Goal: Navigation & Orientation: Find specific page/section

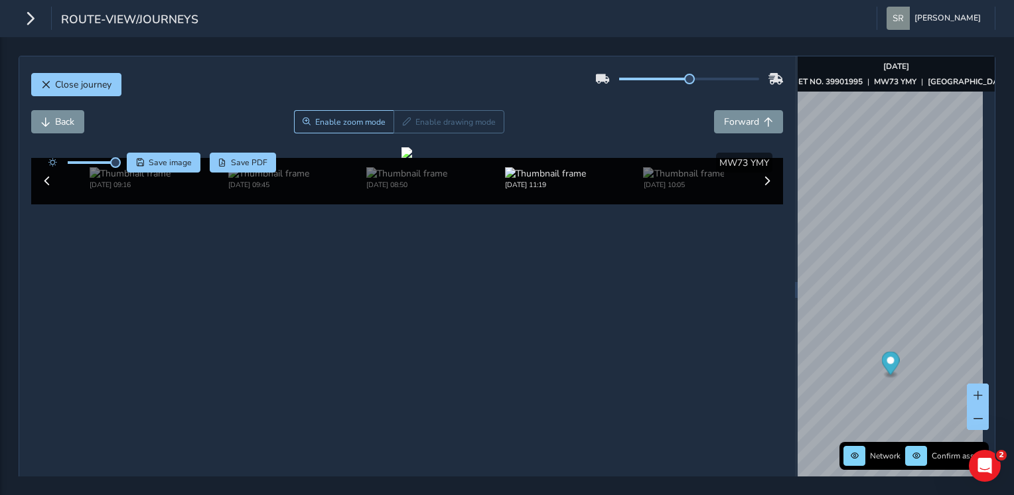
scroll to position [52, 0]
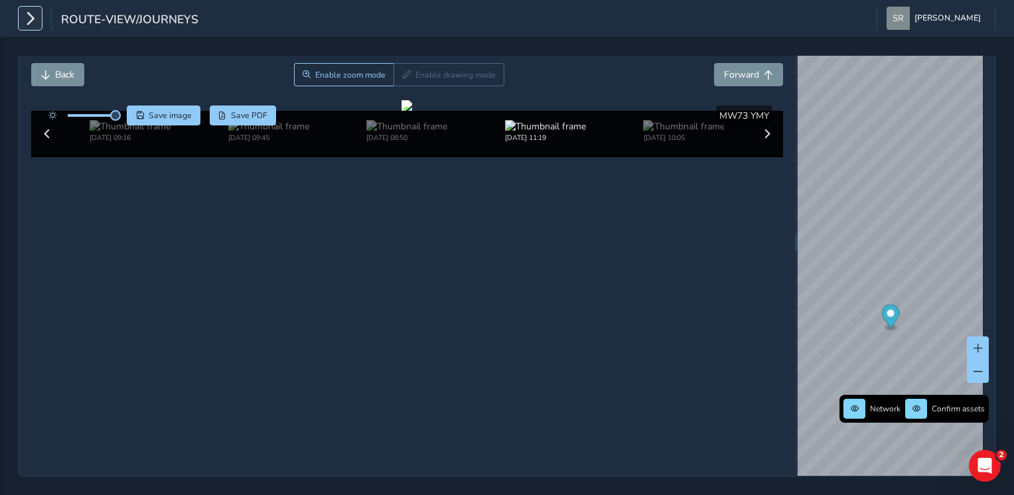
click at [19, 10] on button "button" at bounding box center [30, 18] width 23 height 23
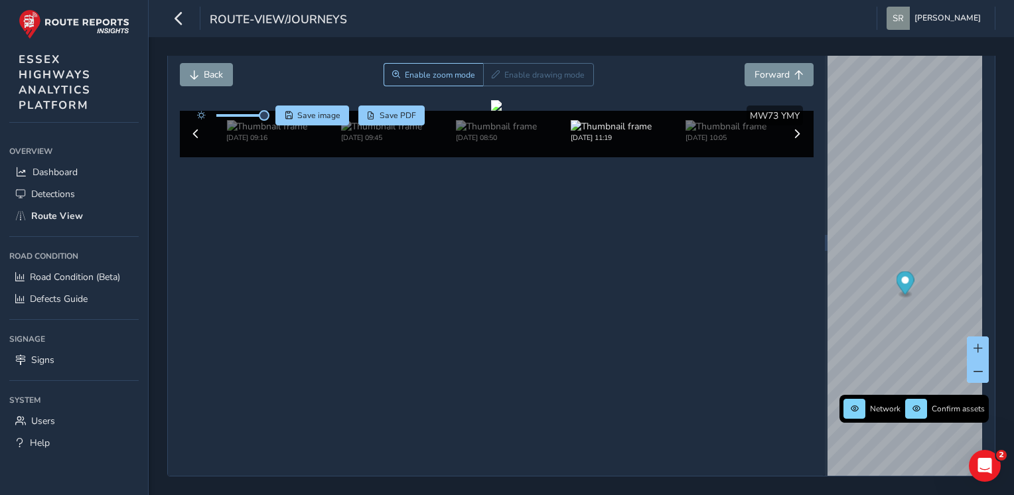
scroll to position [0, 0]
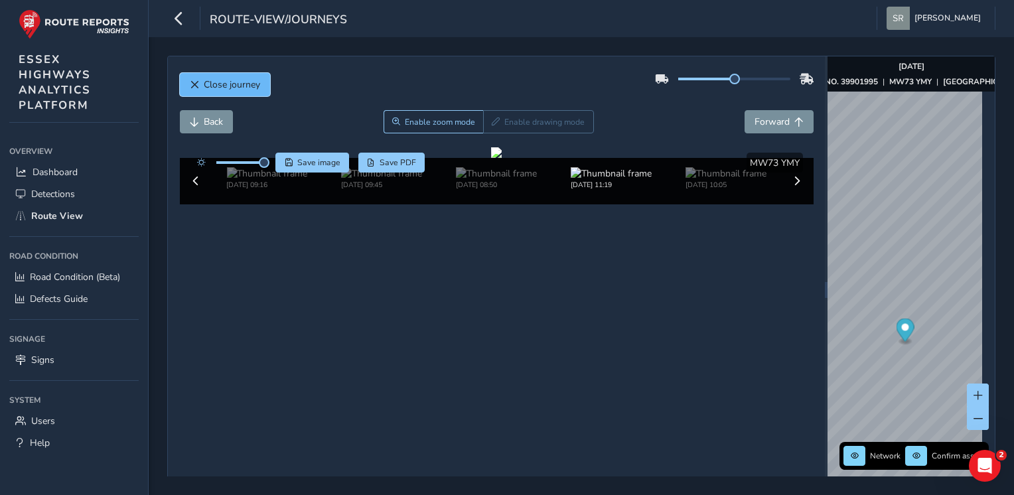
click at [242, 90] on span "Close journey" at bounding box center [232, 84] width 56 height 13
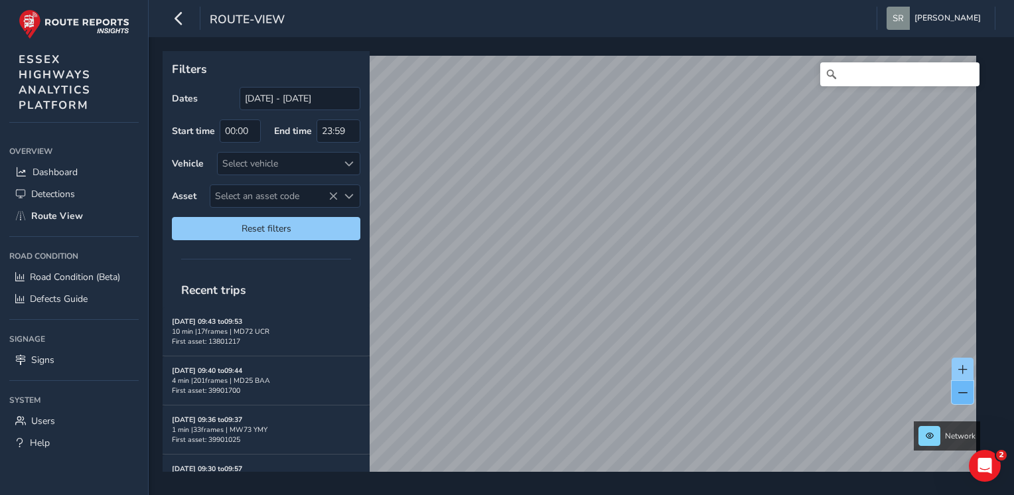
click at [963, 388] on span at bounding box center [962, 392] width 9 height 9
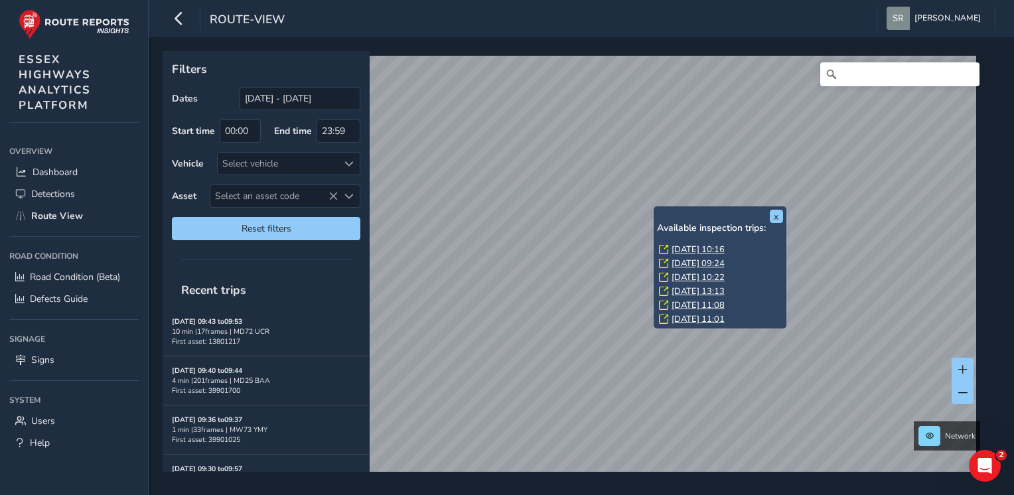
click at [679, 291] on link "[DATE] 13:13" at bounding box center [698, 291] width 53 height 12
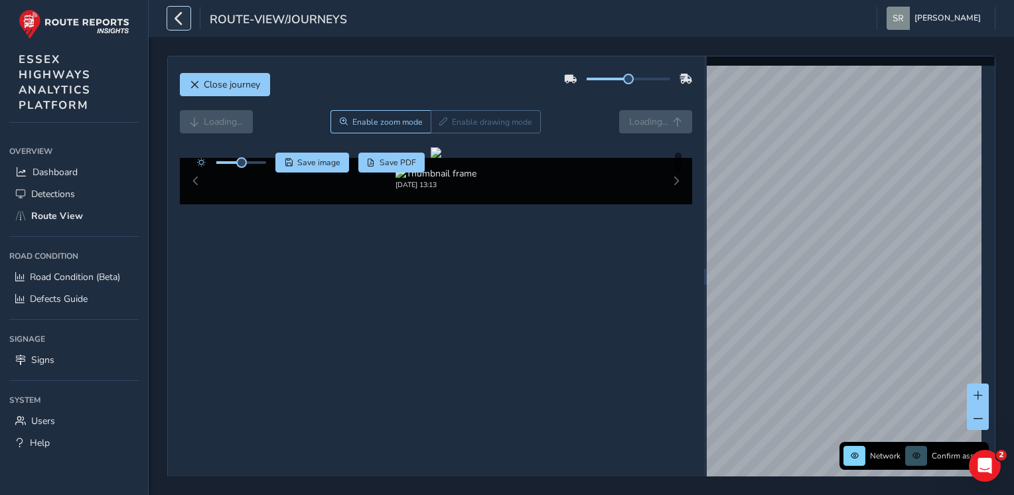
click at [180, 17] on icon "button" at bounding box center [179, 18] width 14 height 23
click at [180, 17] on div "route-view/journeys" at bounding box center [257, 18] width 180 height 23
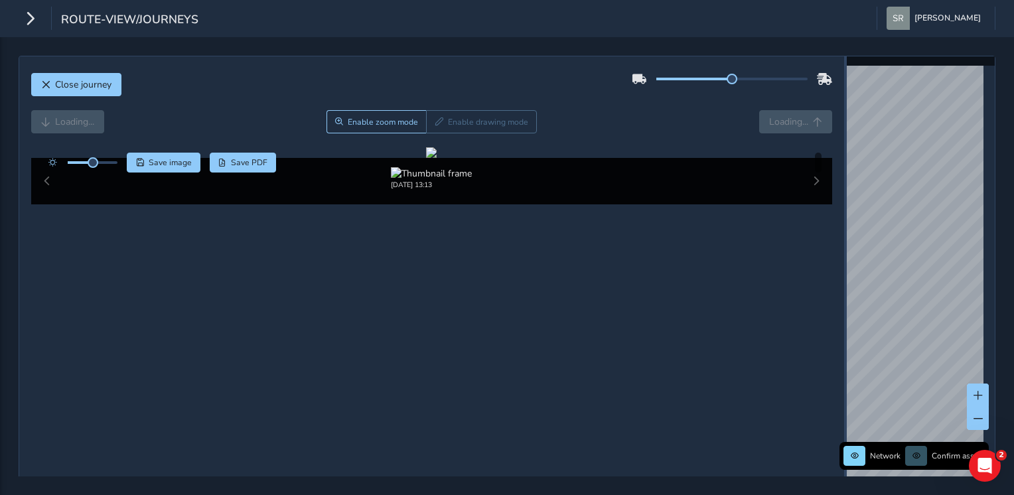
click at [871, 286] on div "Close journey Loading... Enable zoom mode Enable drawing mode Loading... Click …" at bounding box center [507, 277] width 977 height 442
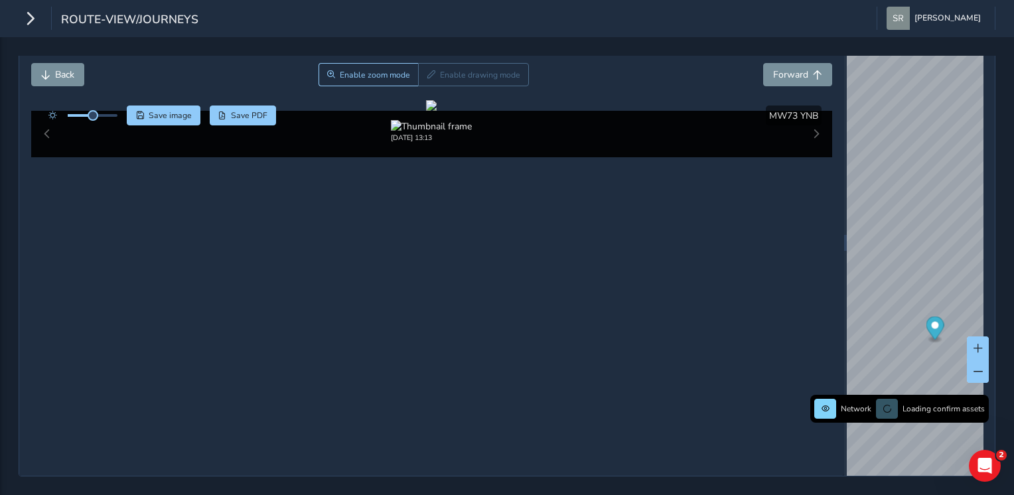
scroll to position [66, 0]
click at [773, 68] on span "Forward" at bounding box center [790, 74] width 35 height 13
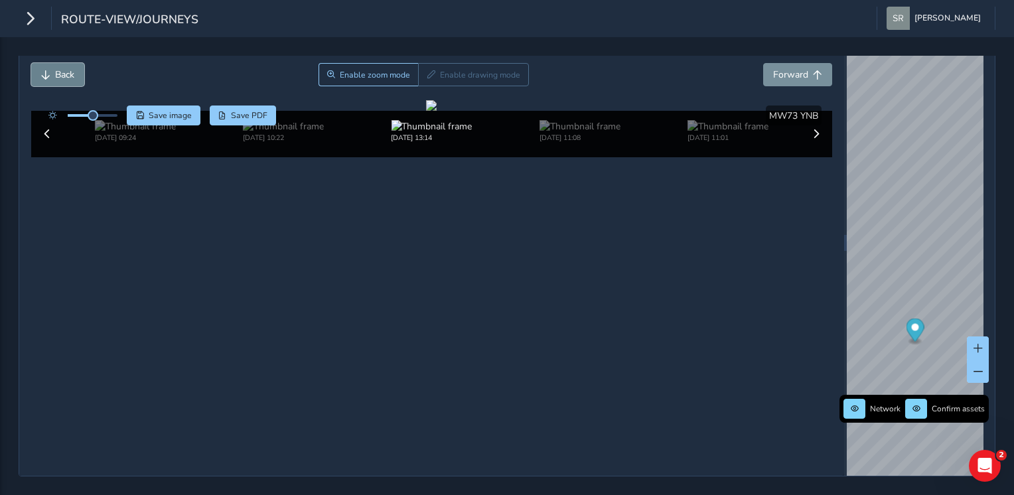
click at [61, 64] on button "Back" at bounding box center [57, 74] width 53 height 23
click at [813, 70] on span "Forward" at bounding box center [817, 74] width 9 height 9
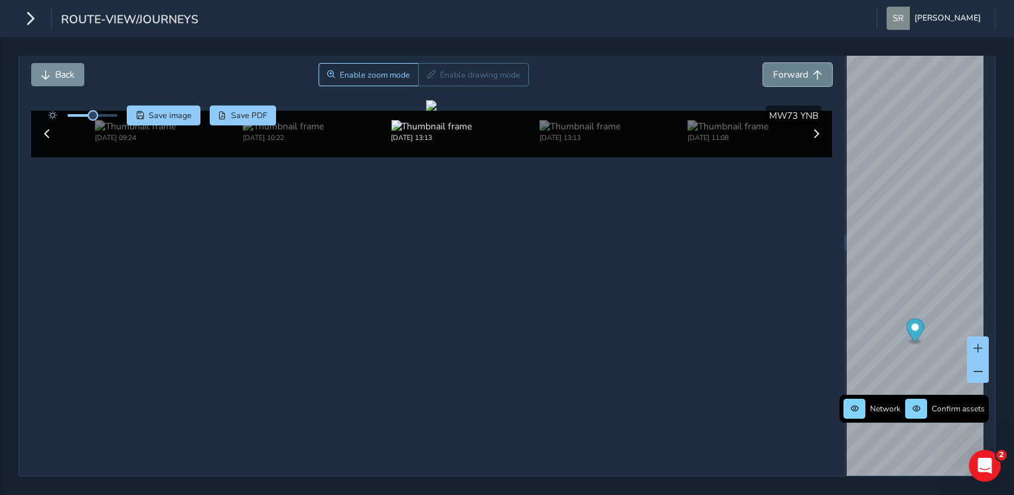
click at [813, 70] on span "Forward" at bounding box center [817, 74] width 9 height 9
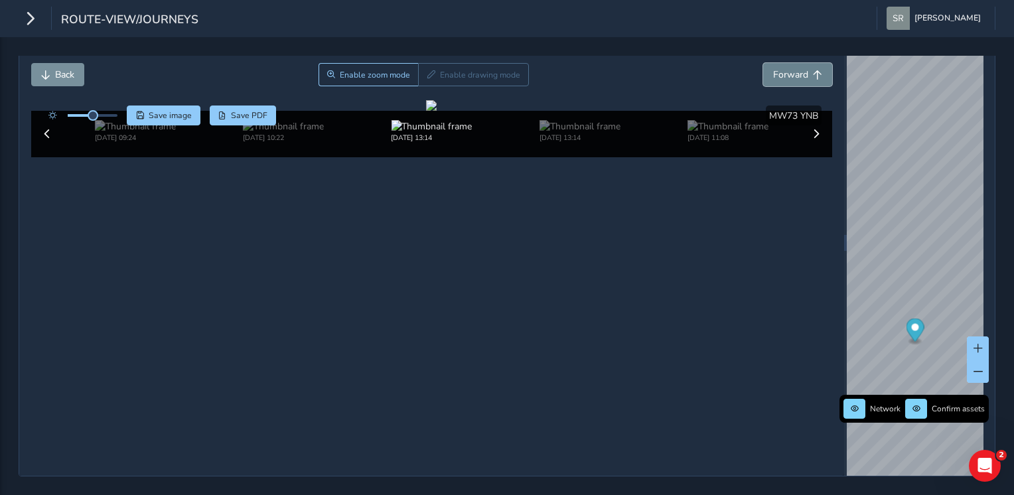
click at [813, 70] on span "Forward" at bounding box center [817, 74] width 9 height 9
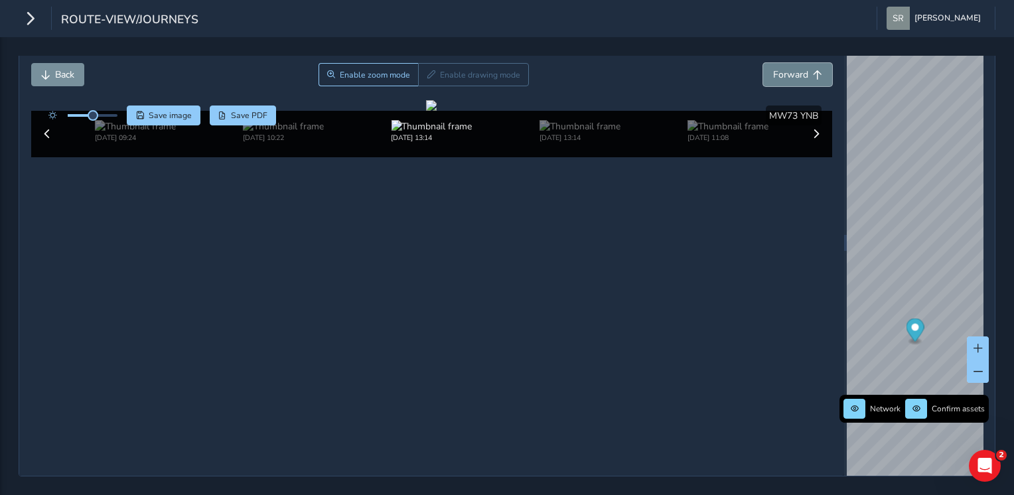
click at [813, 70] on span "Forward" at bounding box center [817, 74] width 9 height 9
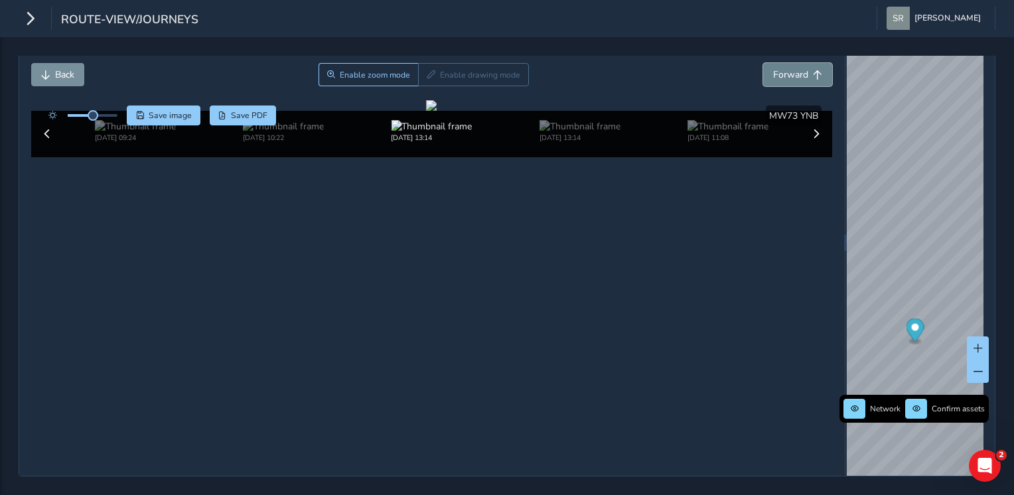
click at [813, 70] on span "Forward" at bounding box center [817, 74] width 9 height 9
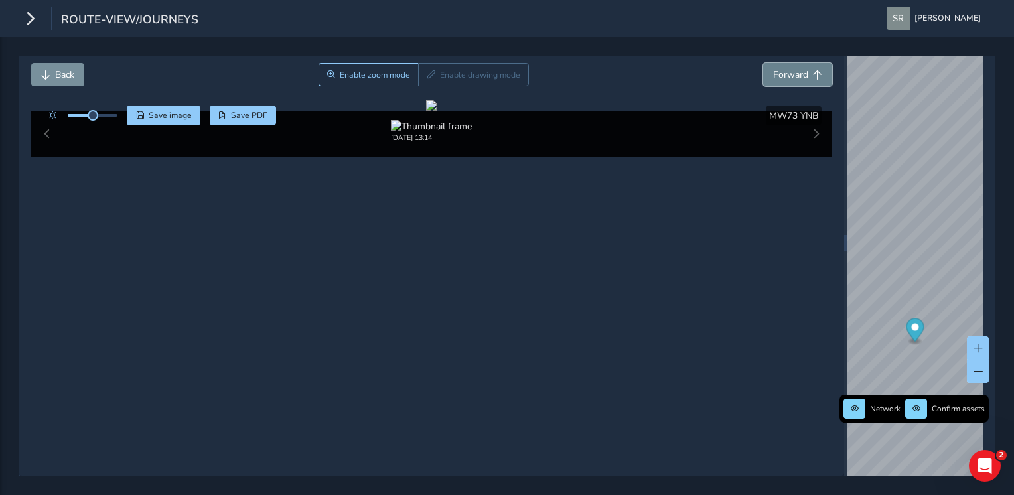
click at [813, 70] on span "Forward" at bounding box center [817, 74] width 9 height 9
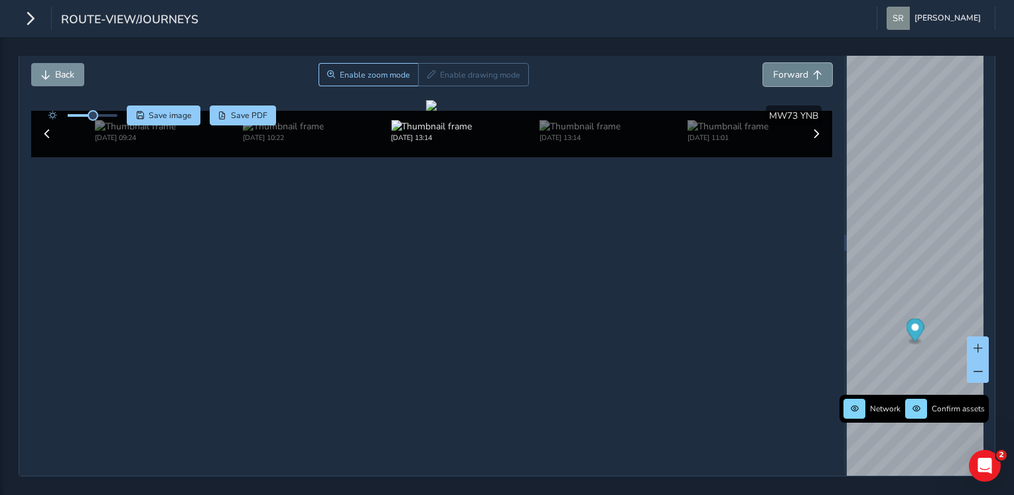
click at [813, 70] on span "Forward" at bounding box center [817, 74] width 9 height 9
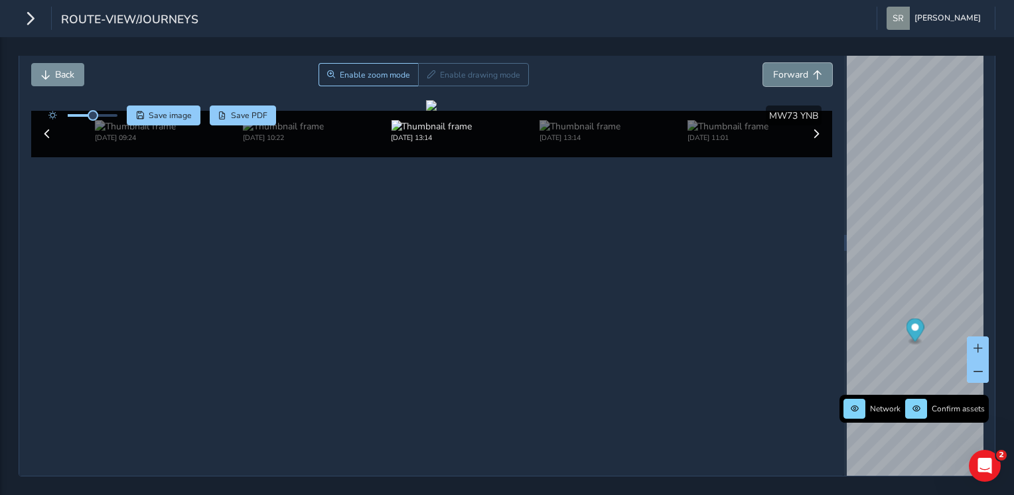
click at [813, 70] on span "Forward" at bounding box center [817, 74] width 9 height 9
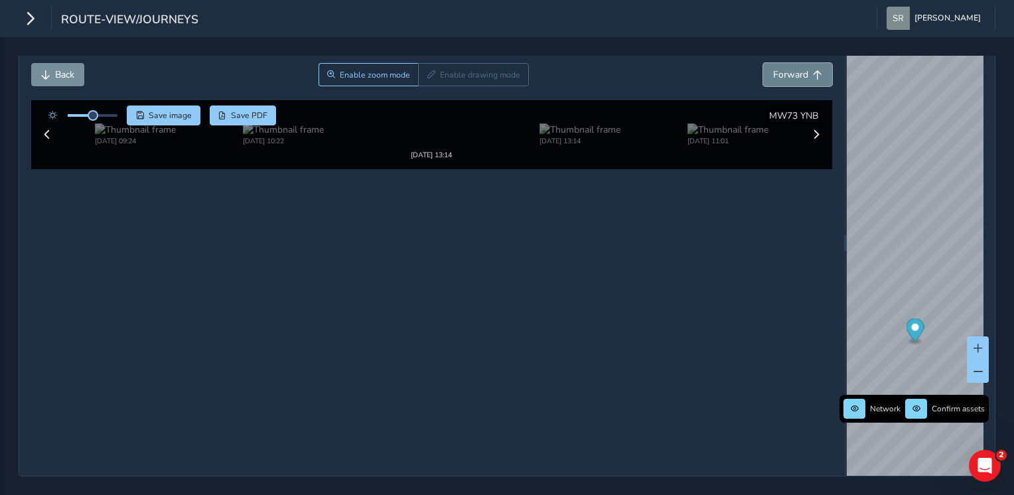
click at [813, 70] on span "Forward" at bounding box center [817, 74] width 9 height 9
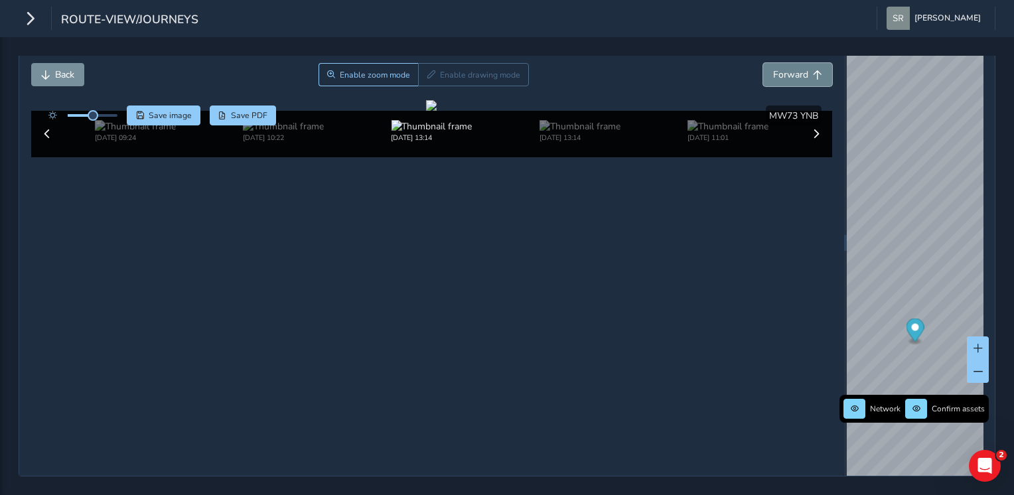
click at [813, 70] on span "Forward" at bounding box center [817, 74] width 9 height 9
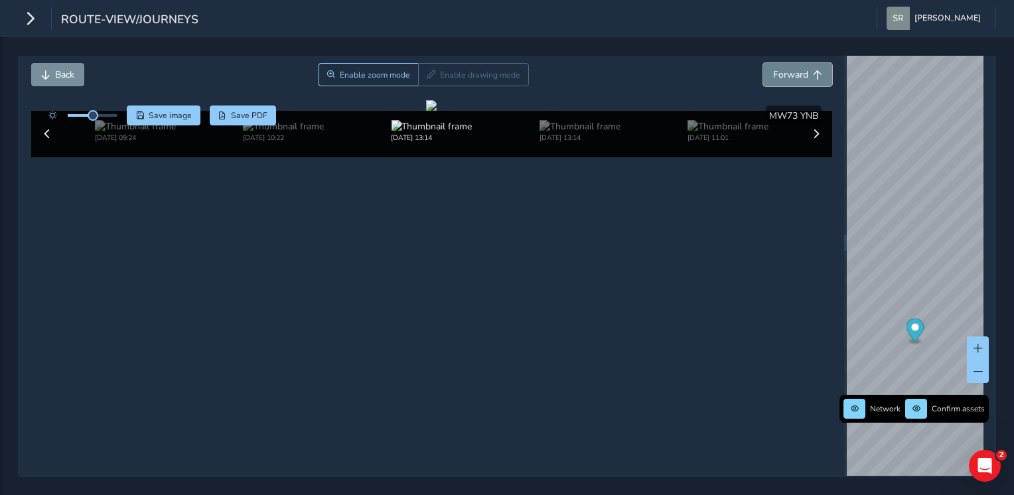
click at [813, 70] on span "Forward" at bounding box center [817, 74] width 9 height 9
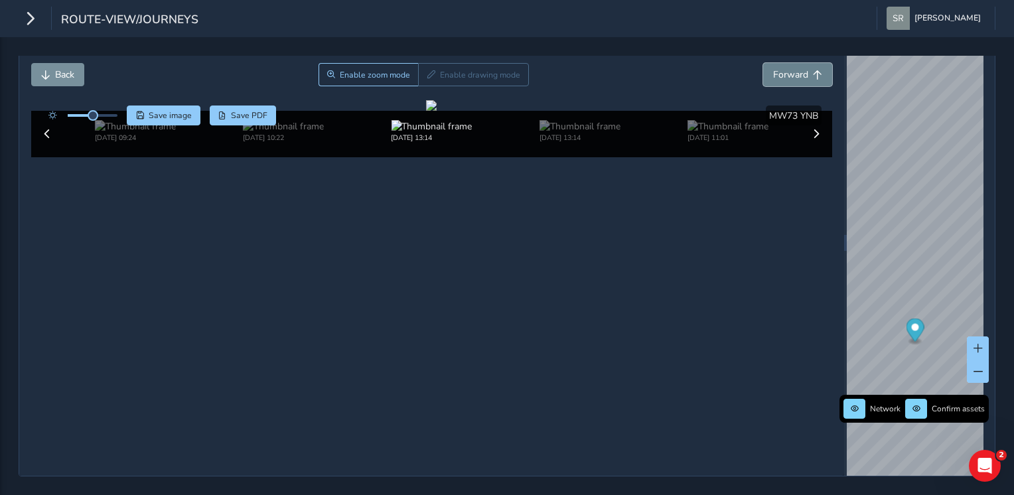
click at [813, 70] on span "Forward" at bounding box center [817, 74] width 9 height 9
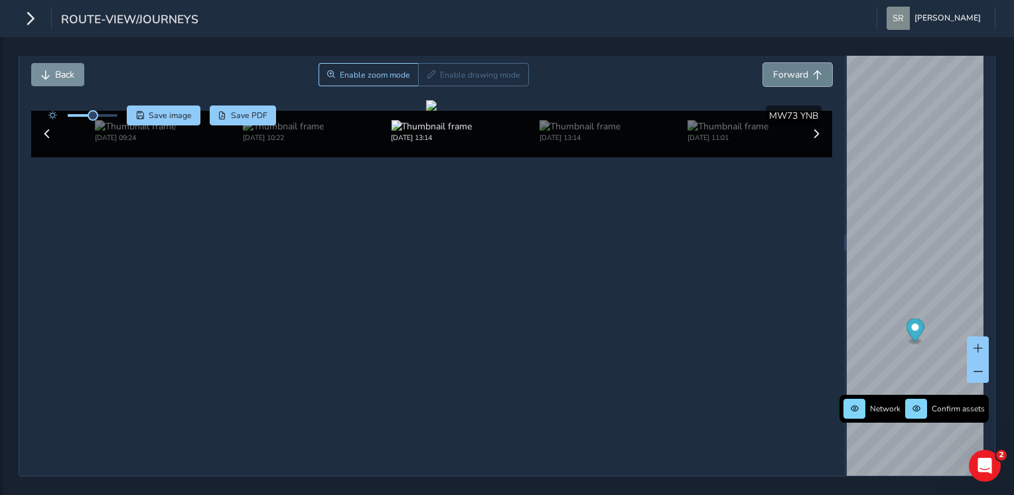
click at [813, 70] on span "Forward" at bounding box center [817, 74] width 9 height 9
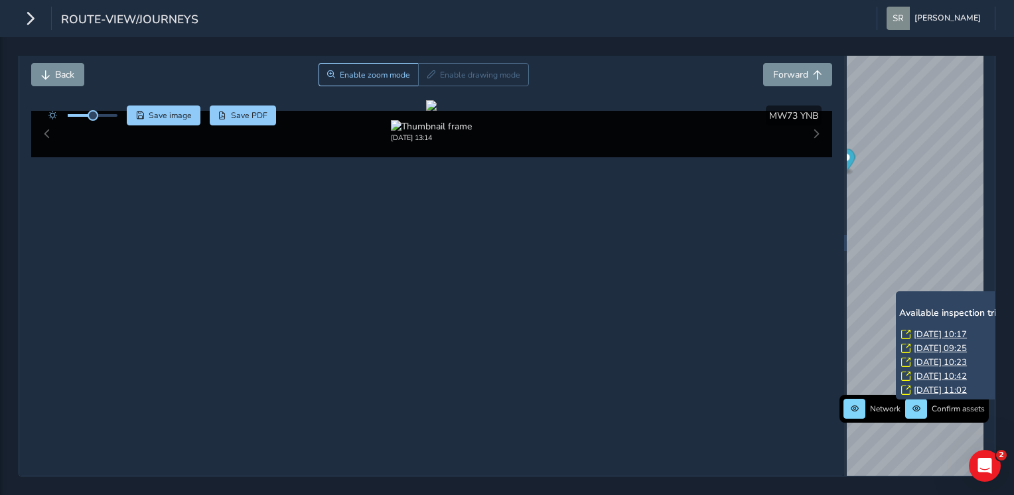
click at [942, 356] on link "[DATE] 10:23" at bounding box center [940, 362] width 53 height 12
click at [946, 370] on link "[DATE] 10:42" at bounding box center [940, 376] width 53 height 12
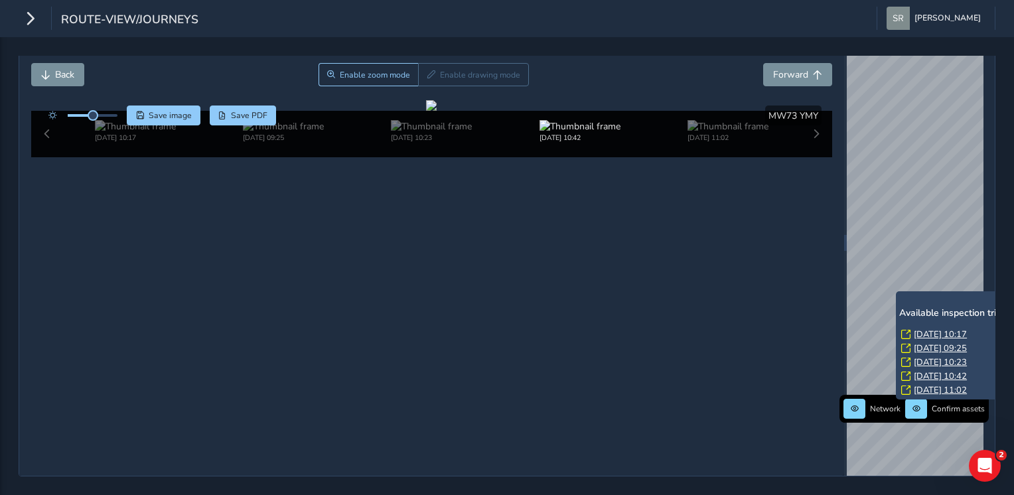
click at [961, 328] on link "[DATE] 10:17" at bounding box center [940, 334] width 53 height 12
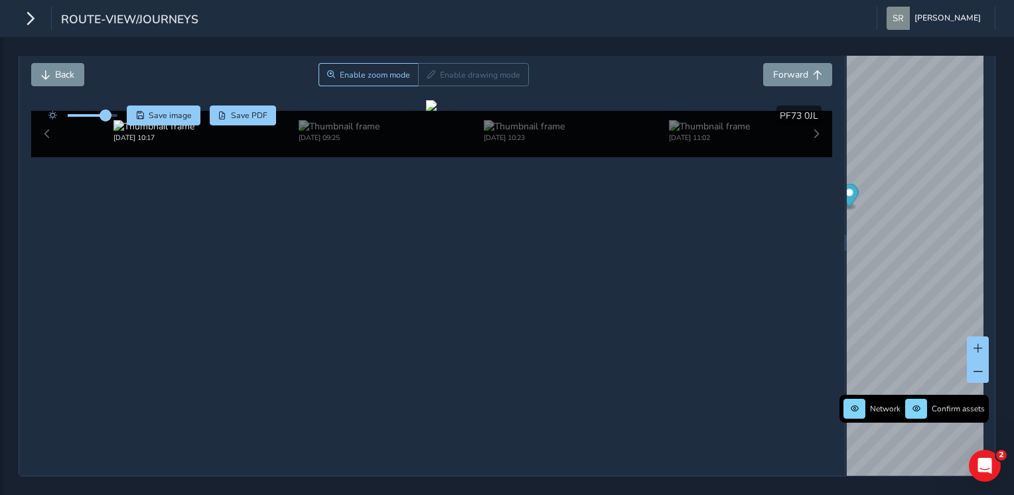
drag, startPoint x: 91, startPoint y: 92, endPoint x: 106, endPoint y: 98, distance: 16.2
click at [106, 110] on span at bounding box center [105, 115] width 11 height 11
click at [789, 63] on button "Forward" at bounding box center [797, 74] width 69 height 23
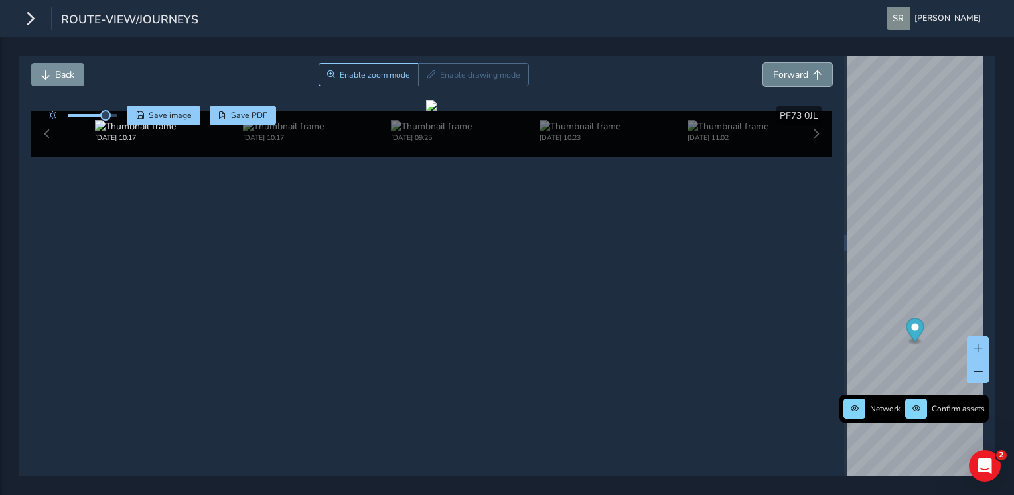
click at [789, 63] on button "Forward" at bounding box center [797, 74] width 69 height 23
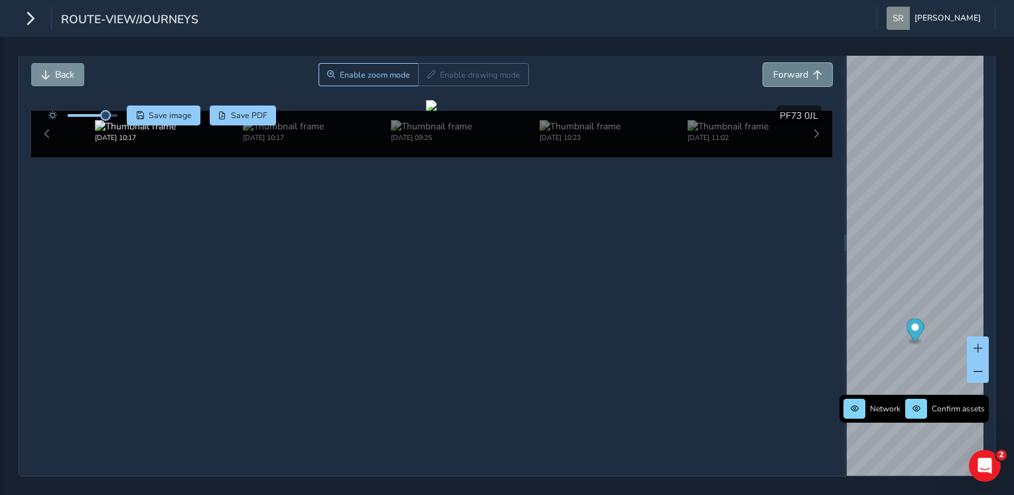
click at [789, 63] on button "Forward" at bounding box center [797, 74] width 69 height 23
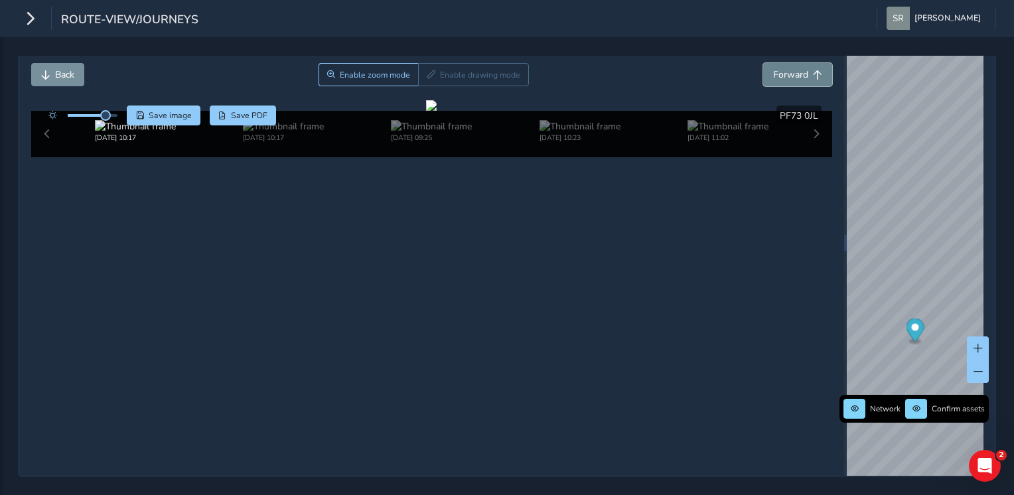
click at [789, 63] on button "Forward" at bounding box center [797, 74] width 69 height 23
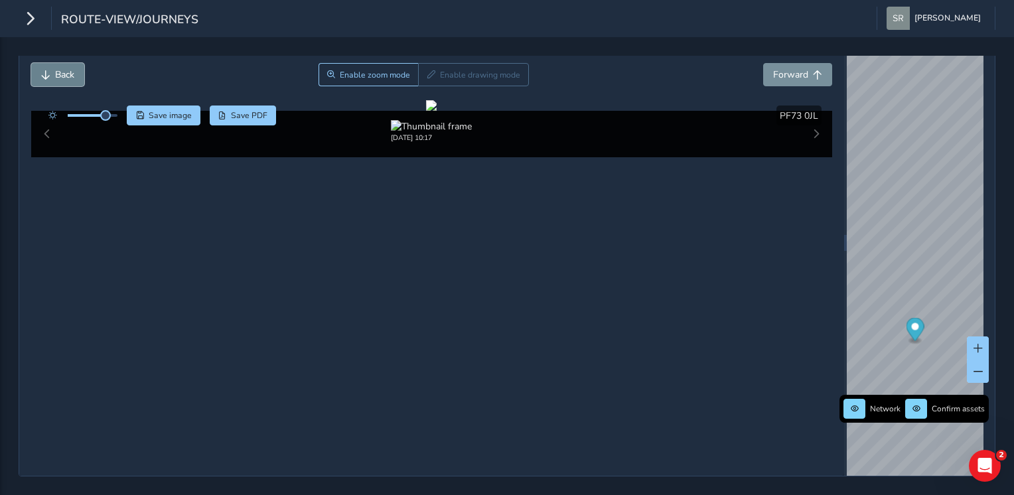
click at [58, 64] on button "Back" at bounding box center [57, 74] width 53 height 23
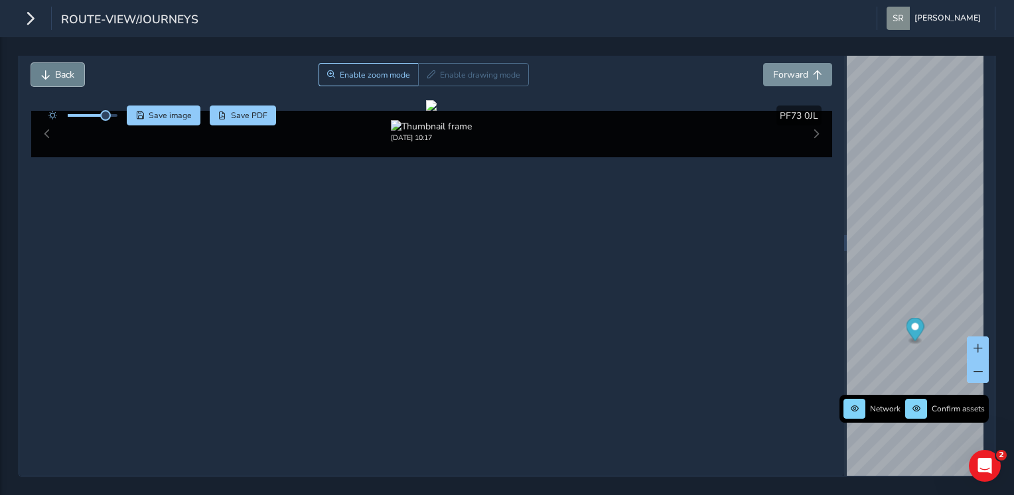
click at [58, 64] on button "Back" at bounding box center [57, 74] width 53 height 23
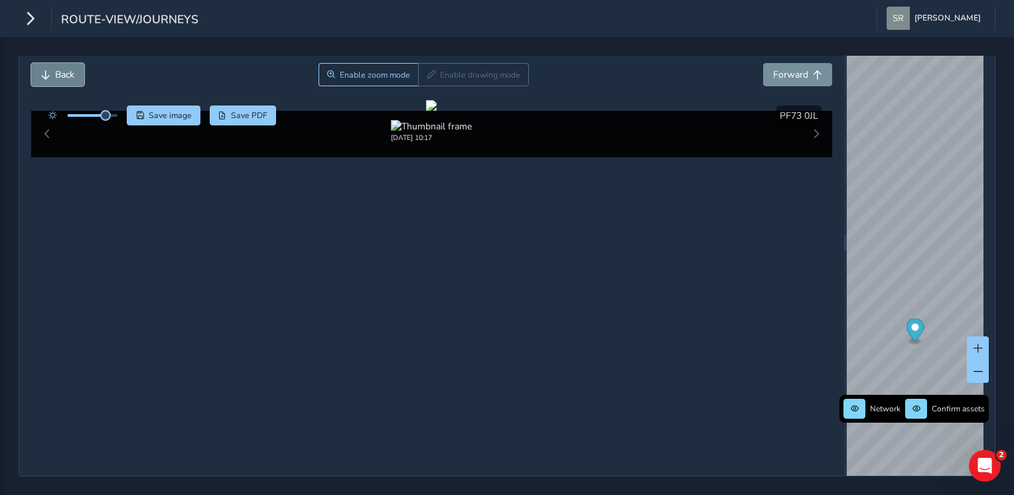
click at [58, 64] on button "Back" at bounding box center [57, 74] width 53 height 23
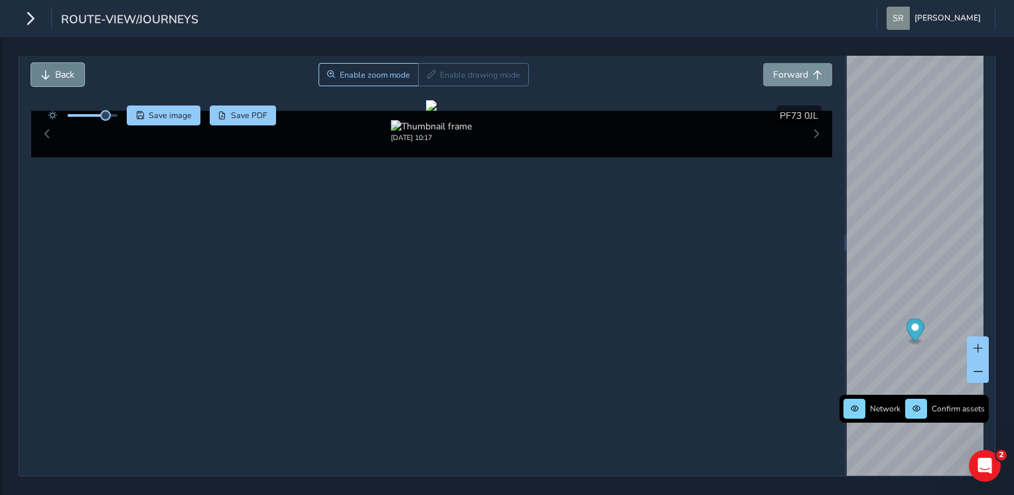
click at [58, 64] on button "Back" at bounding box center [57, 74] width 53 height 23
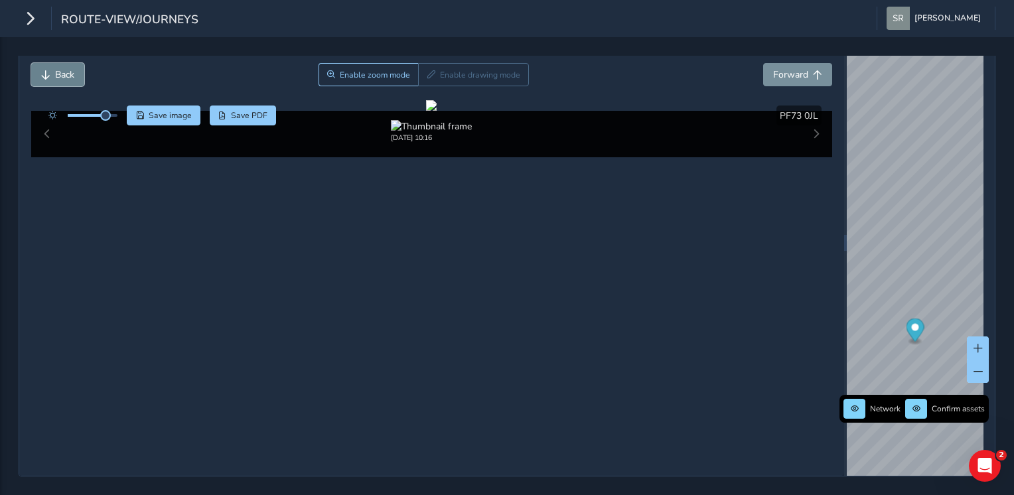
click at [58, 64] on button "Back" at bounding box center [57, 74] width 53 height 23
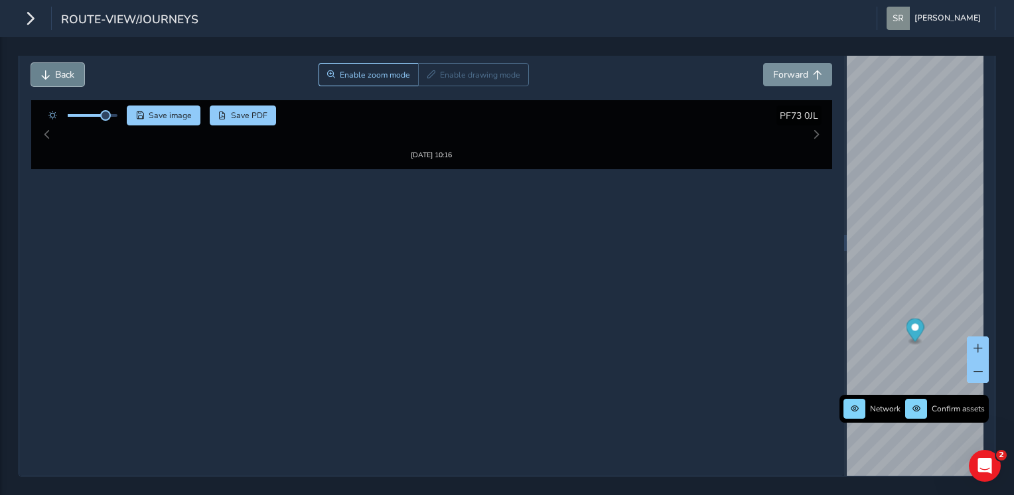
click at [58, 64] on button "Back" at bounding box center [57, 74] width 53 height 23
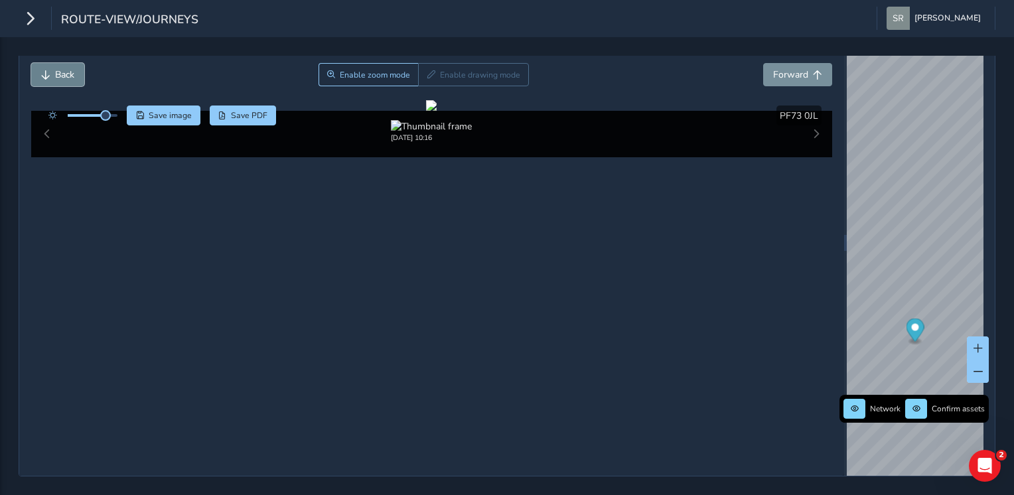
click at [58, 64] on button "Back" at bounding box center [57, 74] width 53 height 23
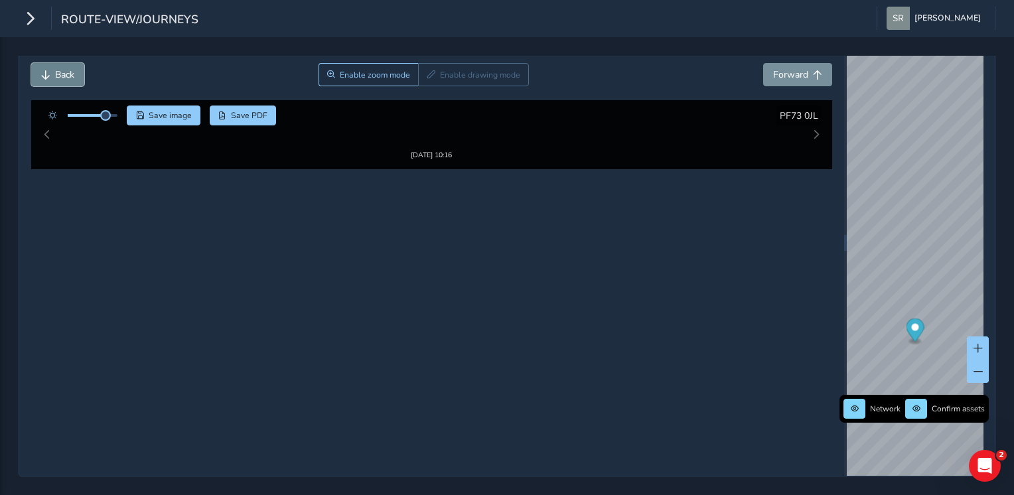
click at [58, 64] on button "Back" at bounding box center [57, 74] width 53 height 23
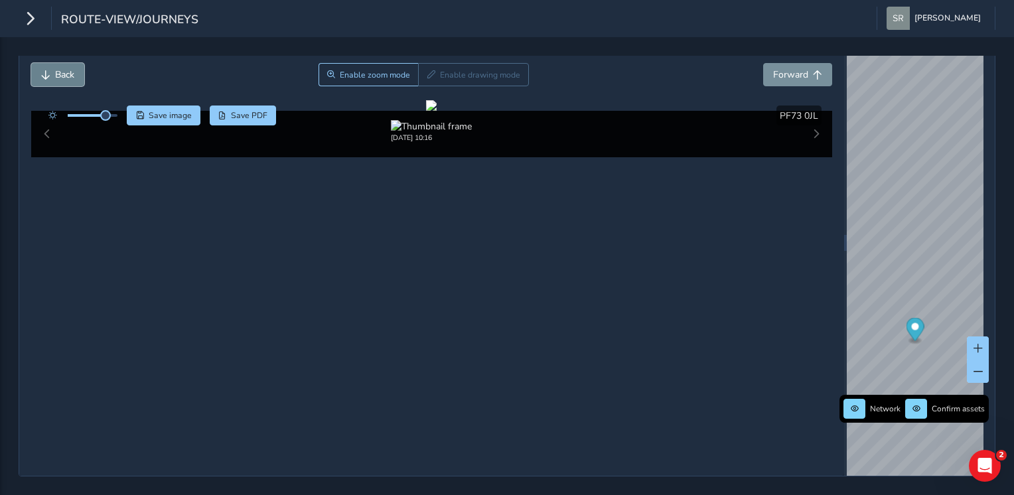
click at [58, 64] on button "Back" at bounding box center [57, 74] width 53 height 23
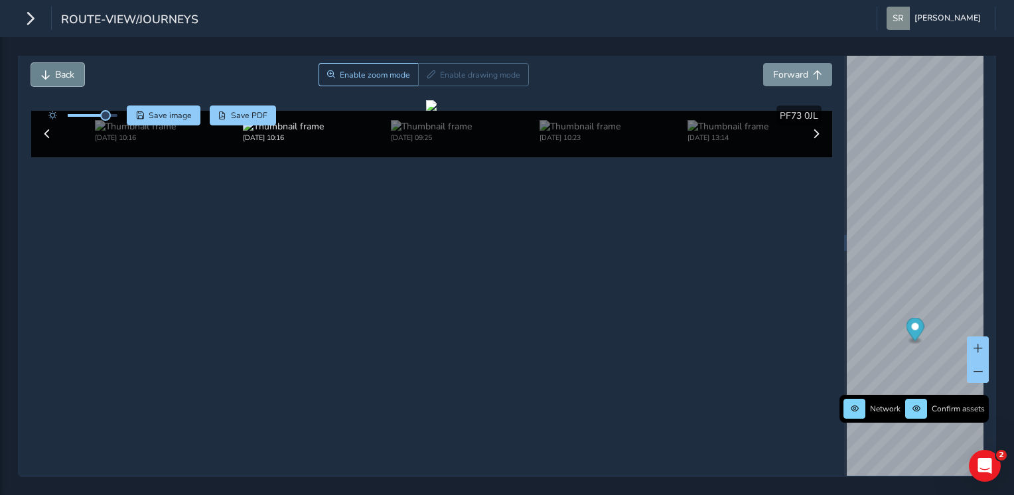
click at [58, 64] on button "Back" at bounding box center [57, 74] width 53 height 23
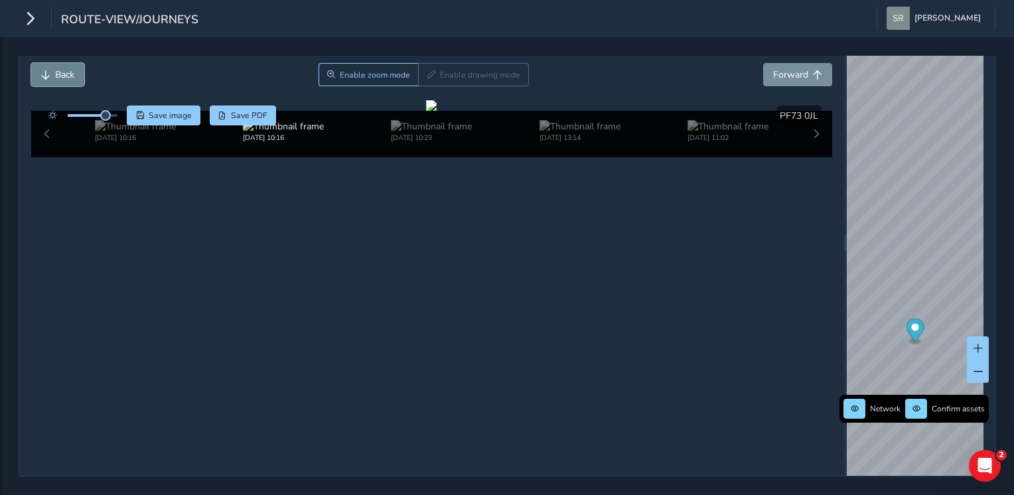
click at [58, 64] on button "Back" at bounding box center [57, 74] width 53 height 23
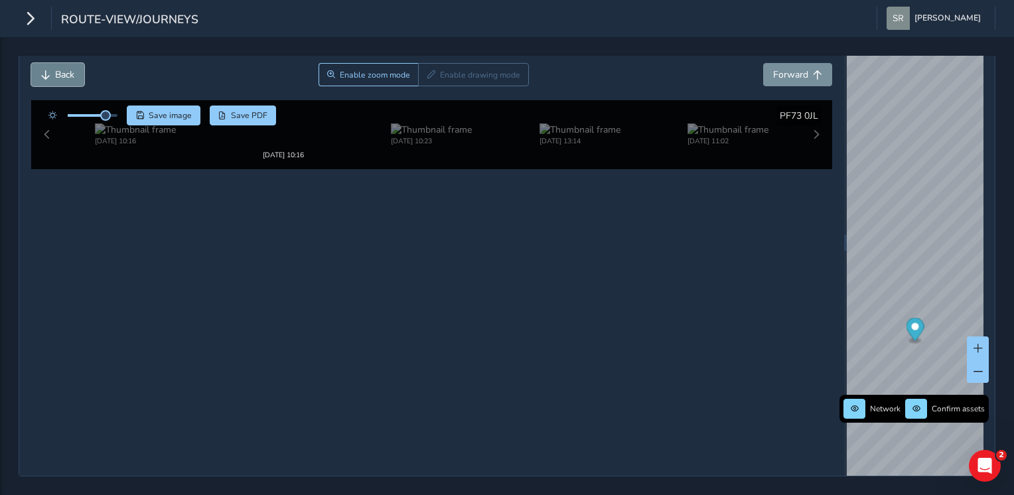
click at [58, 64] on button "Back" at bounding box center [57, 74] width 53 height 23
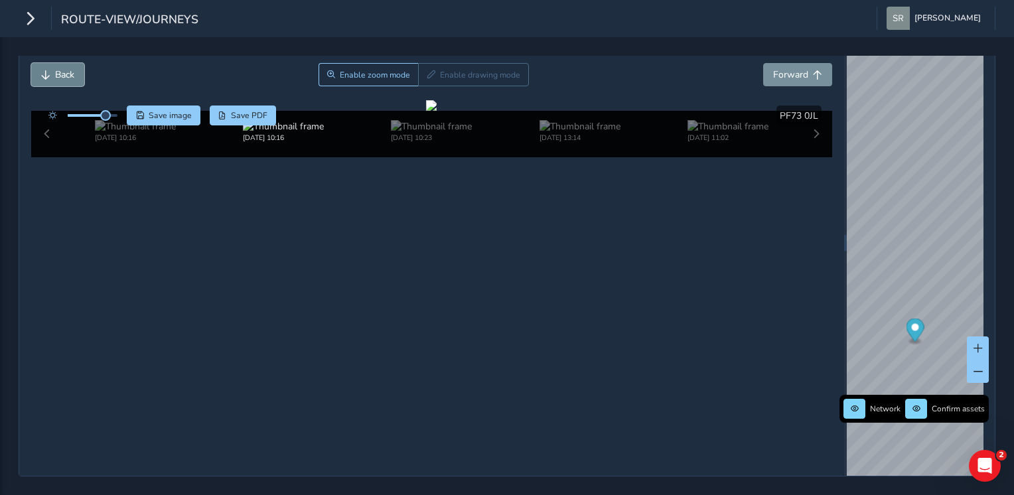
click at [58, 64] on button "Back" at bounding box center [57, 74] width 53 height 23
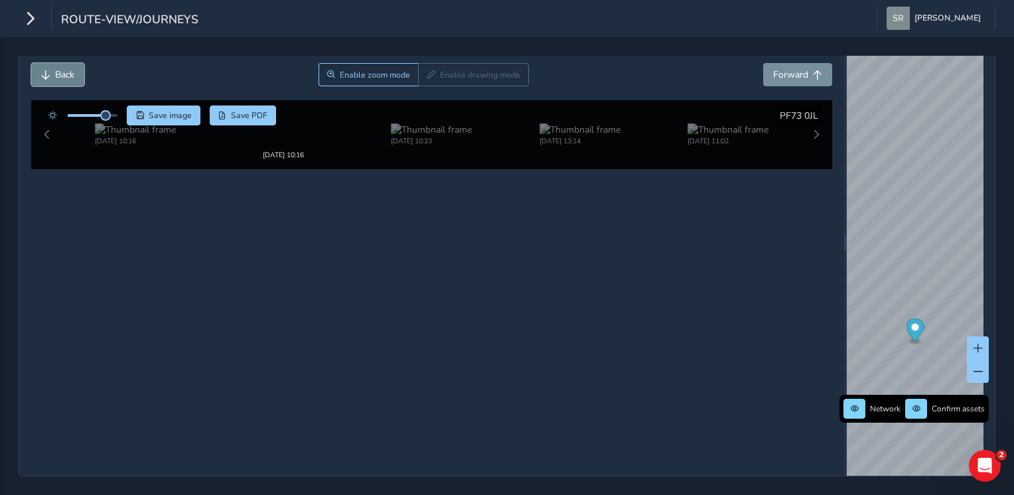
click at [58, 64] on button "Back" at bounding box center [57, 74] width 53 height 23
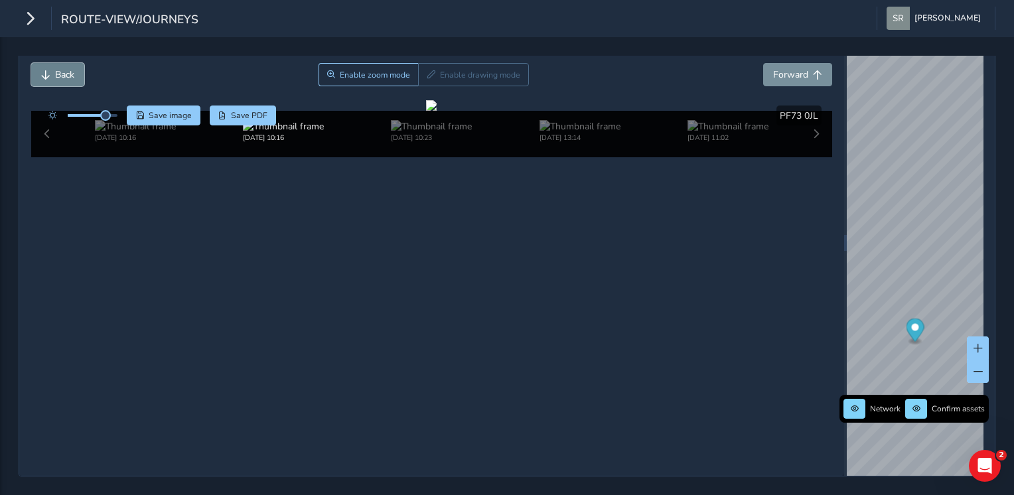
click at [58, 64] on button "Back" at bounding box center [57, 74] width 53 height 23
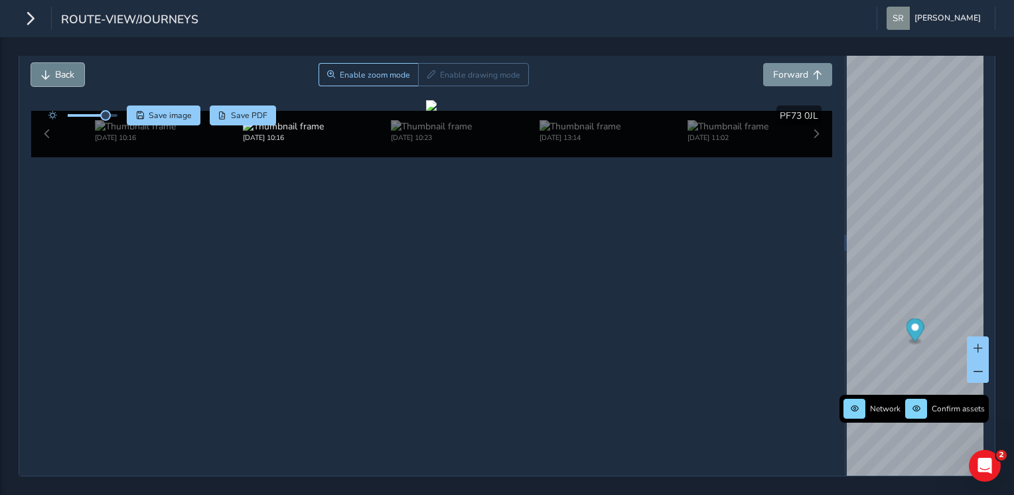
click at [58, 64] on button "Back" at bounding box center [57, 74] width 53 height 23
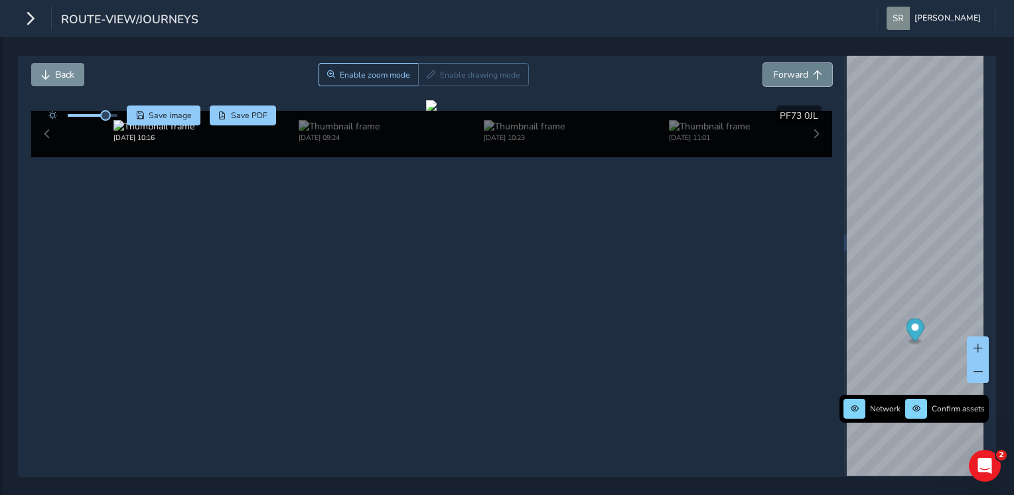
click at [763, 63] on button "Forward" at bounding box center [797, 74] width 69 height 23
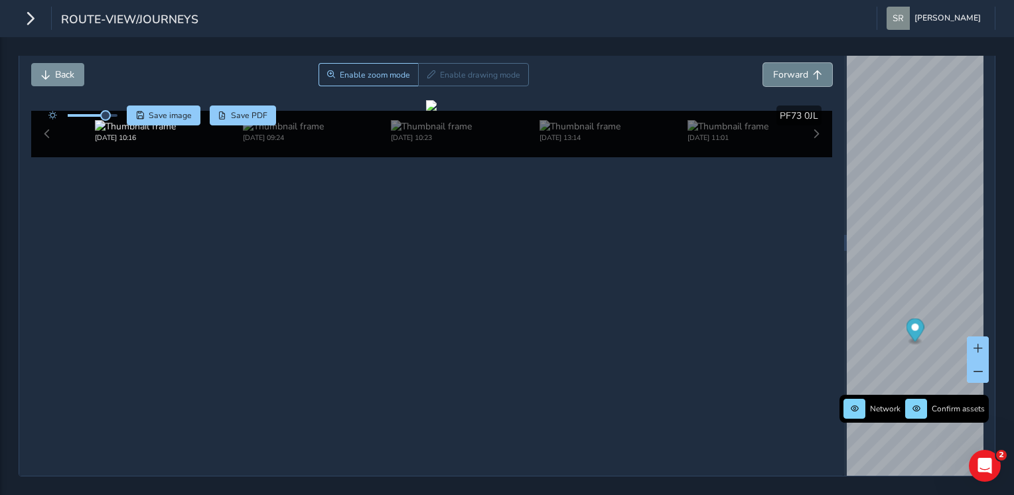
click at [763, 63] on button "Forward" at bounding box center [797, 74] width 69 height 23
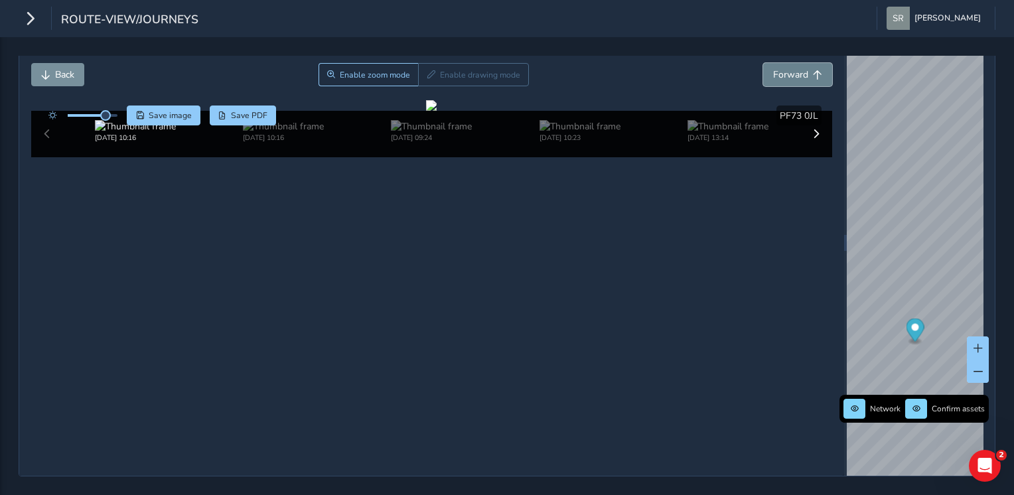
click at [763, 63] on button "Forward" at bounding box center [797, 74] width 69 height 23
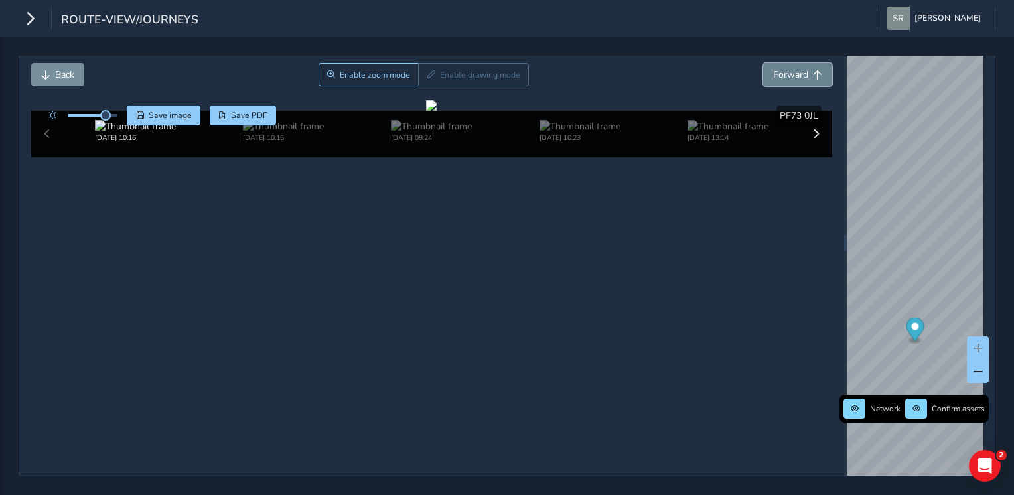
click at [763, 63] on button "Forward" at bounding box center [797, 74] width 69 height 23
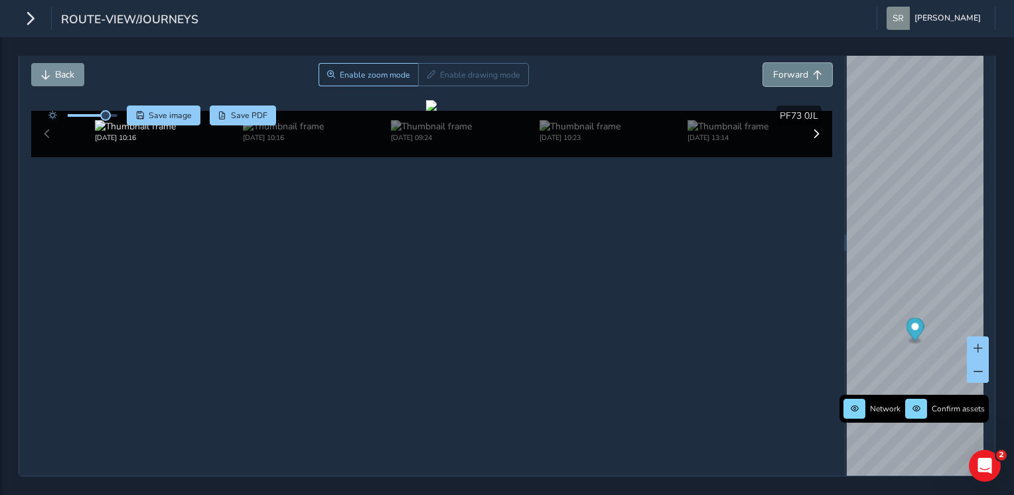
click at [763, 63] on button "Forward" at bounding box center [797, 74] width 69 height 23
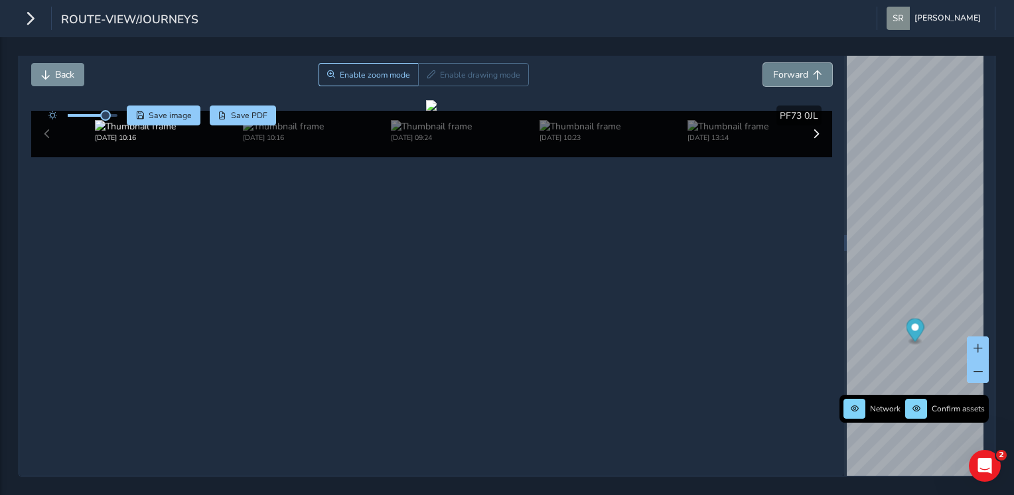
click at [763, 63] on button "Forward" at bounding box center [797, 74] width 69 height 23
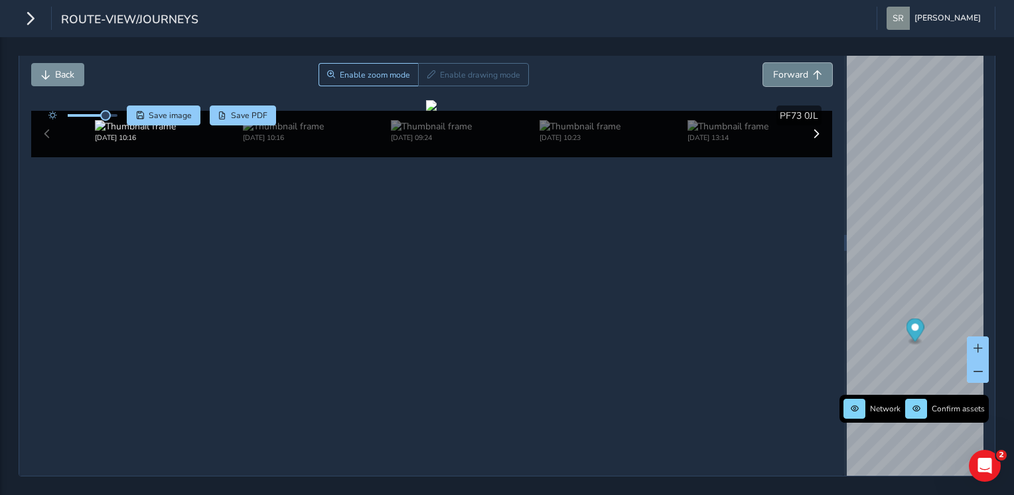
click at [763, 63] on button "Forward" at bounding box center [797, 74] width 69 height 23
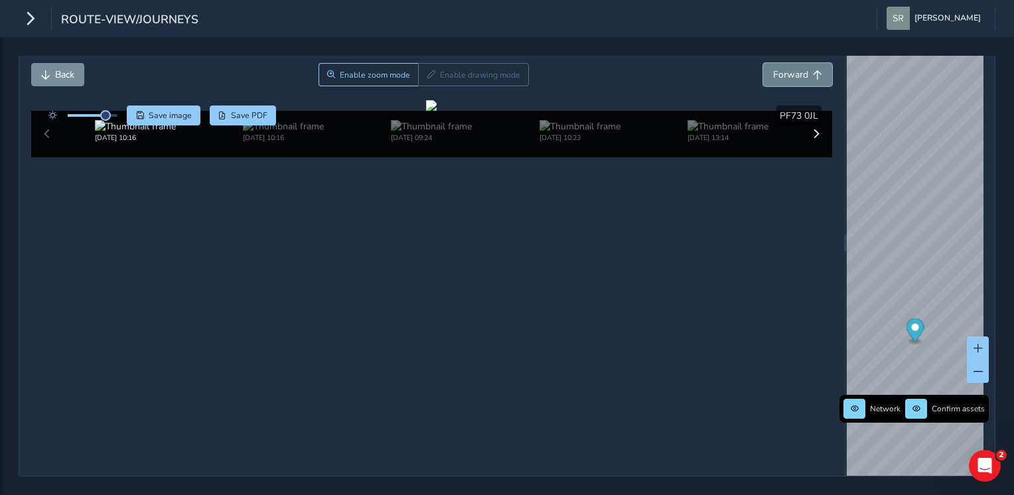
click at [763, 63] on button "Forward" at bounding box center [797, 74] width 69 height 23
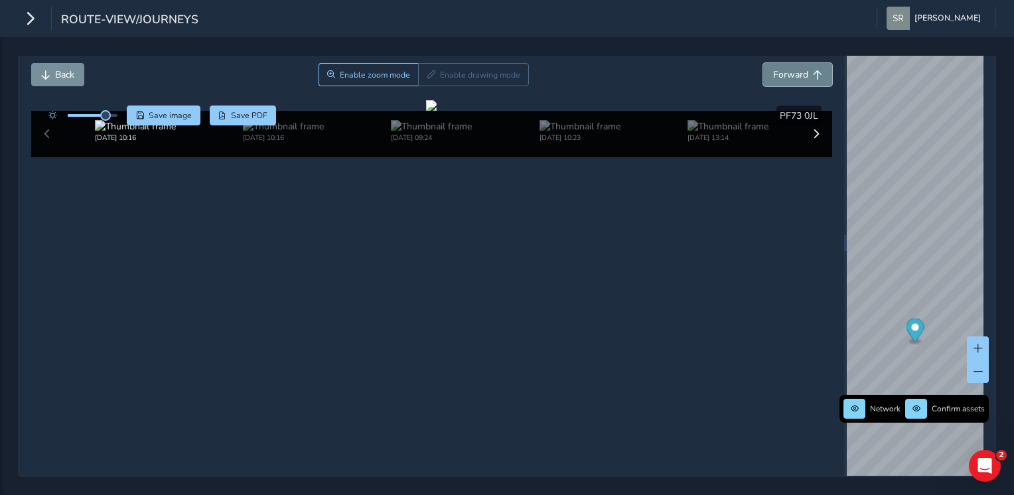
click at [763, 63] on button "Forward" at bounding box center [797, 74] width 69 height 23
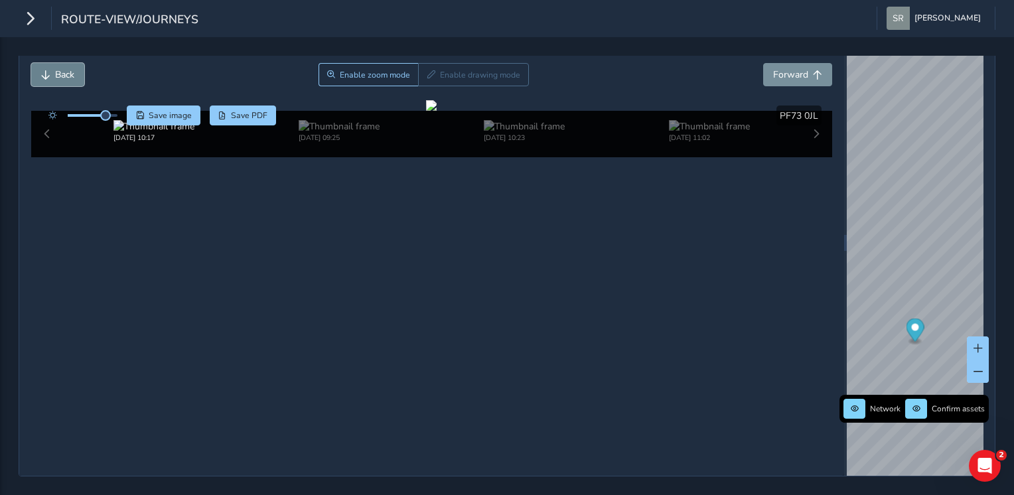
click at [72, 64] on button "Back" at bounding box center [57, 74] width 53 height 23
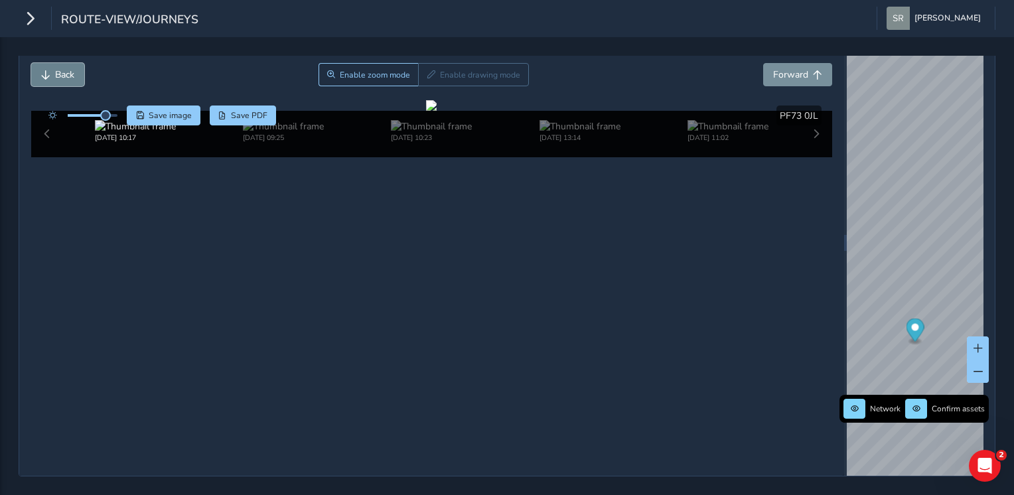
click at [52, 65] on button "Back" at bounding box center [57, 74] width 53 height 23
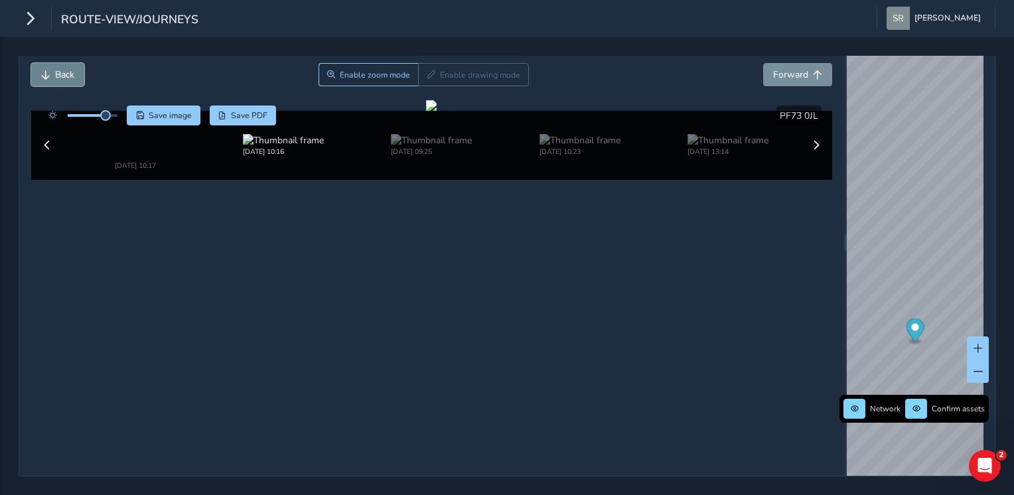
click at [52, 65] on button "Back" at bounding box center [57, 74] width 53 height 23
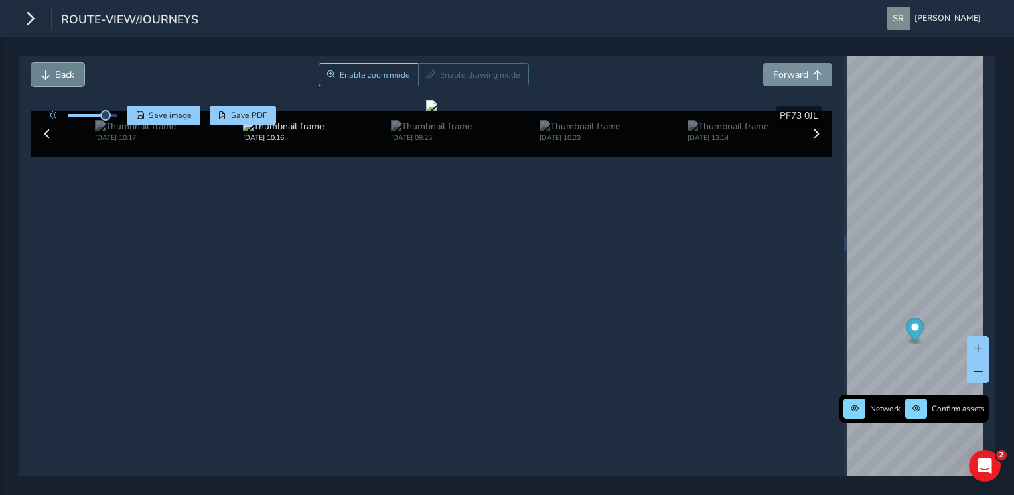
click at [52, 65] on button "Back" at bounding box center [57, 74] width 53 height 23
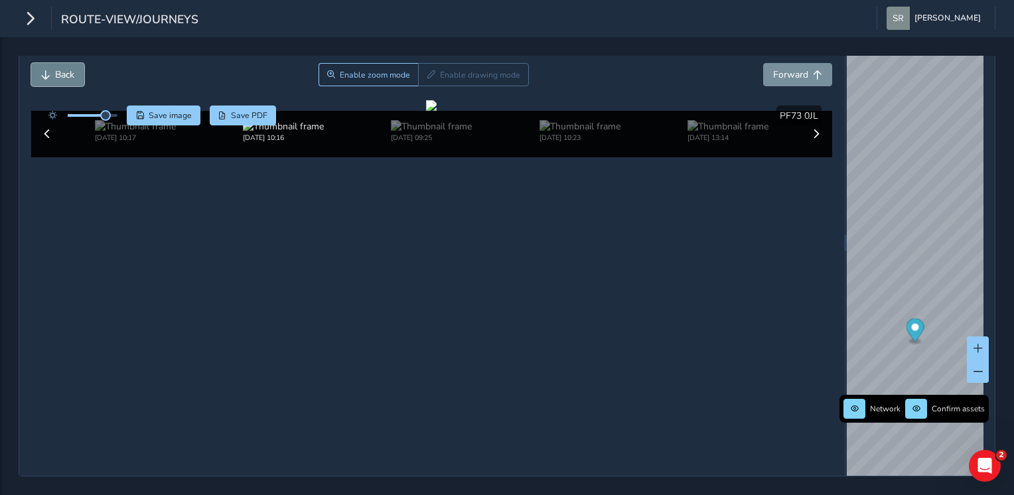
click at [52, 65] on button "Back" at bounding box center [57, 74] width 53 height 23
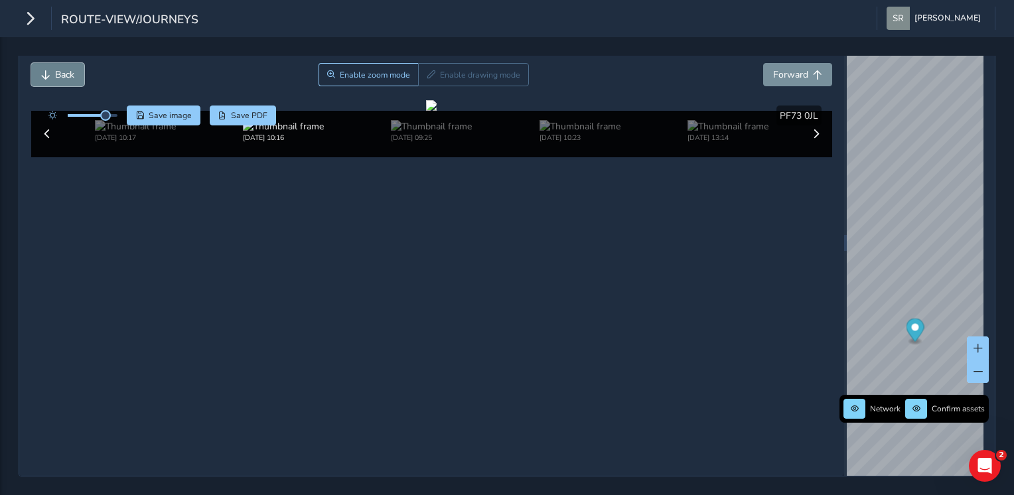
click at [52, 65] on button "Back" at bounding box center [57, 74] width 53 height 23
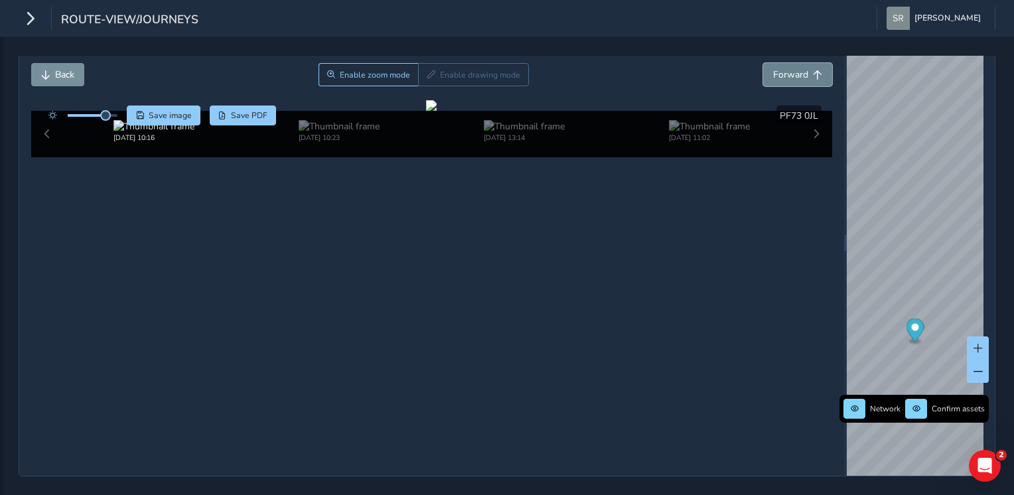
click at [791, 68] on span "Forward" at bounding box center [790, 74] width 35 height 13
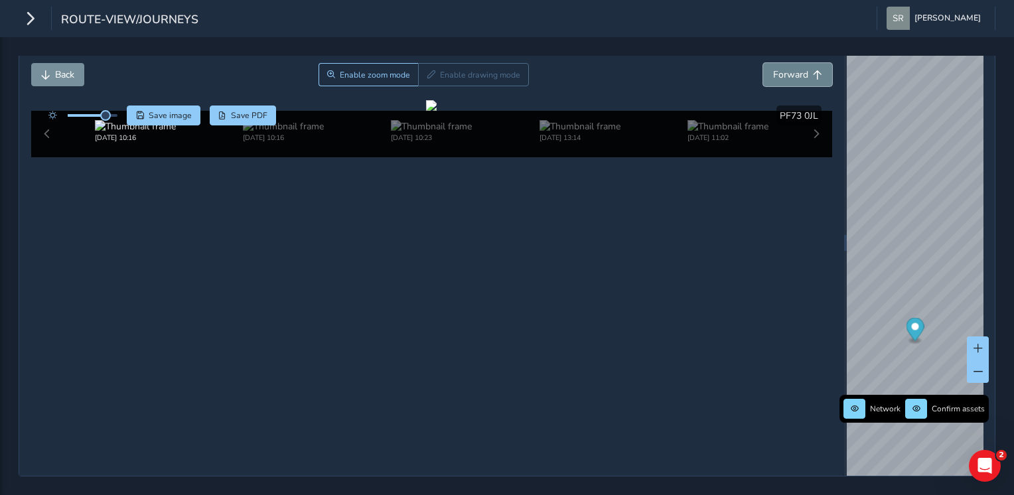
click at [791, 68] on span "Forward" at bounding box center [790, 74] width 35 height 13
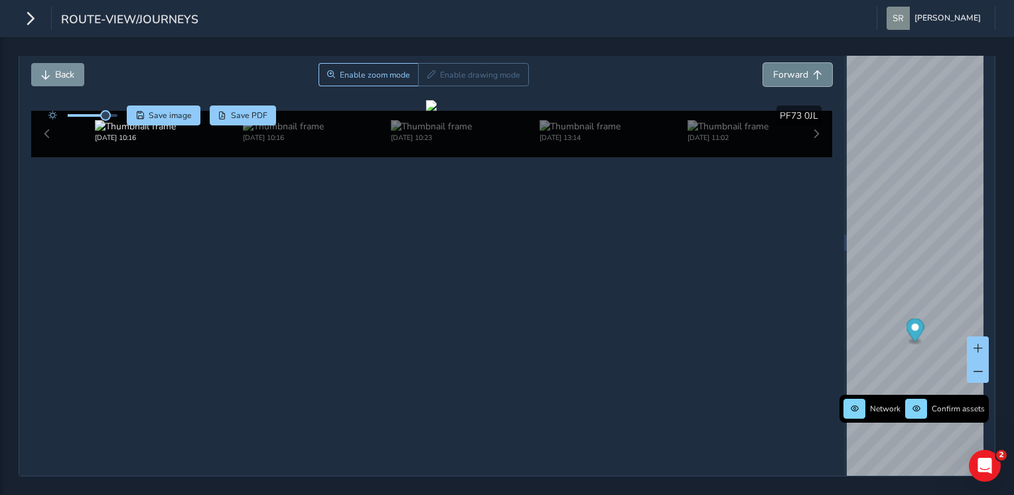
click at [791, 68] on span "Forward" at bounding box center [790, 74] width 35 height 13
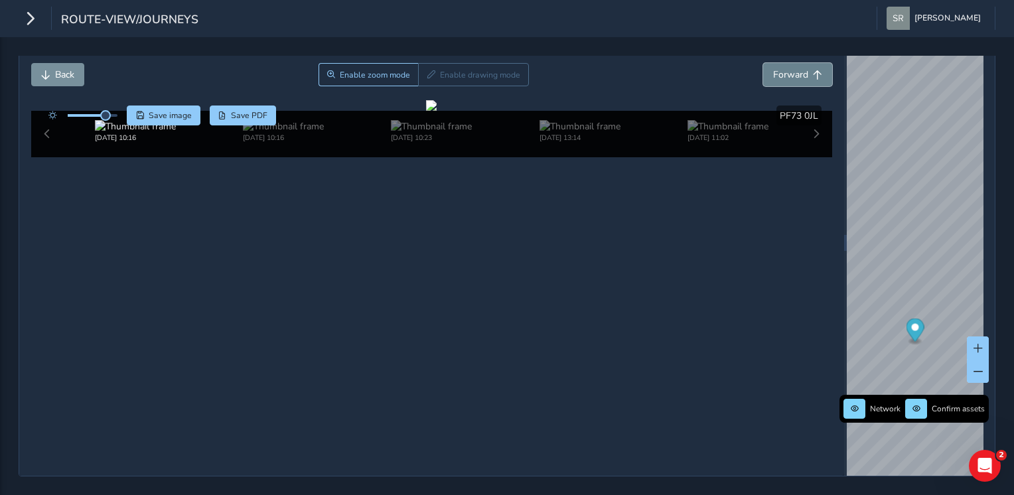
click at [791, 68] on span "Forward" at bounding box center [790, 74] width 35 height 13
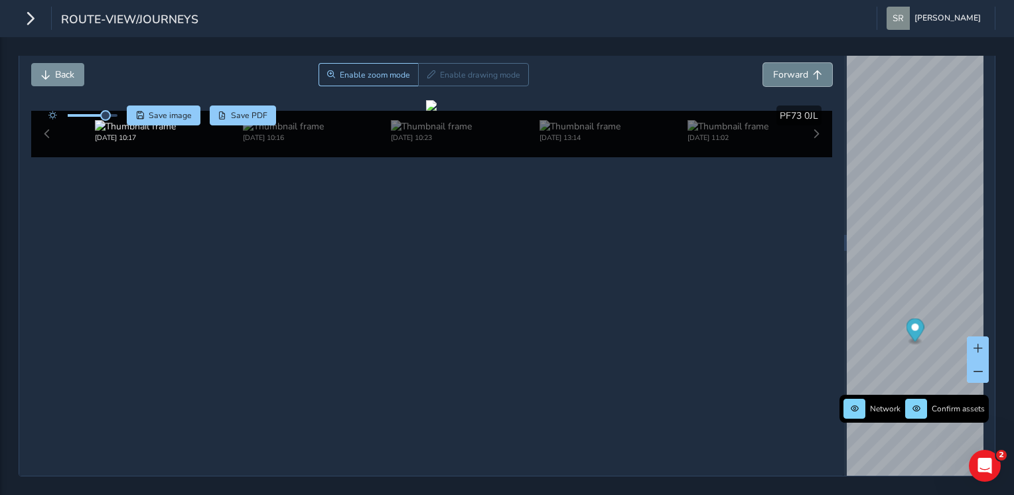
click at [791, 68] on span "Forward" at bounding box center [790, 74] width 35 height 13
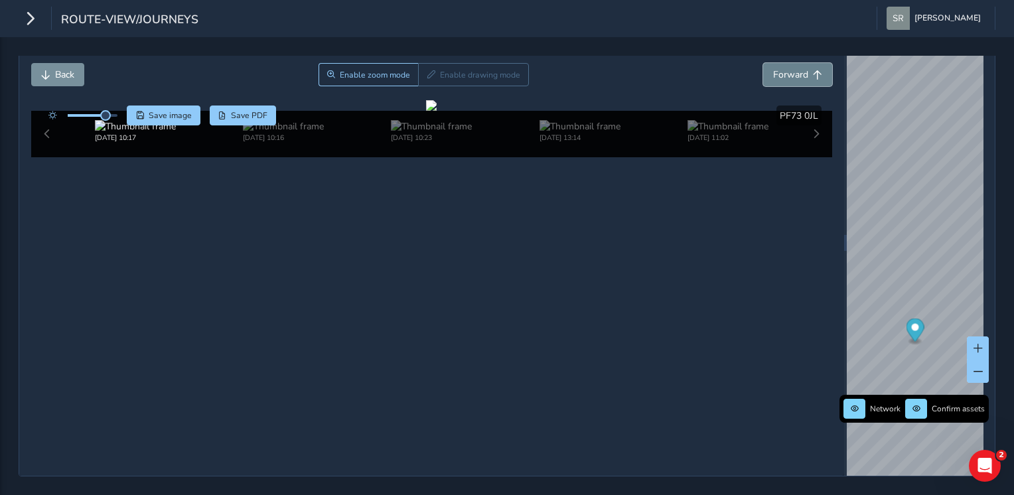
click at [791, 68] on span "Forward" at bounding box center [790, 74] width 35 height 13
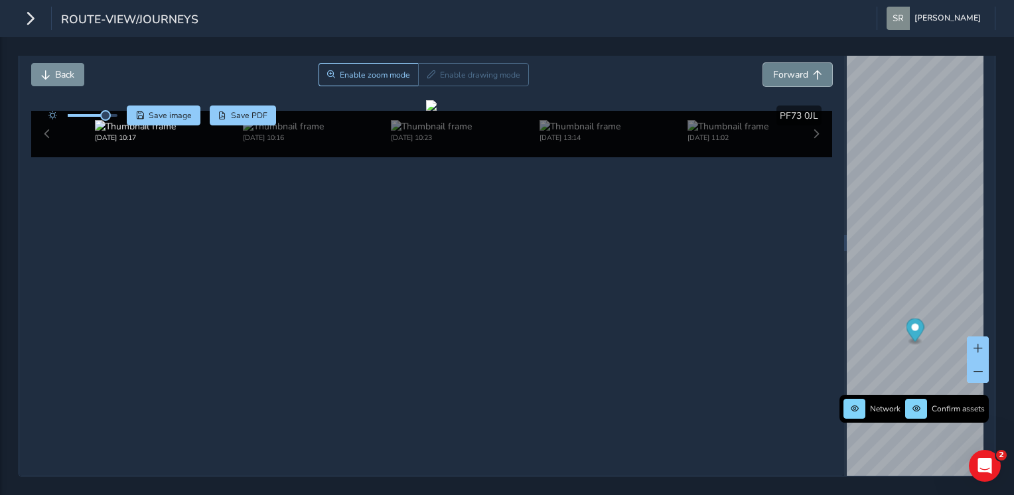
click at [791, 68] on span "Forward" at bounding box center [790, 74] width 35 height 13
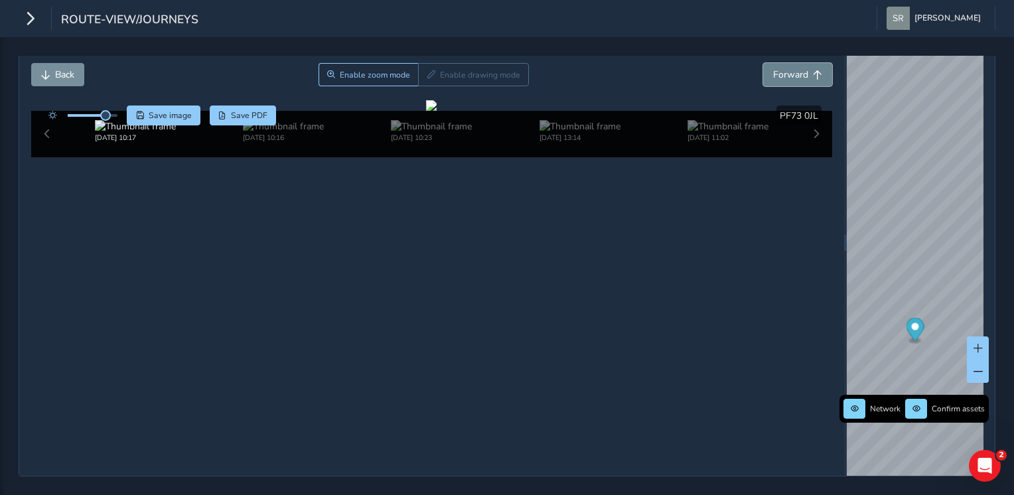
click at [791, 68] on span "Forward" at bounding box center [790, 74] width 35 height 13
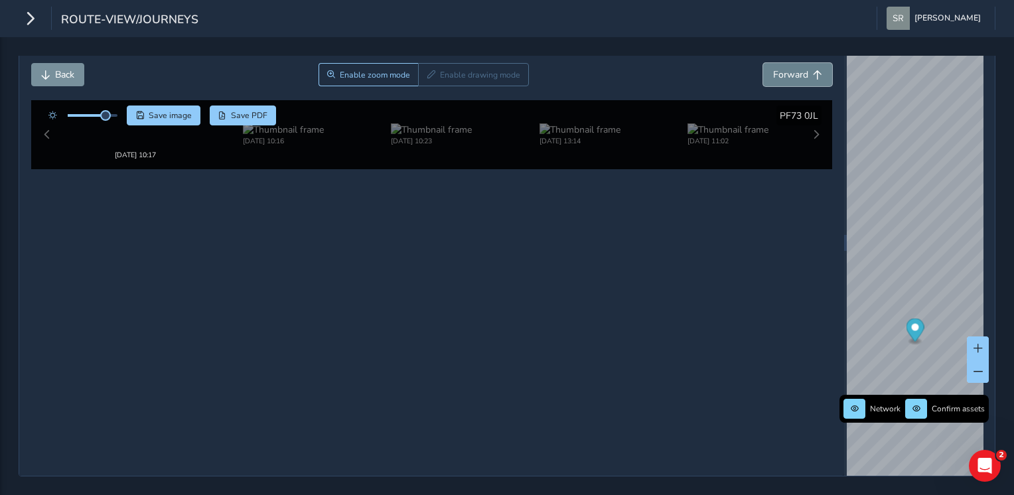
click at [791, 68] on span "Forward" at bounding box center [790, 74] width 35 height 13
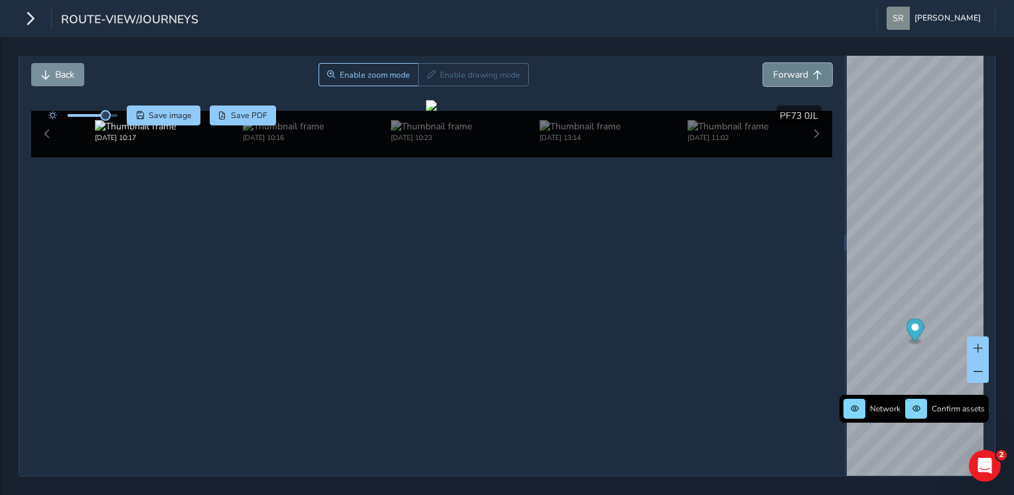
click at [791, 68] on span "Forward" at bounding box center [790, 74] width 35 height 13
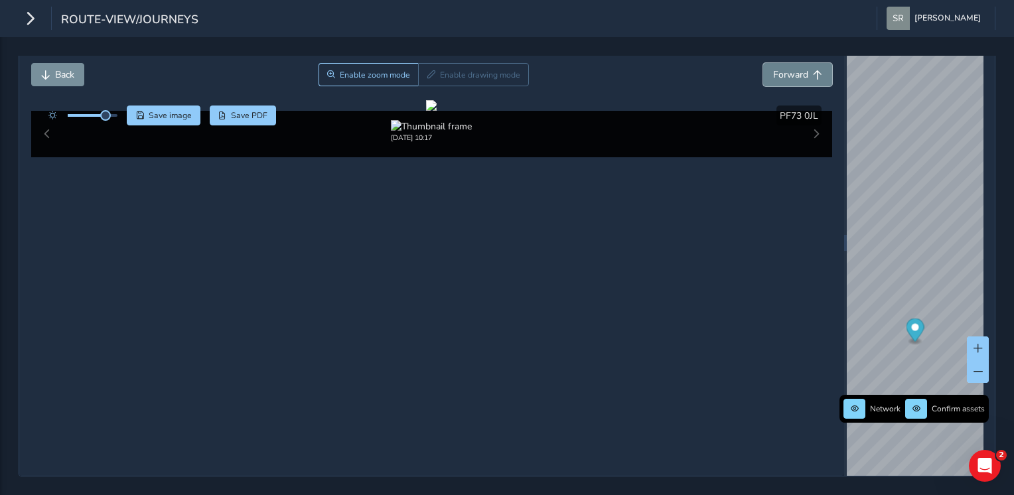
click at [791, 68] on span "Forward" at bounding box center [790, 74] width 35 height 13
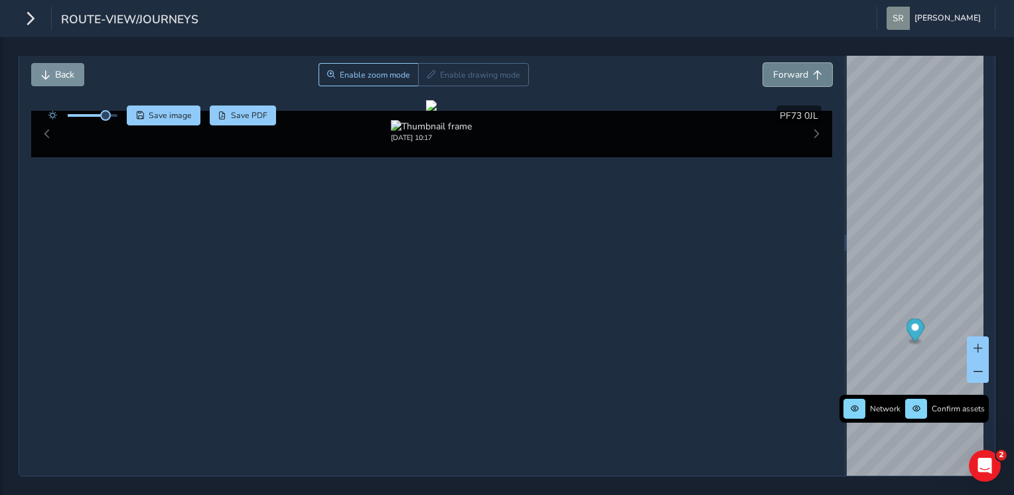
click at [791, 68] on span "Forward" at bounding box center [790, 74] width 35 height 13
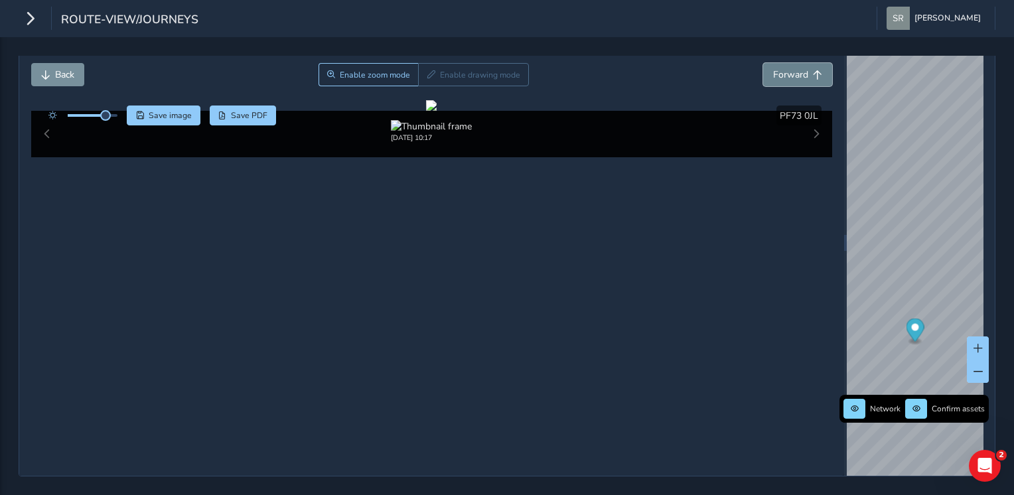
click at [791, 68] on span "Forward" at bounding box center [790, 74] width 35 height 13
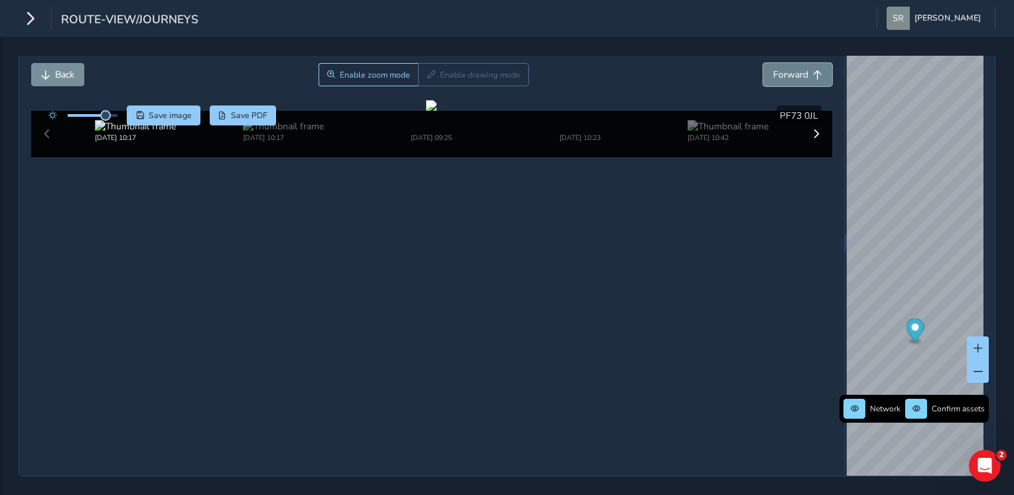
click at [791, 68] on span "Forward" at bounding box center [790, 74] width 35 height 13
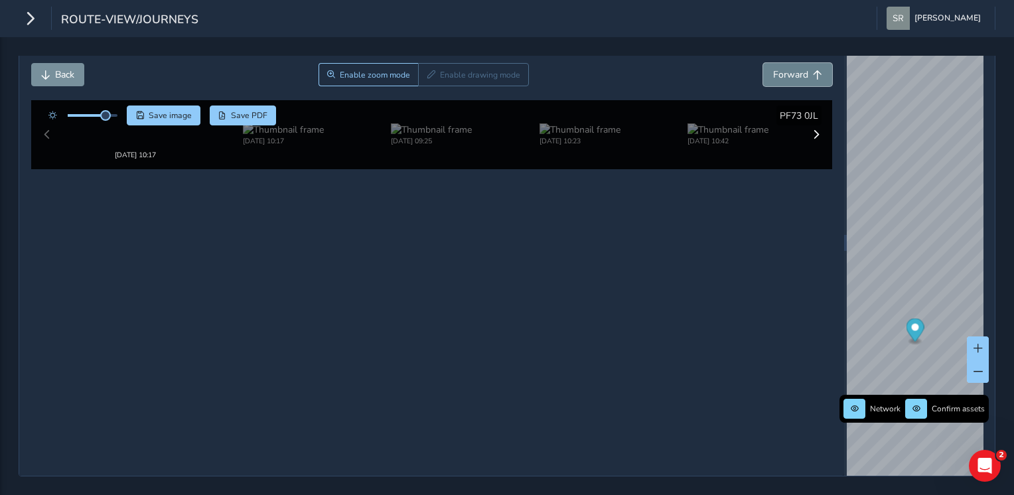
click at [791, 68] on span "Forward" at bounding box center [790, 74] width 35 height 13
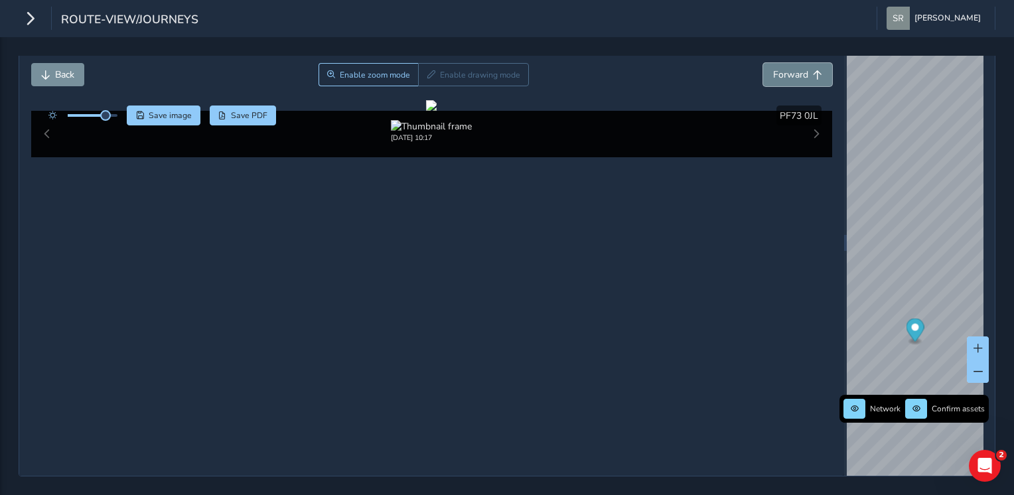
click at [791, 68] on span "Forward" at bounding box center [790, 74] width 35 height 13
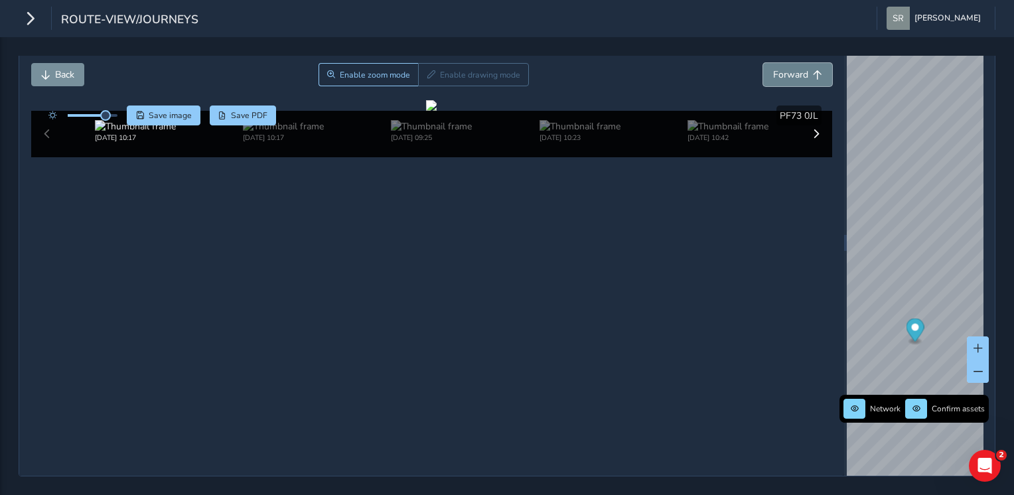
click at [791, 68] on span "Forward" at bounding box center [790, 74] width 35 height 13
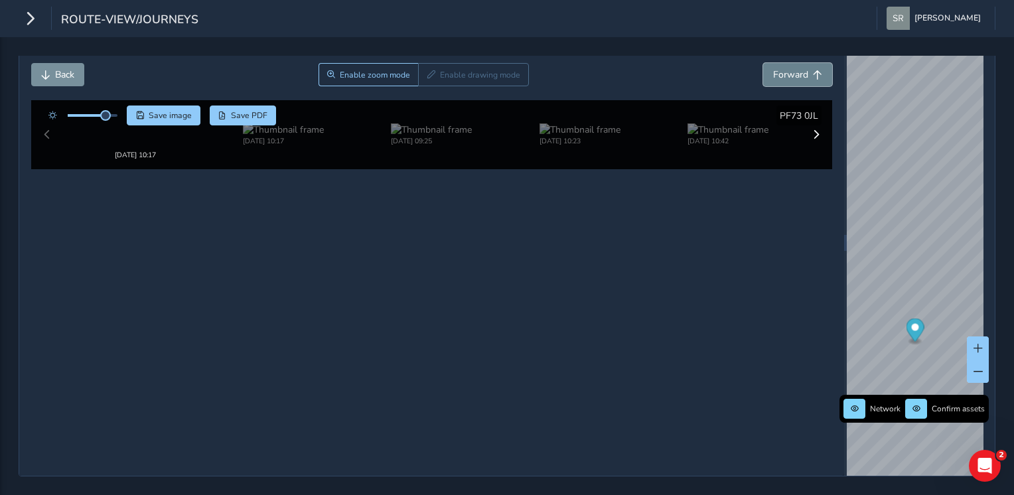
click at [791, 68] on span "Forward" at bounding box center [790, 74] width 35 height 13
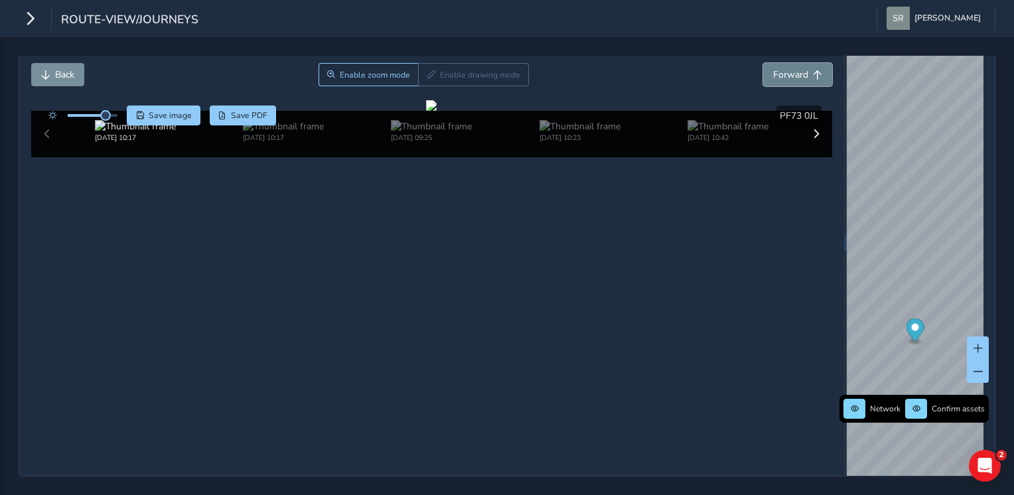
click at [791, 68] on span "Forward" at bounding box center [790, 74] width 35 height 13
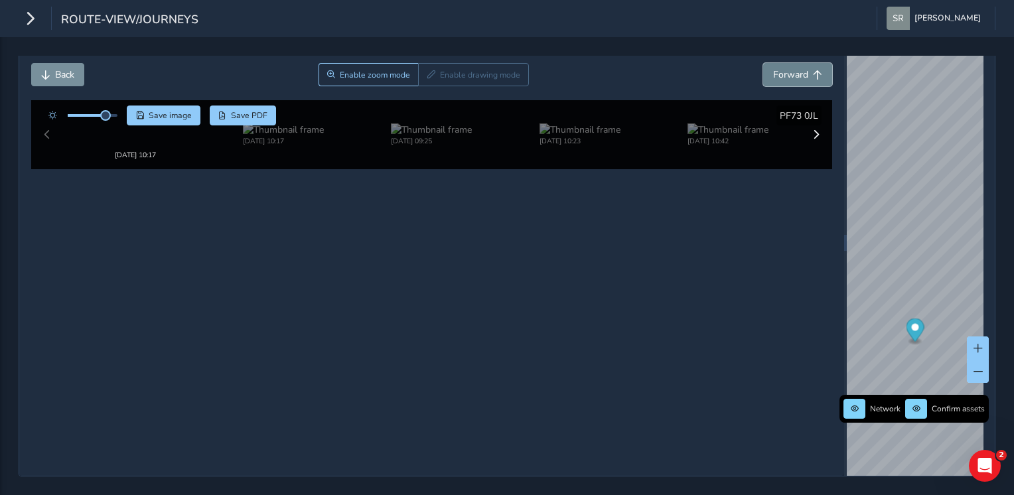
click at [791, 68] on span "Forward" at bounding box center [790, 74] width 35 height 13
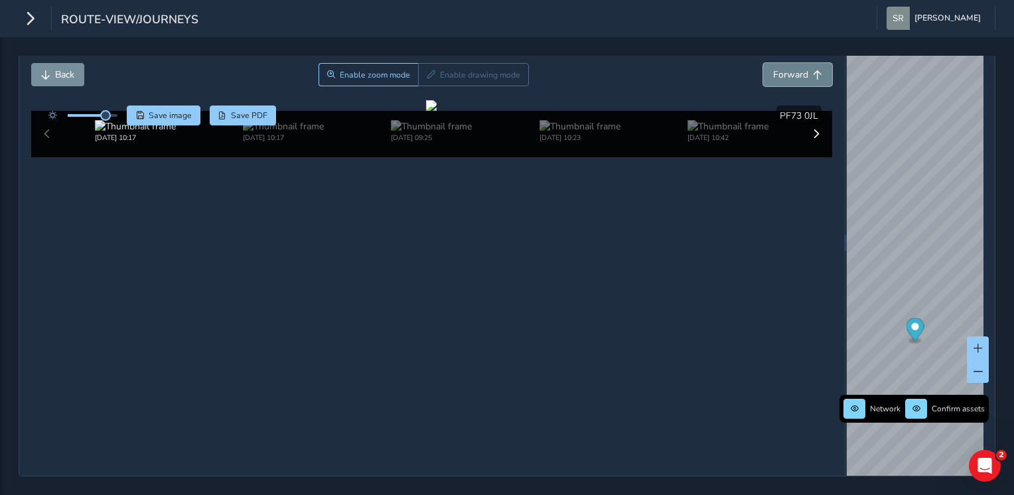
click at [791, 68] on span "Forward" at bounding box center [790, 74] width 35 height 13
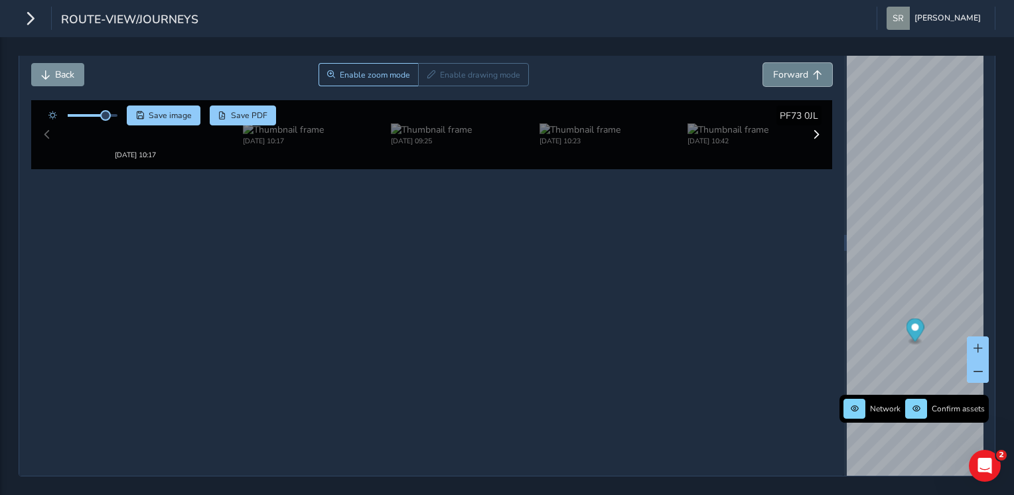
click at [791, 68] on span "Forward" at bounding box center [790, 74] width 35 height 13
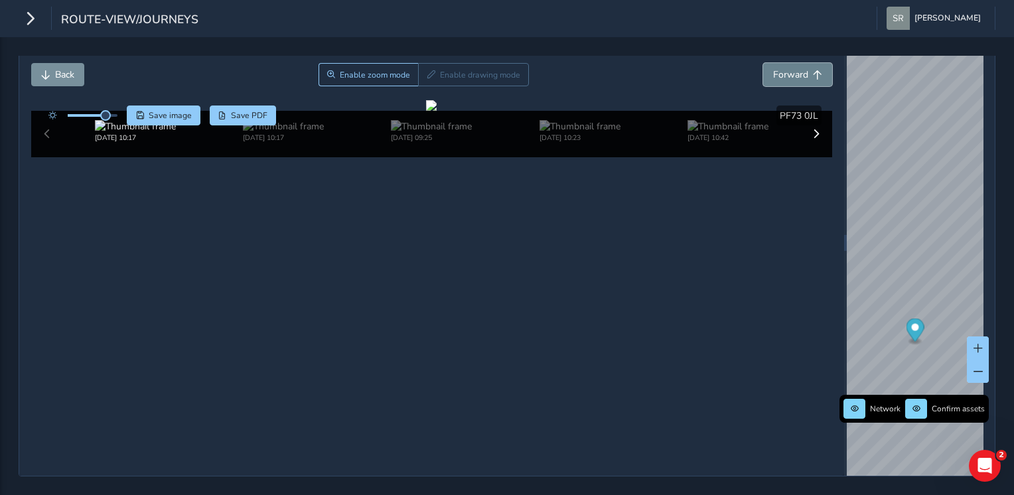
click at [791, 68] on span "Forward" at bounding box center [790, 74] width 35 height 13
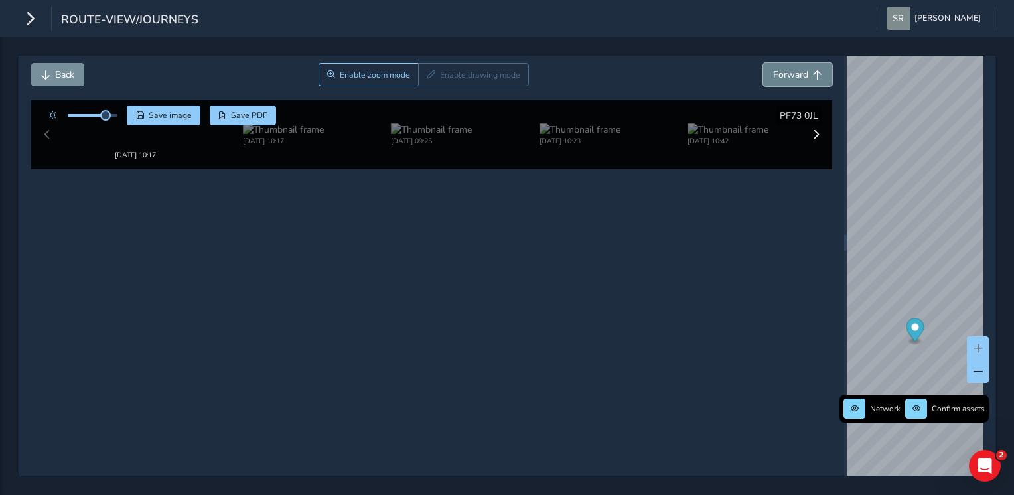
click at [791, 68] on span "Forward" at bounding box center [790, 74] width 35 height 13
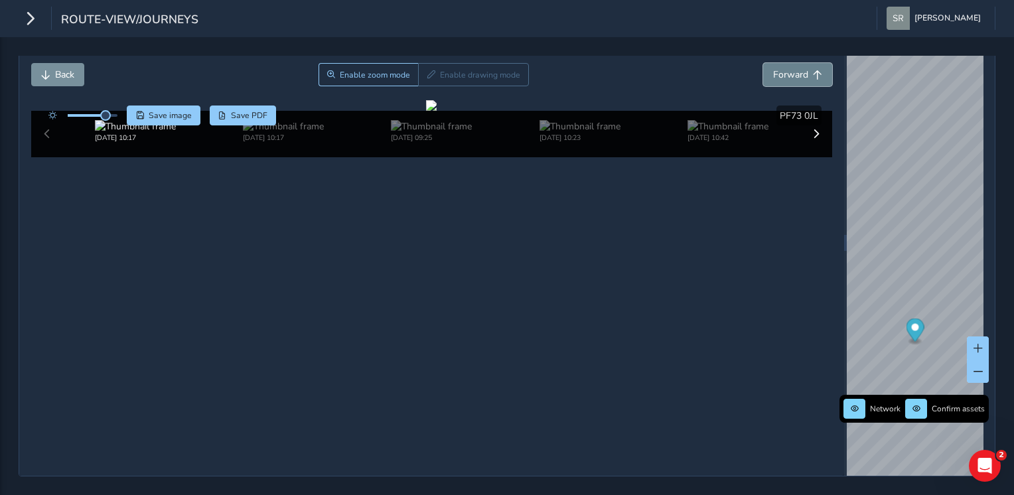
click at [791, 68] on span "Forward" at bounding box center [790, 74] width 35 height 13
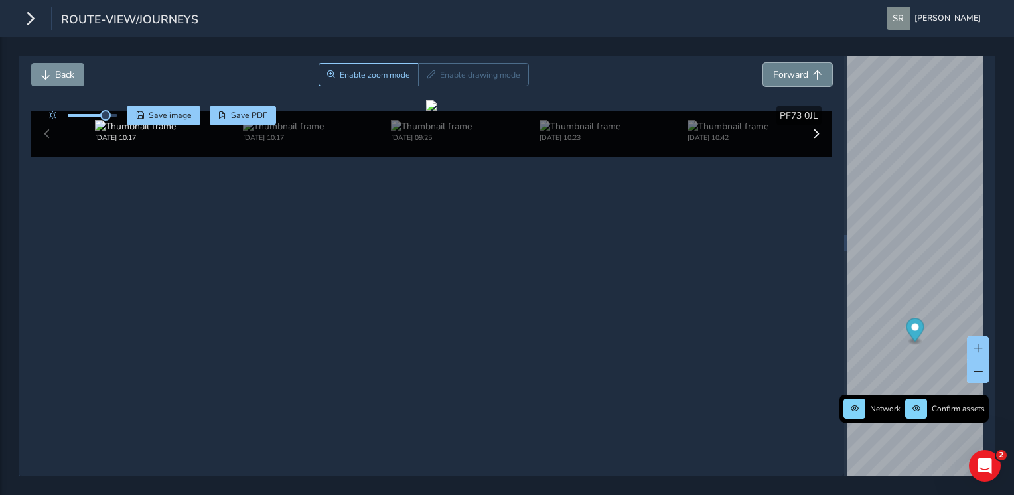
click at [791, 68] on span "Forward" at bounding box center [790, 74] width 35 height 13
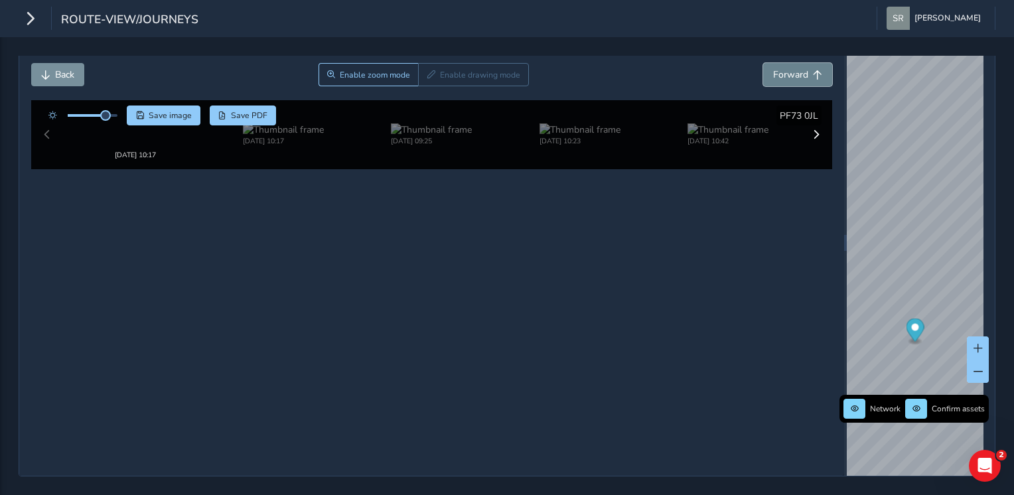
click at [791, 68] on span "Forward" at bounding box center [790, 74] width 35 height 13
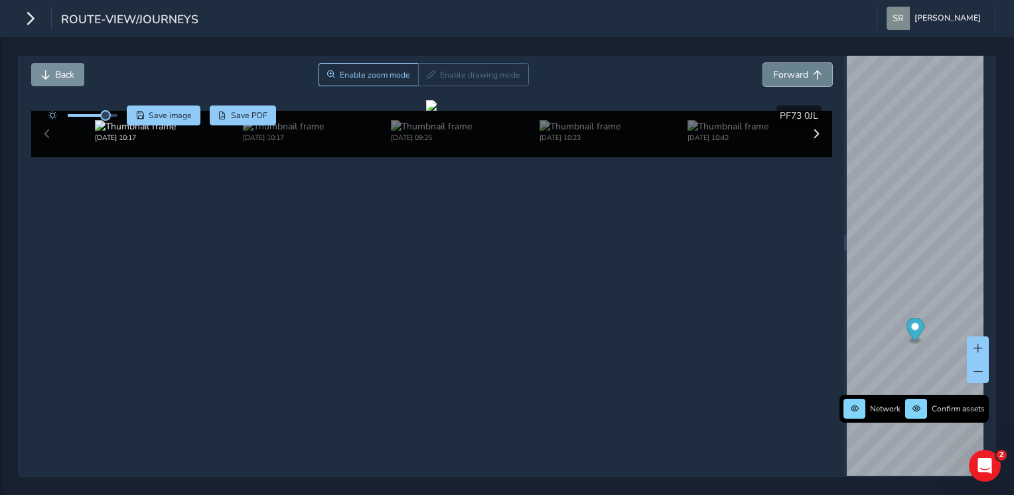
click at [791, 68] on span "Forward" at bounding box center [790, 74] width 35 height 13
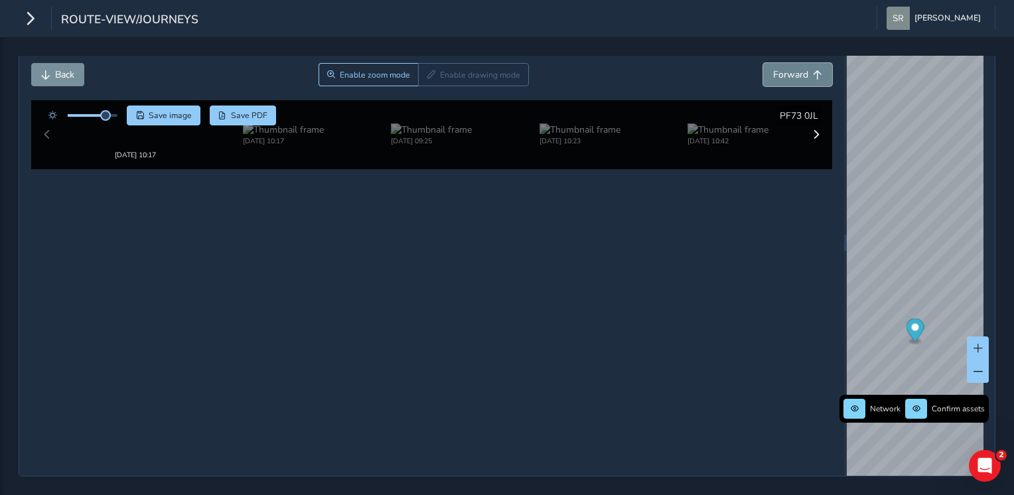
click at [791, 68] on span "Forward" at bounding box center [790, 74] width 35 height 13
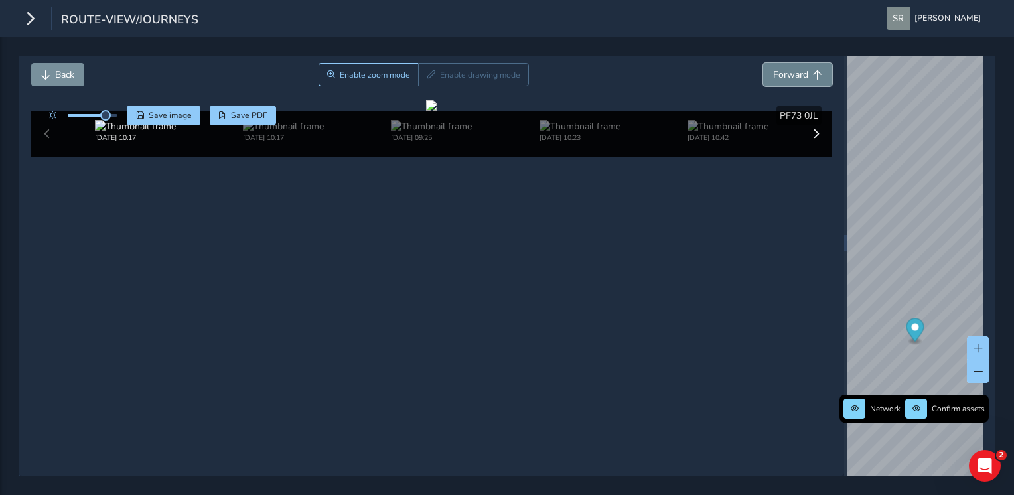
click at [791, 68] on span "Forward" at bounding box center [790, 74] width 35 height 13
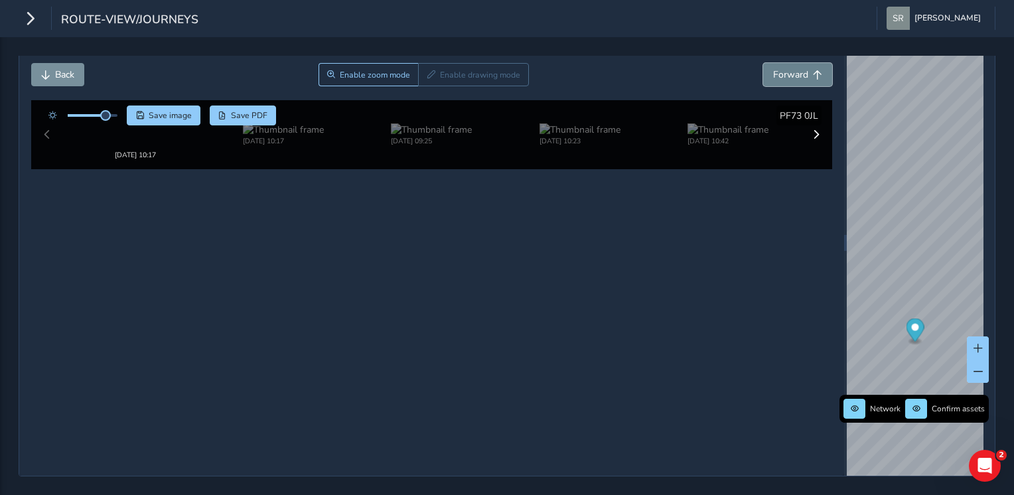
click at [791, 68] on span "Forward" at bounding box center [790, 74] width 35 height 13
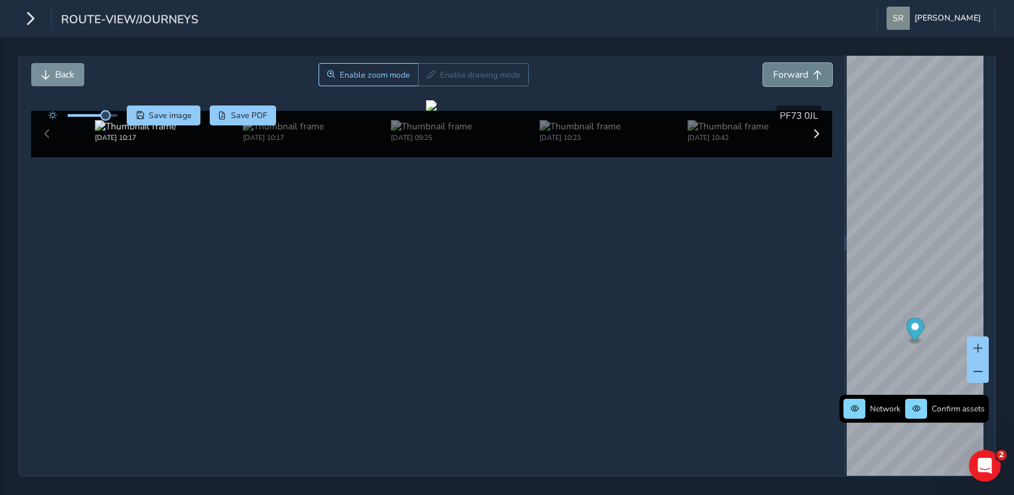
click at [791, 68] on span "Forward" at bounding box center [790, 74] width 35 height 13
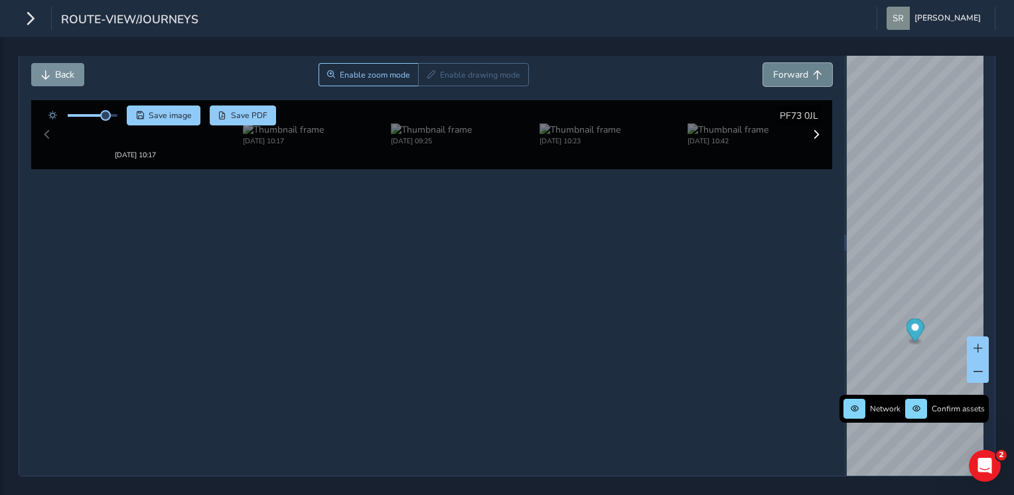
click at [791, 68] on span "Forward" at bounding box center [790, 74] width 35 height 13
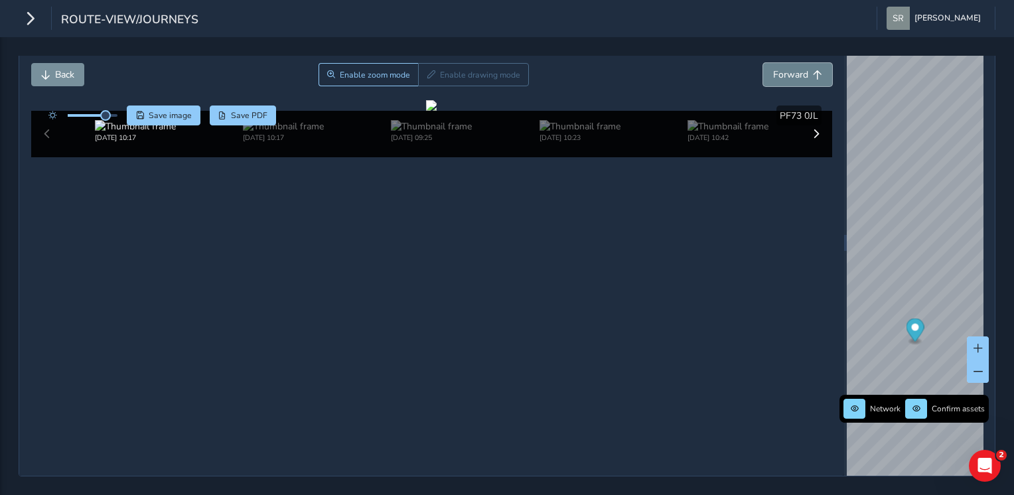
click at [791, 68] on span "Forward" at bounding box center [790, 74] width 35 height 13
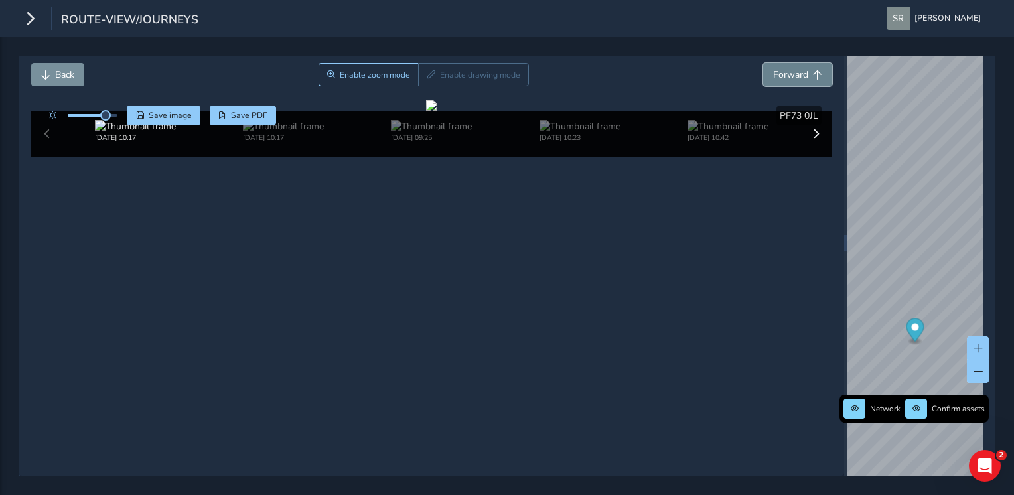
click at [791, 68] on span "Forward" at bounding box center [790, 74] width 35 height 13
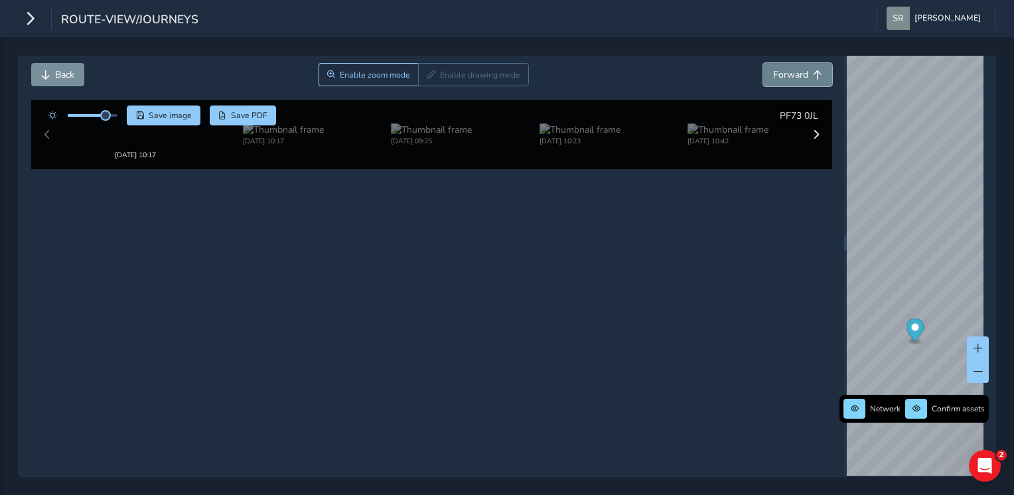
click at [791, 68] on span "Forward" at bounding box center [790, 74] width 35 height 13
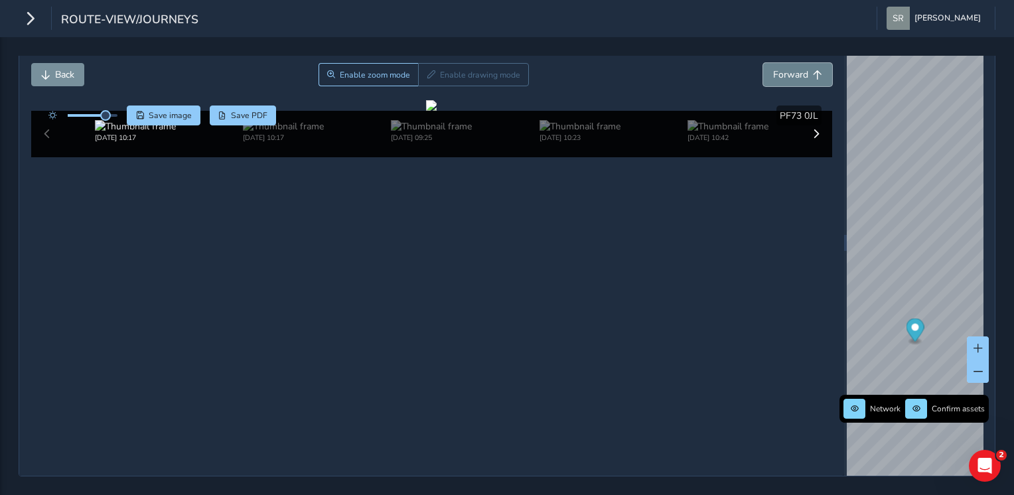
click at [791, 68] on span "Forward" at bounding box center [790, 74] width 35 height 13
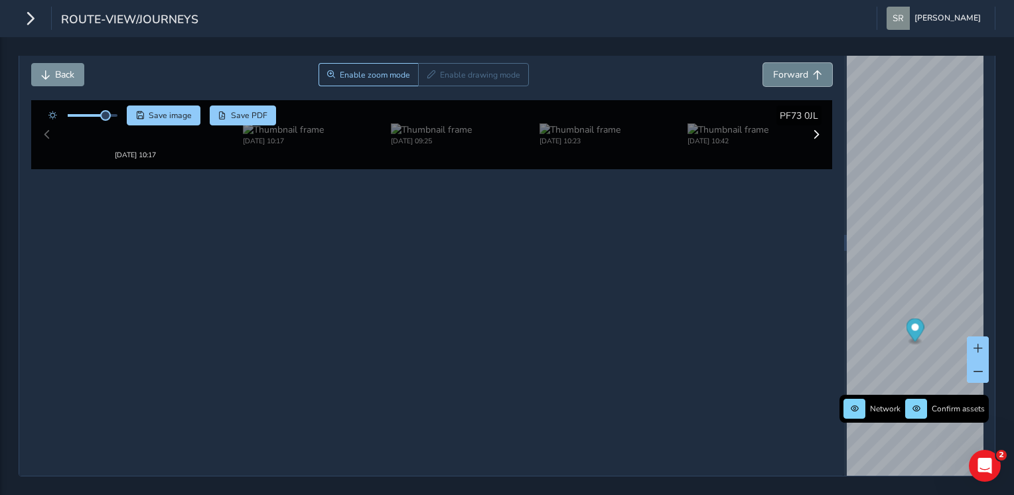
click at [791, 68] on span "Forward" at bounding box center [790, 74] width 35 height 13
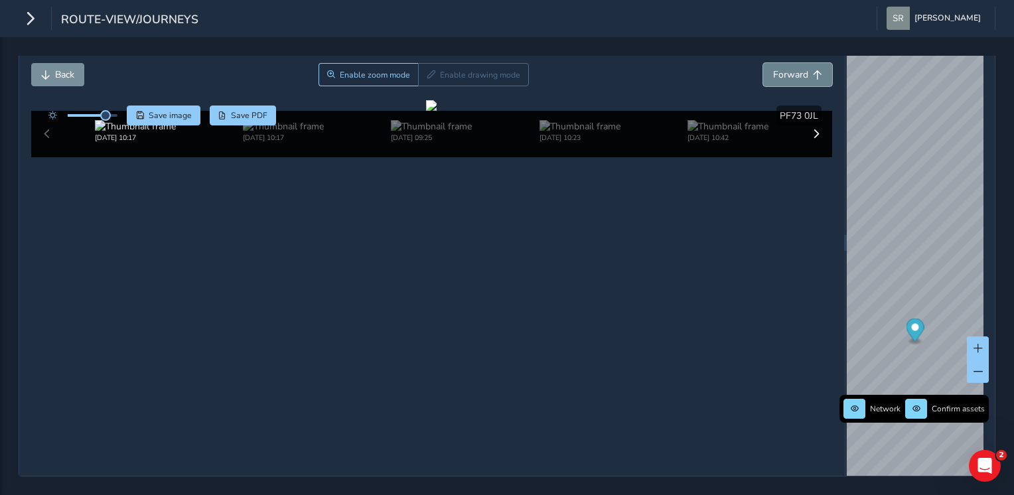
click at [791, 68] on span "Forward" at bounding box center [790, 74] width 35 height 13
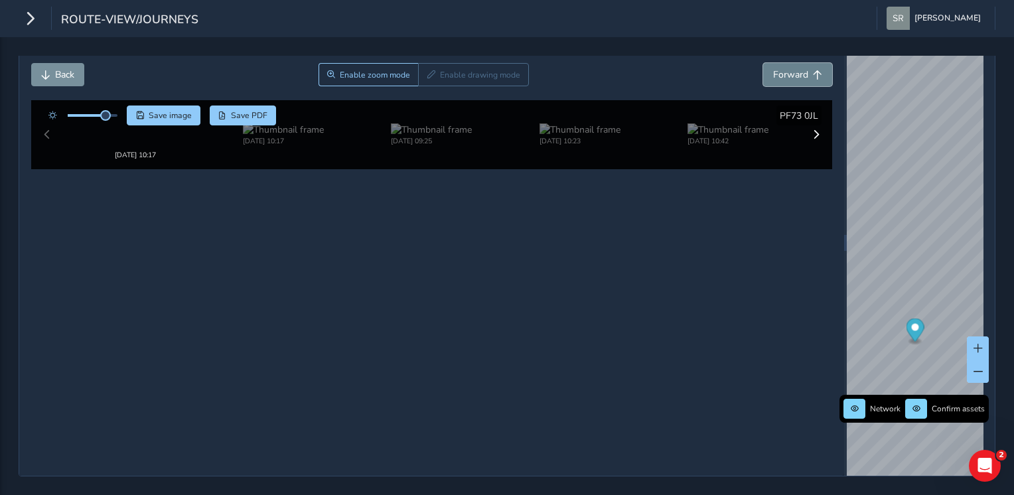
click at [791, 68] on span "Forward" at bounding box center [790, 74] width 35 height 13
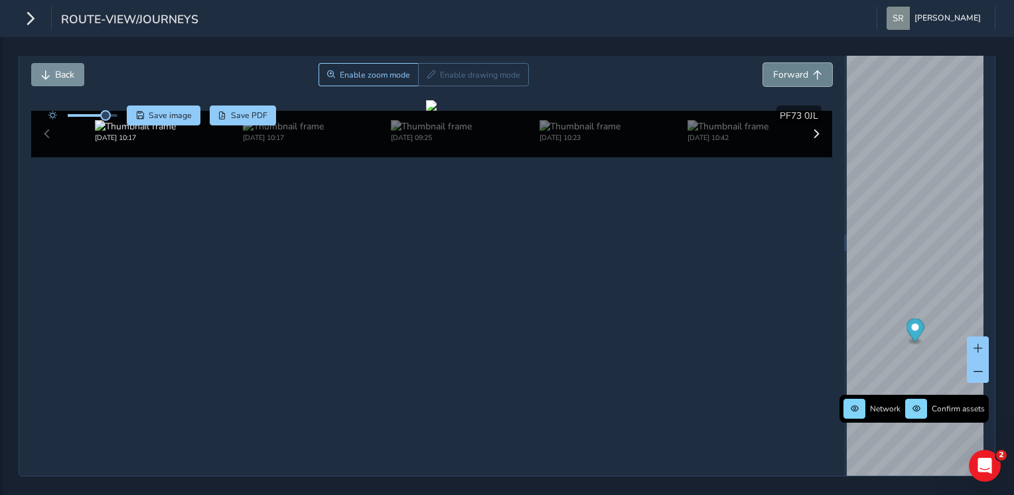
click at [791, 68] on span "Forward" at bounding box center [790, 74] width 35 height 13
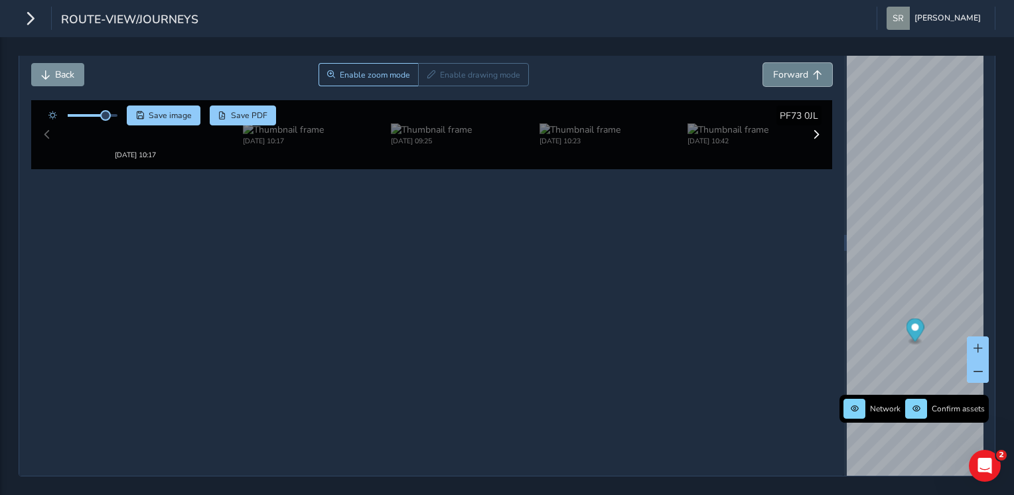
click at [791, 68] on span "Forward" at bounding box center [790, 74] width 35 height 13
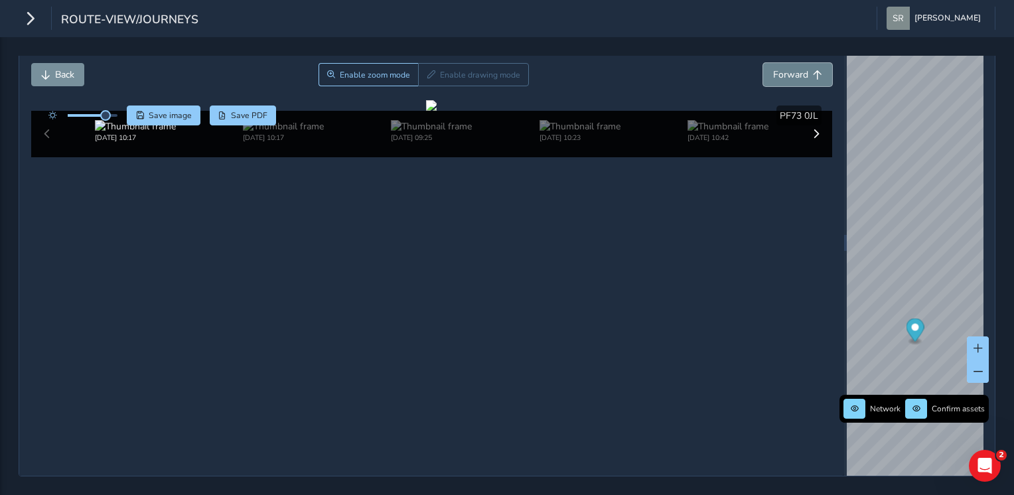
click at [791, 68] on span "Forward" at bounding box center [790, 74] width 35 height 13
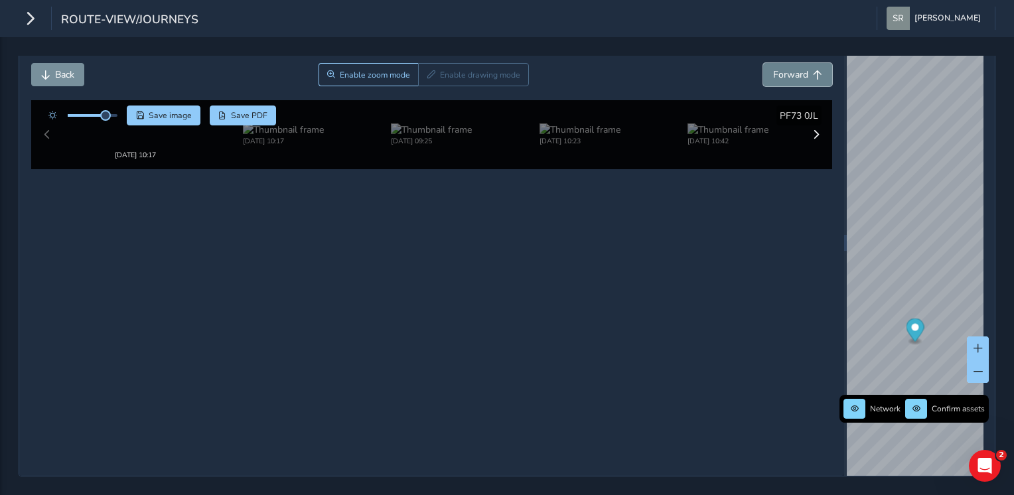
click at [791, 68] on span "Forward" at bounding box center [790, 74] width 35 height 13
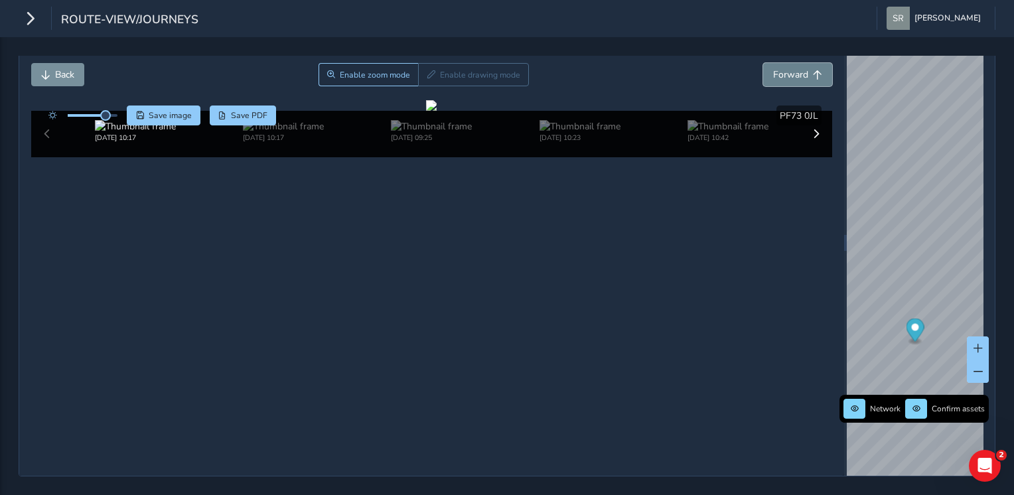
click at [791, 68] on span "Forward" at bounding box center [790, 74] width 35 height 13
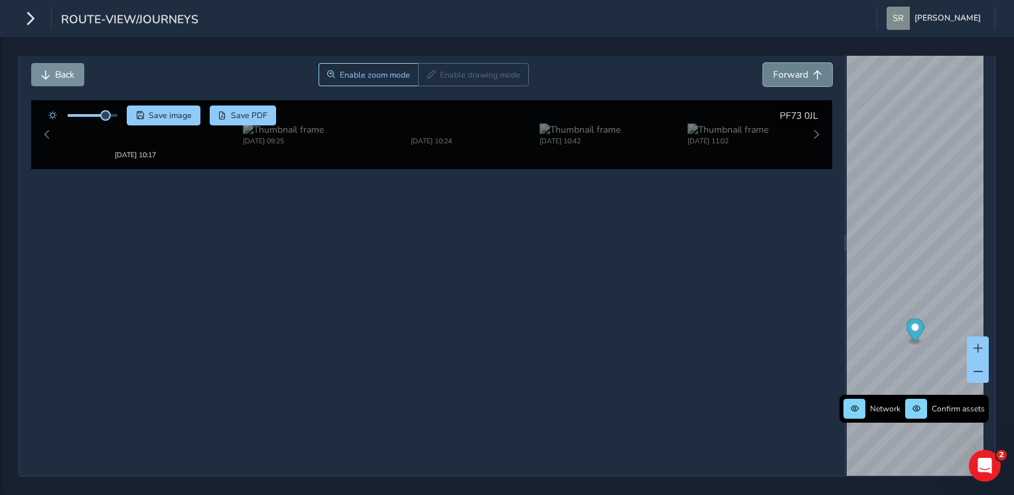
click at [791, 68] on span "Forward" at bounding box center [790, 74] width 35 height 13
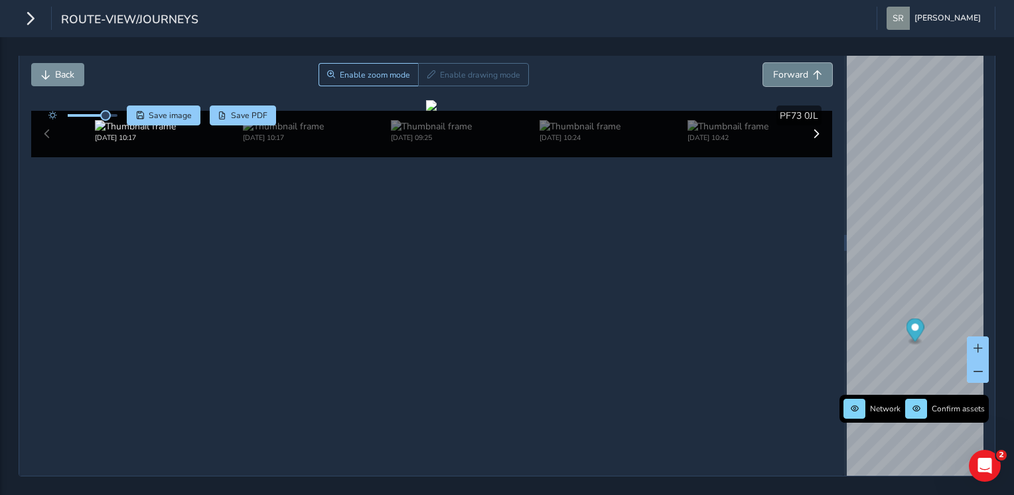
click at [791, 68] on span "Forward" at bounding box center [790, 74] width 35 height 13
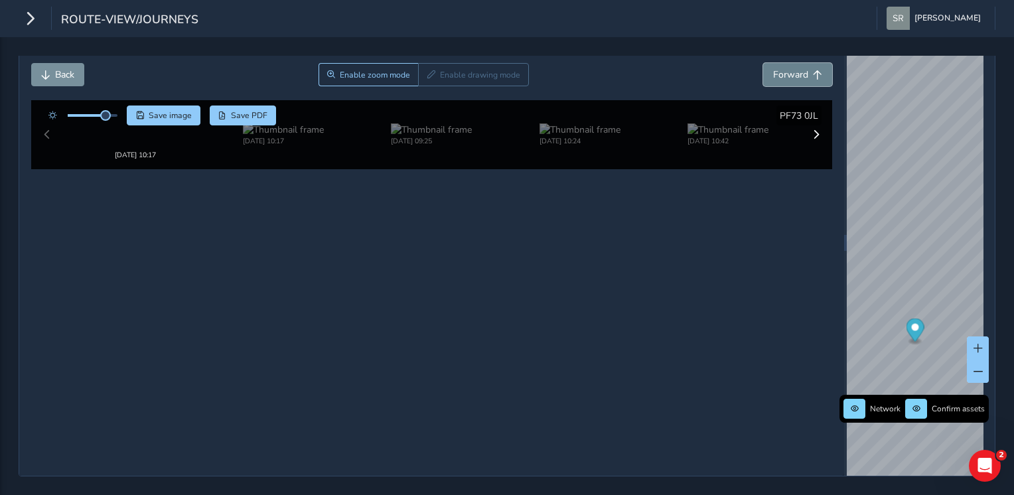
click at [791, 68] on span "Forward" at bounding box center [790, 74] width 35 height 13
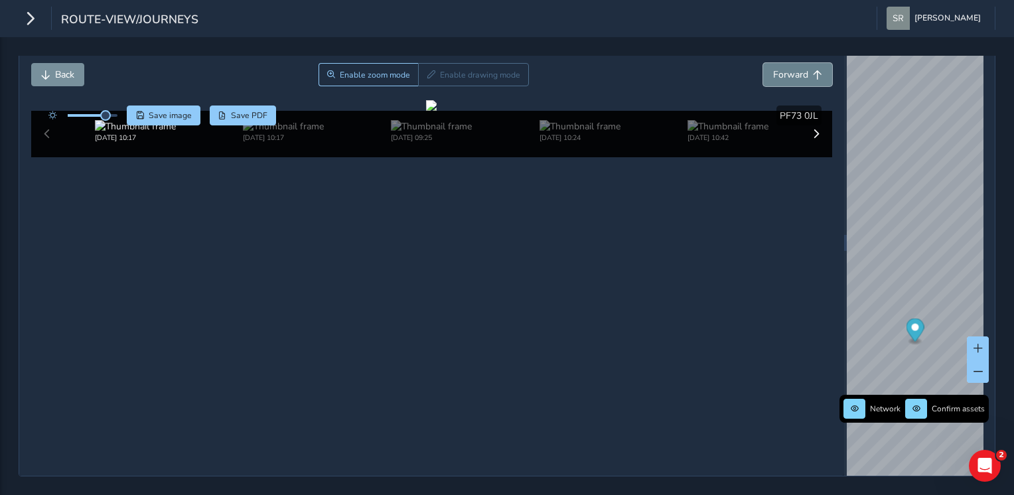
click at [791, 68] on span "Forward" at bounding box center [790, 74] width 35 height 13
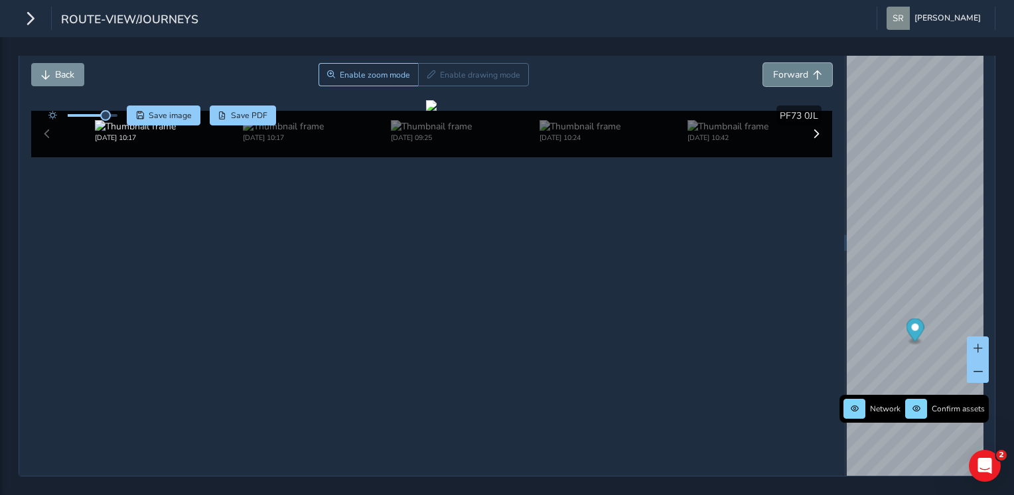
click at [791, 68] on span "Forward" at bounding box center [790, 74] width 35 height 13
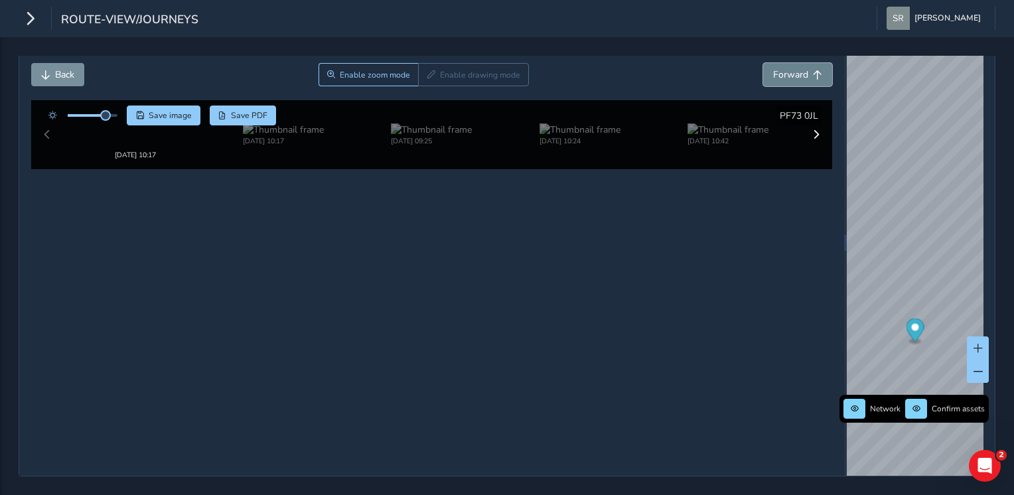
click at [791, 68] on span "Forward" at bounding box center [790, 74] width 35 height 13
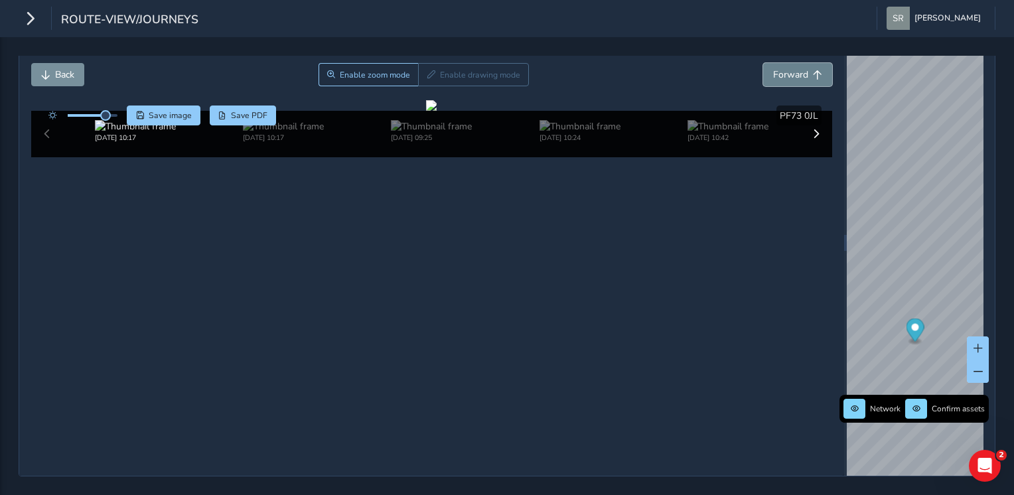
click at [791, 68] on span "Forward" at bounding box center [790, 74] width 35 height 13
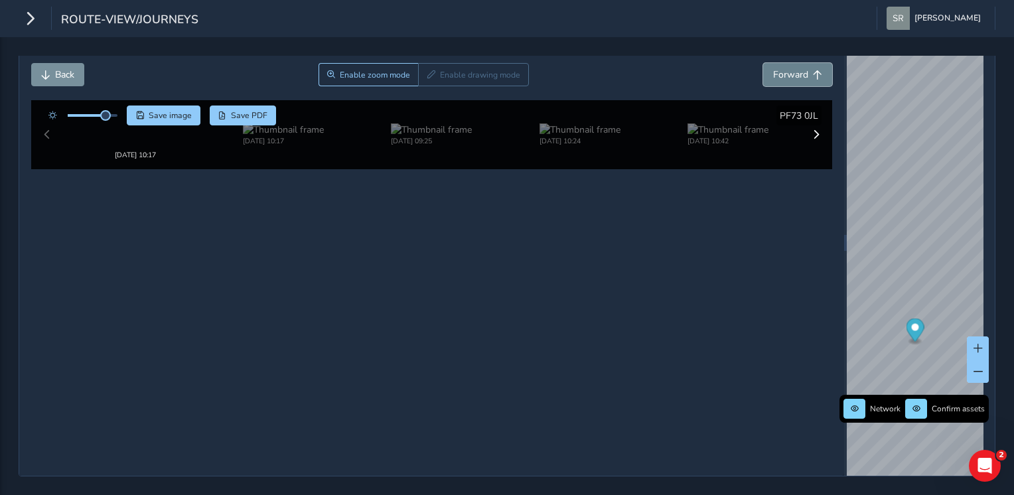
click at [791, 68] on span "Forward" at bounding box center [790, 74] width 35 height 13
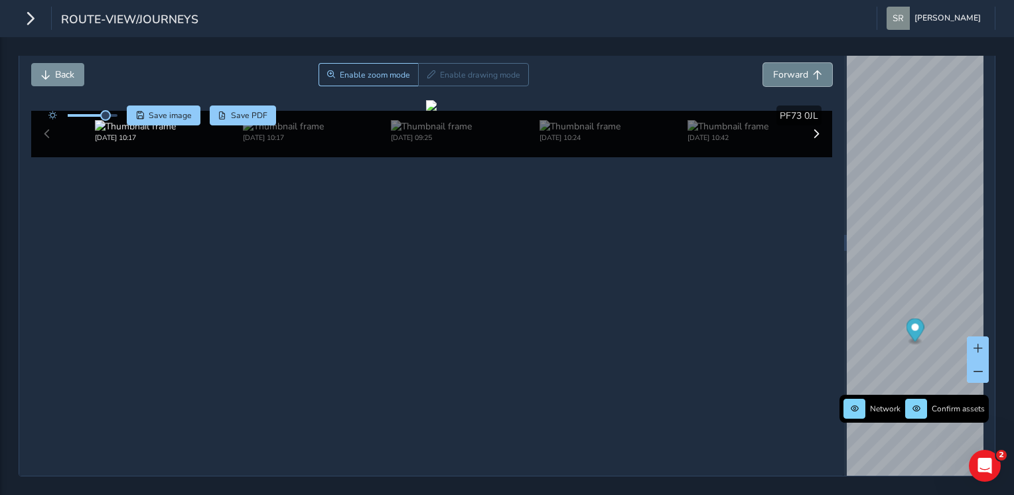
click at [791, 68] on span "Forward" at bounding box center [790, 74] width 35 height 13
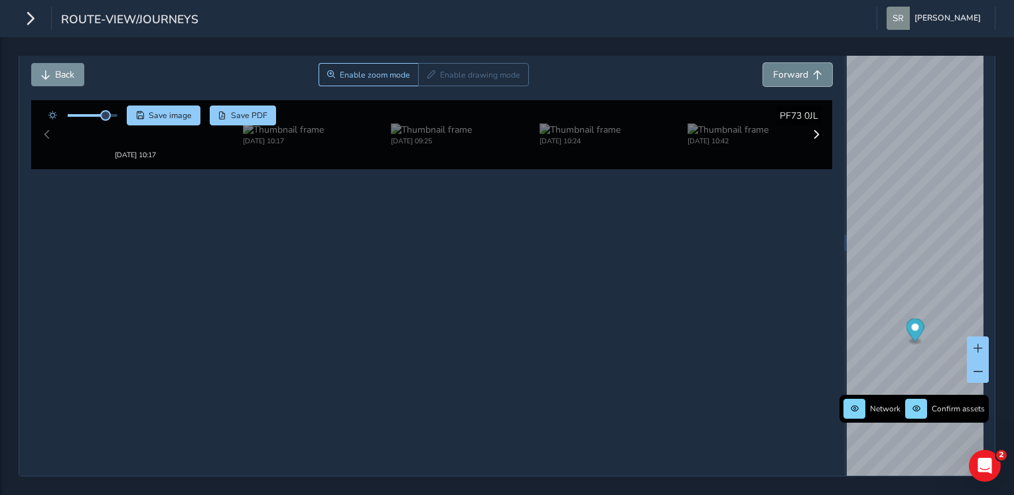
click at [791, 68] on span "Forward" at bounding box center [790, 74] width 35 height 13
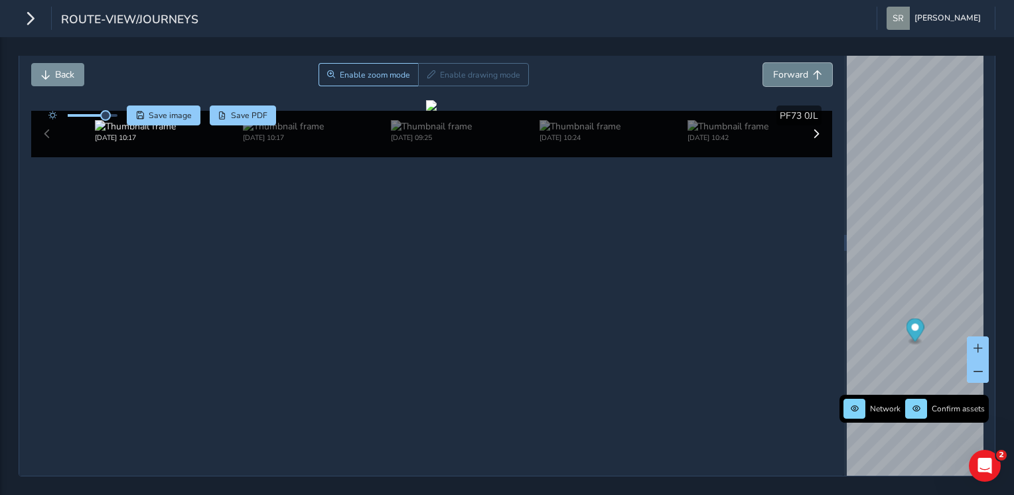
click at [791, 68] on span "Forward" at bounding box center [790, 74] width 35 height 13
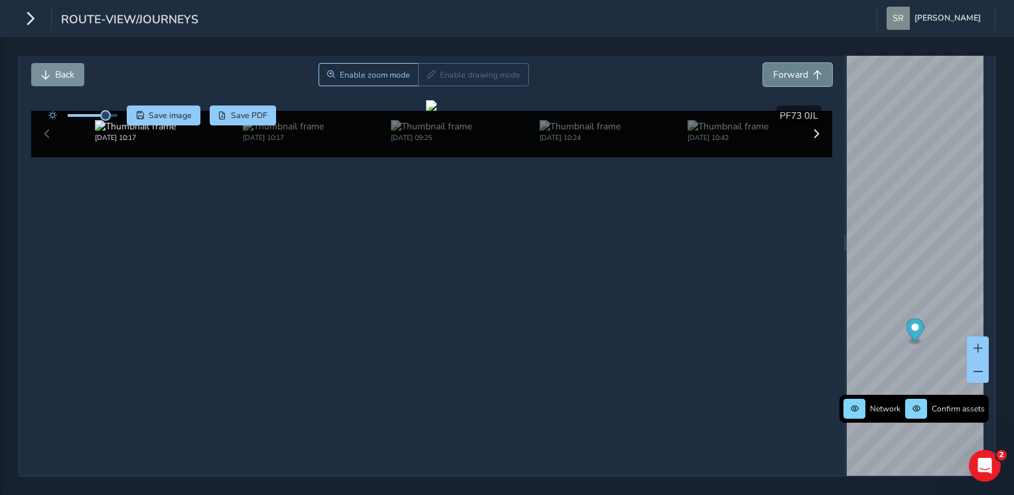
click at [791, 68] on span "Forward" at bounding box center [790, 74] width 35 height 13
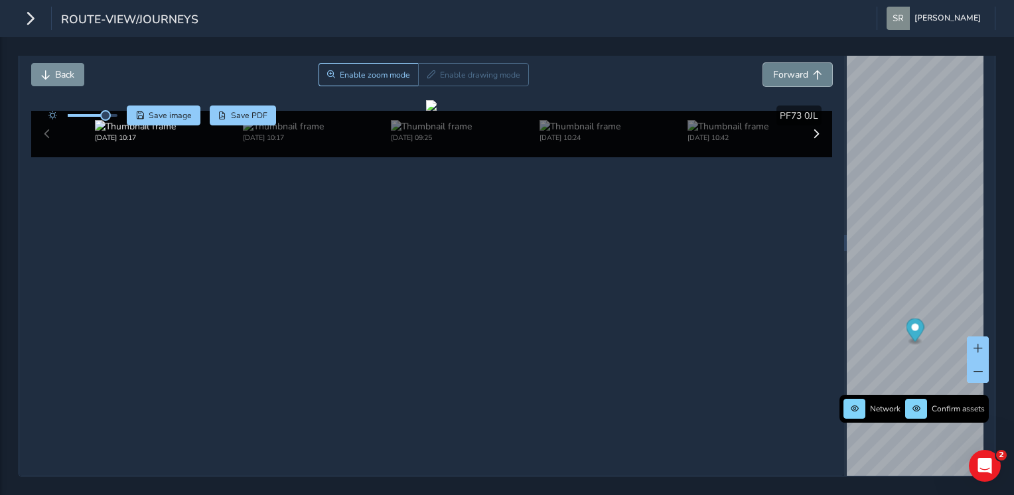
click at [791, 68] on span "Forward" at bounding box center [790, 74] width 35 height 13
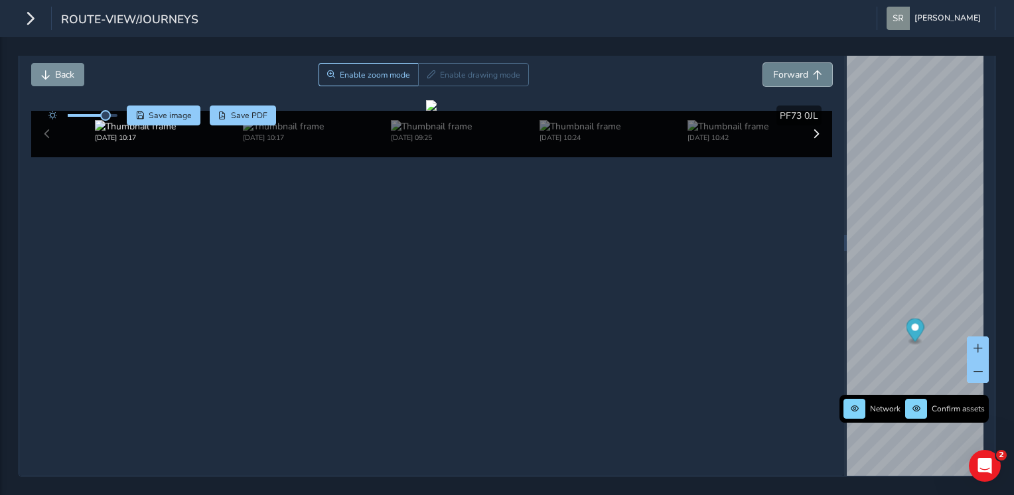
click at [791, 68] on span "Forward" at bounding box center [790, 74] width 35 height 13
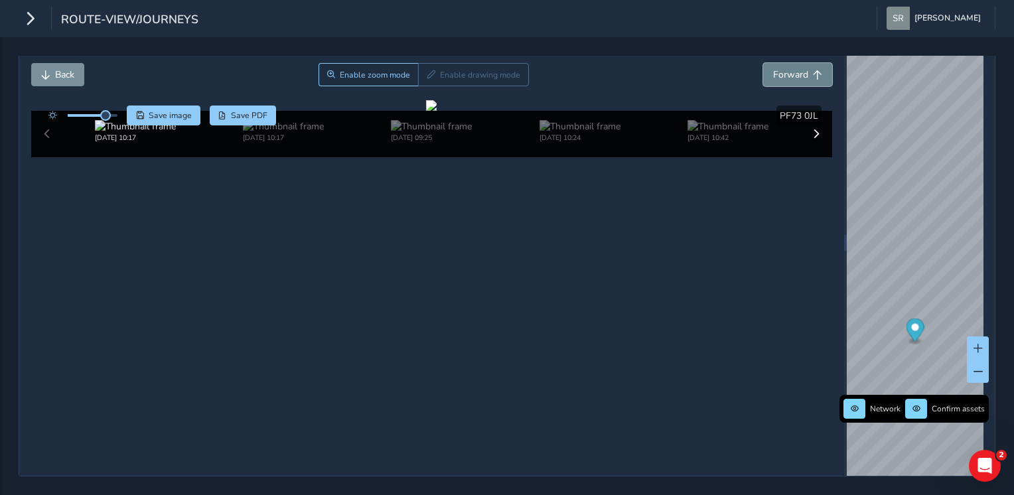
click at [791, 68] on span "Forward" at bounding box center [790, 74] width 35 height 13
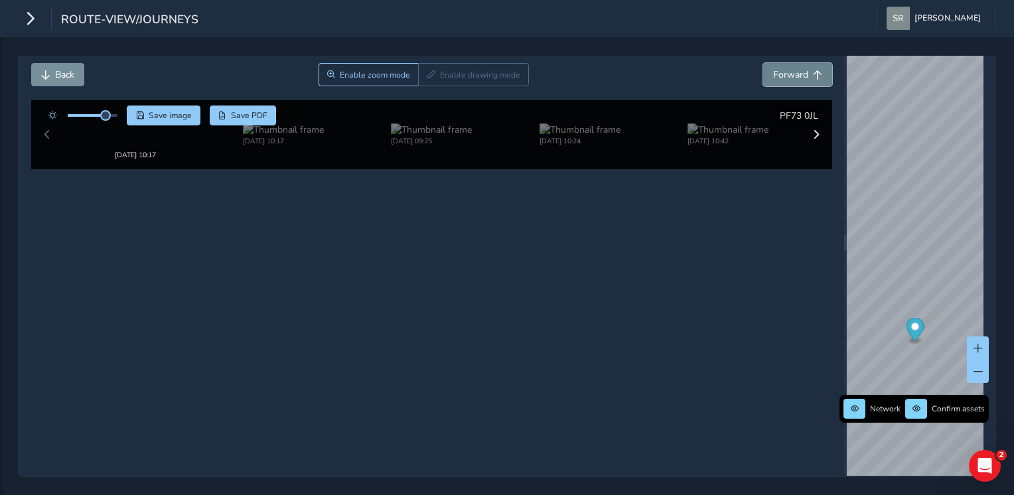
click at [791, 68] on span "Forward" at bounding box center [790, 74] width 35 height 13
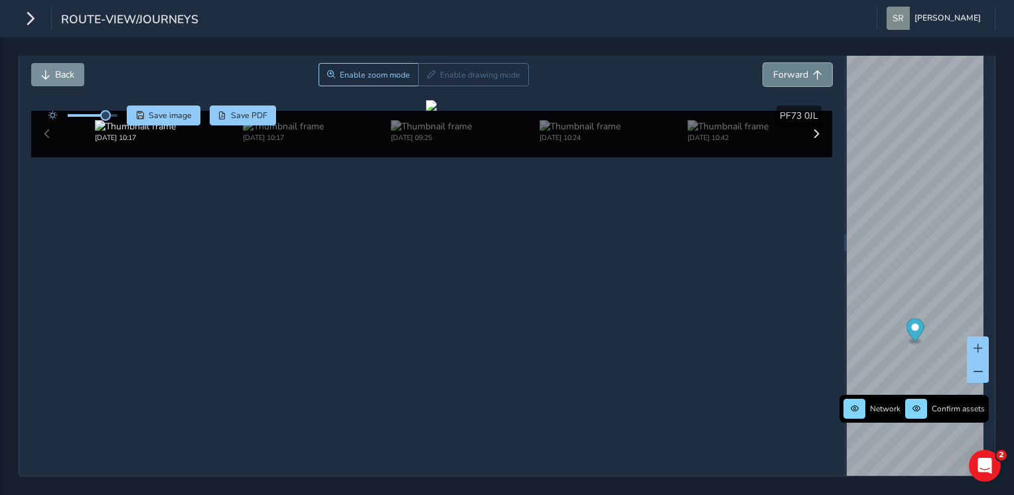
click at [791, 68] on span "Forward" at bounding box center [790, 74] width 35 height 13
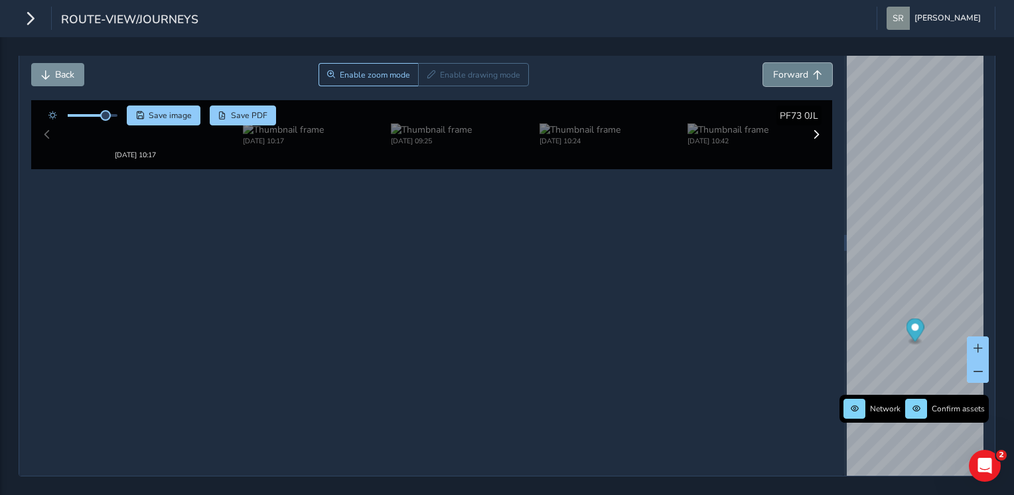
click at [791, 68] on span "Forward" at bounding box center [790, 74] width 35 height 13
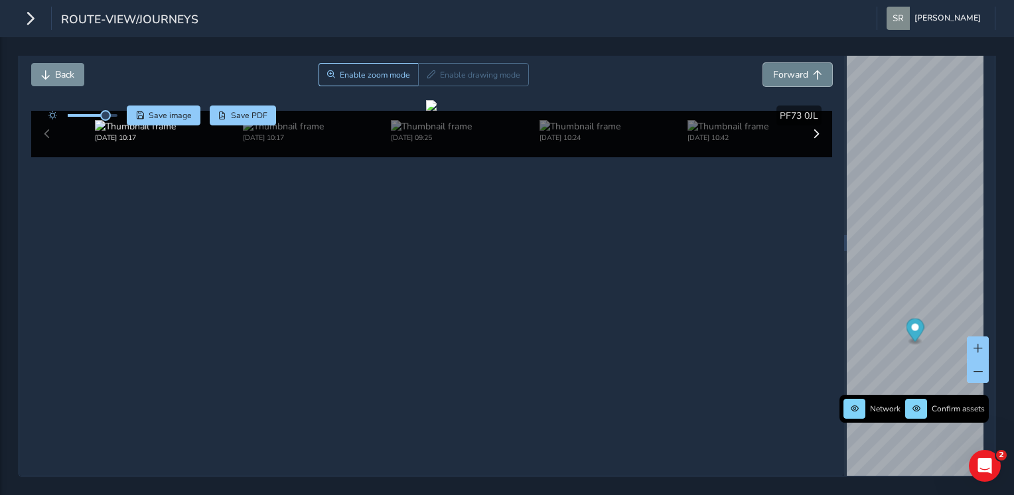
click at [791, 68] on span "Forward" at bounding box center [790, 74] width 35 height 13
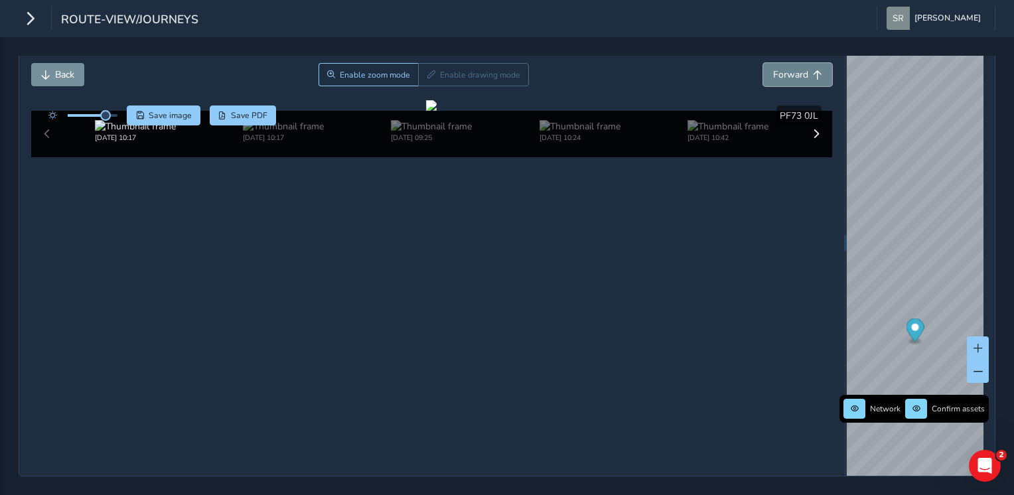
click at [791, 68] on span "Forward" at bounding box center [790, 74] width 35 height 13
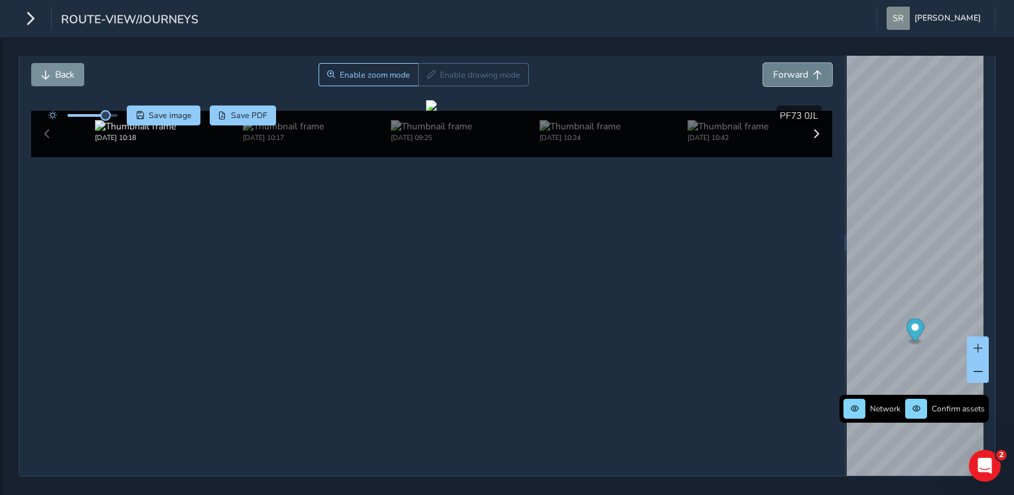
click at [791, 68] on span "Forward" at bounding box center [790, 74] width 35 height 13
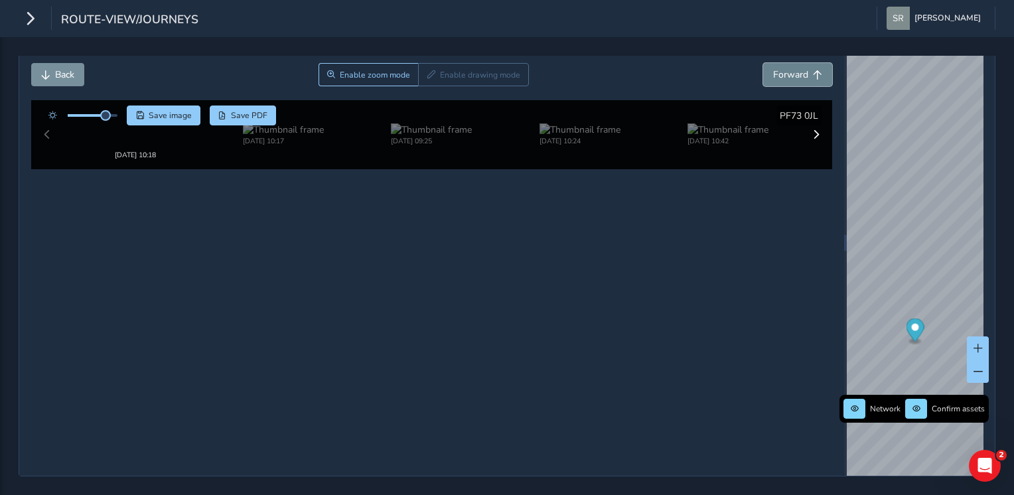
click at [791, 68] on span "Forward" at bounding box center [790, 74] width 35 height 13
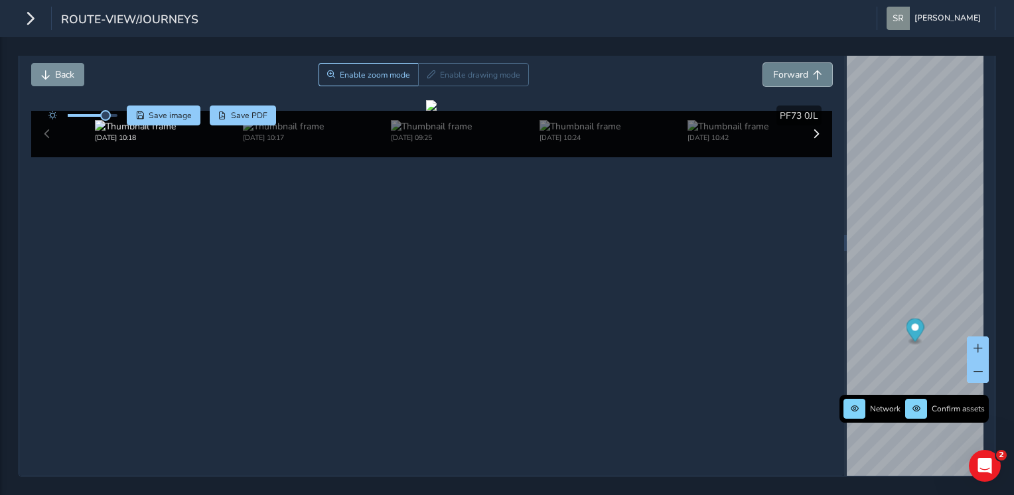
click at [791, 68] on span "Forward" at bounding box center [790, 74] width 35 height 13
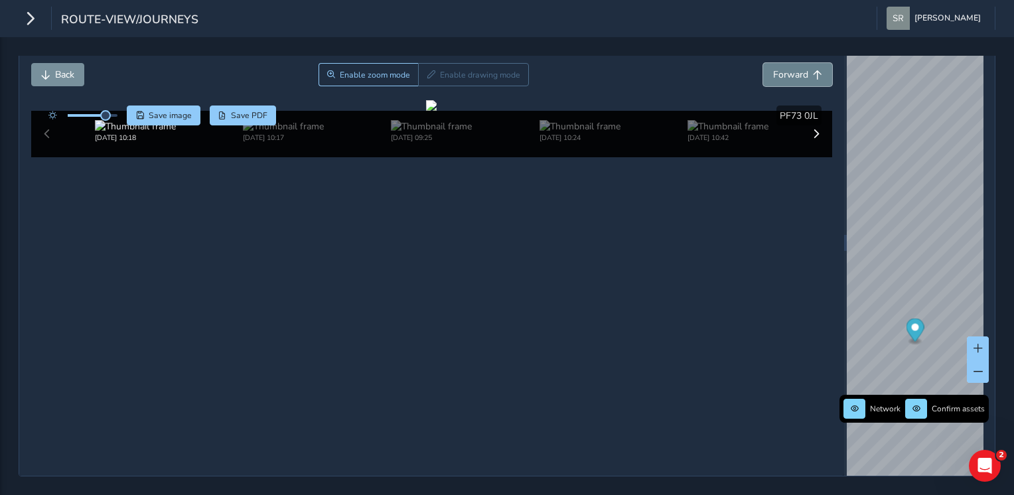
click at [791, 68] on span "Forward" at bounding box center [790, 74] width 35 height 13
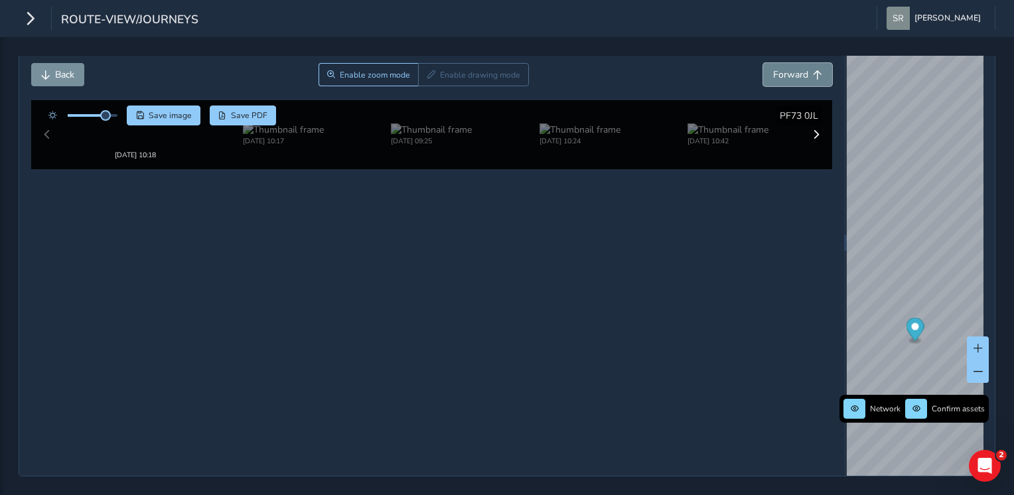
click at [791, 68] on span "Forward" at bounding box center [790, 74] width 35 height 13
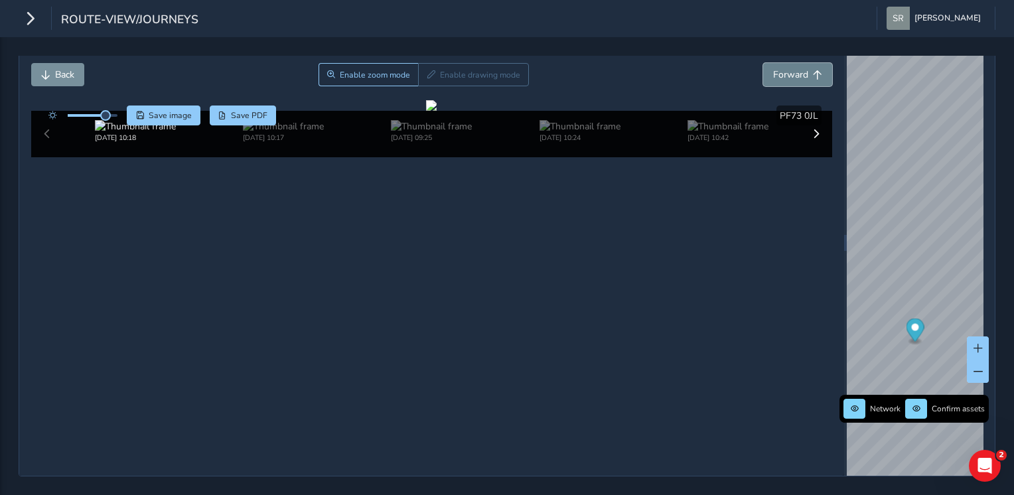
click at [791, 68] on span "Forward" at bounding box center [790, 74] width 35 height 13
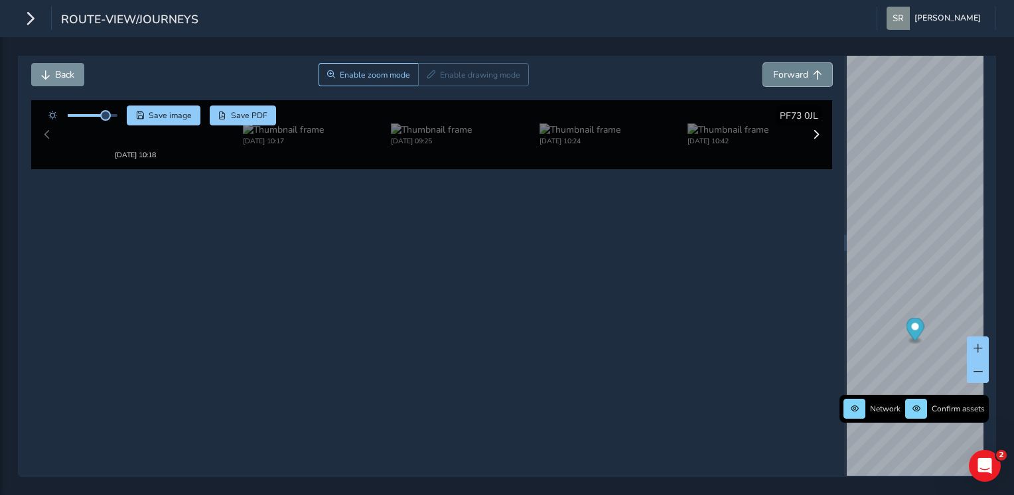
click at [791, 68] on span "Forward" at bounding box center [790, 74] width 35 height 13
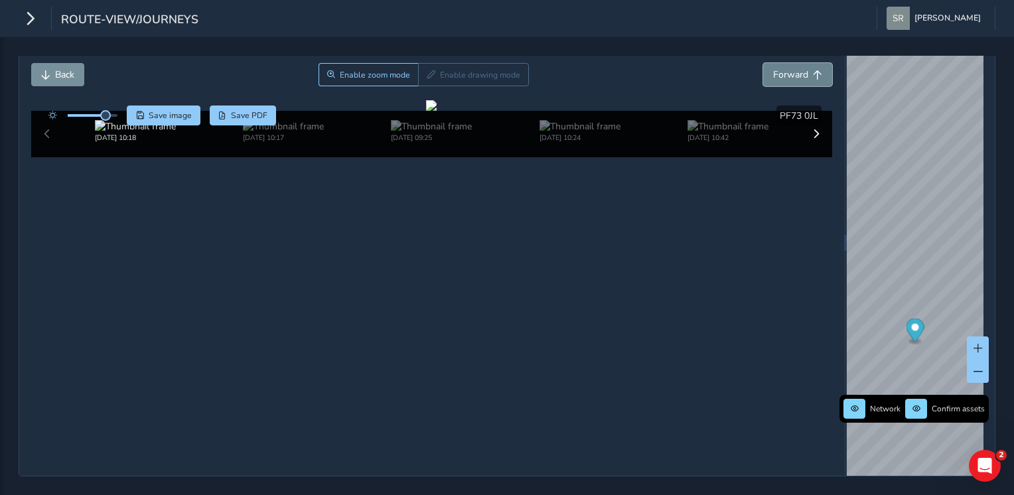
click at [791, 68] on span "Forward" at bounding box center [790, 74] width 35 height 13
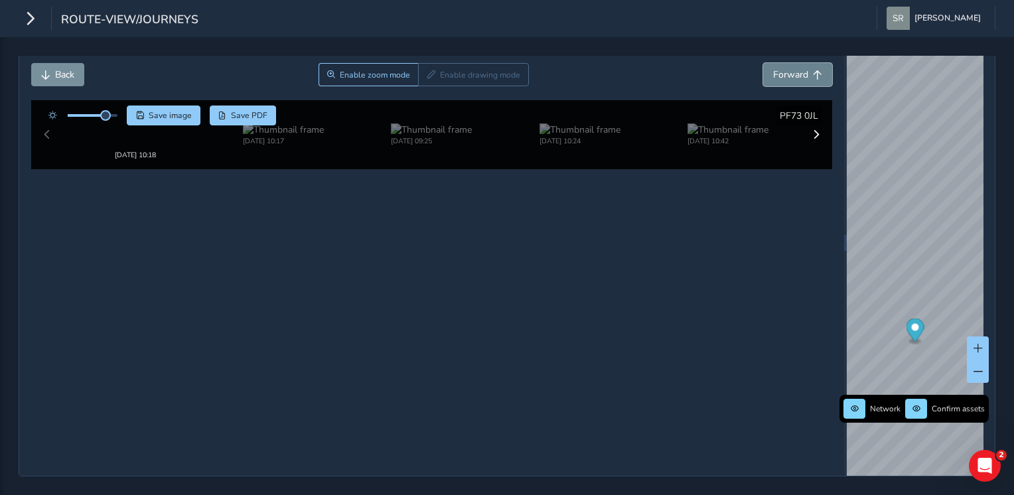
click at [791, 68] on span "Forward" at bounding box center [790, 74] width 35 height 13
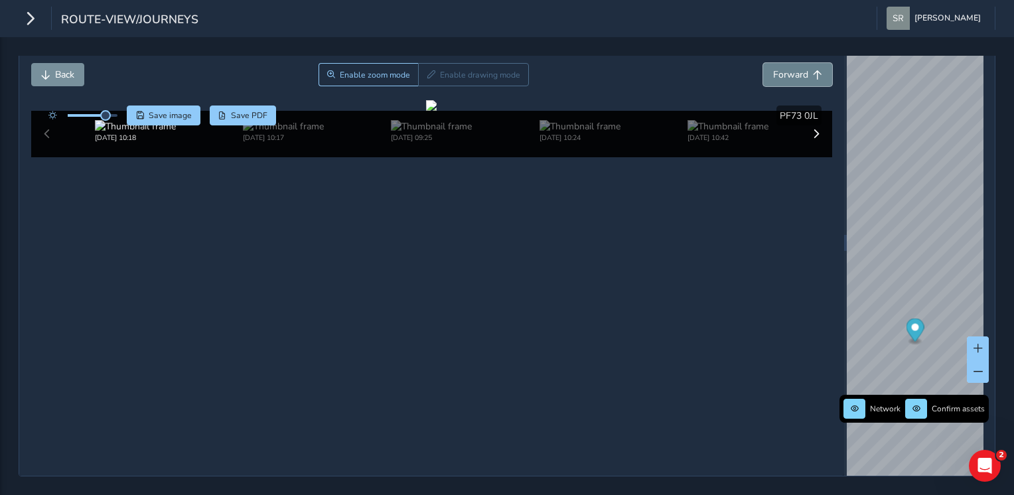
click at [791, 68] on span "Forward" at bounding box center [790, 74] width 35 height 13
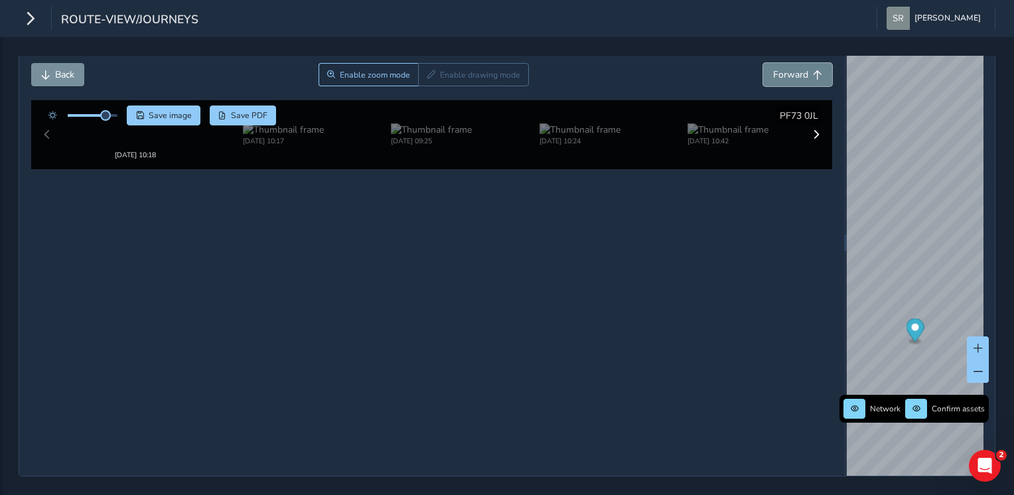
click at [791, 68] on span "Forward" at bounding box center [790, 74] width 35 height 13
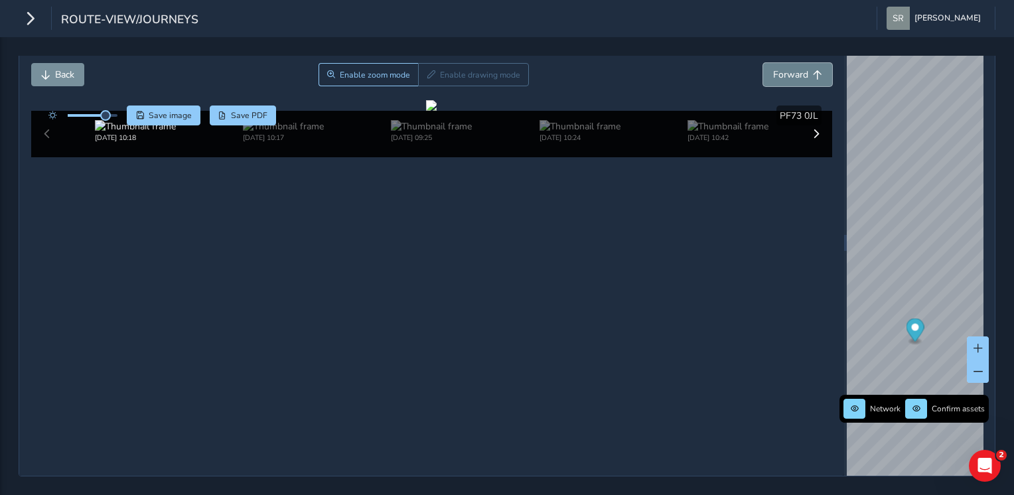
click at [791, 68] on span "Forward" at bounding box center [790, 74] width 35 height 13
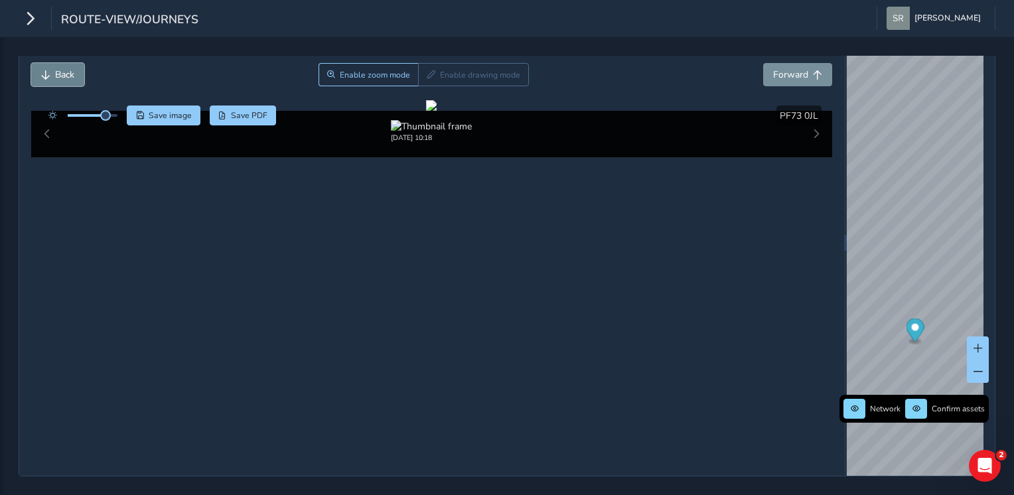
click at [62, 68] on span "Back" at bounding box center [64, 74] width 19 height 13
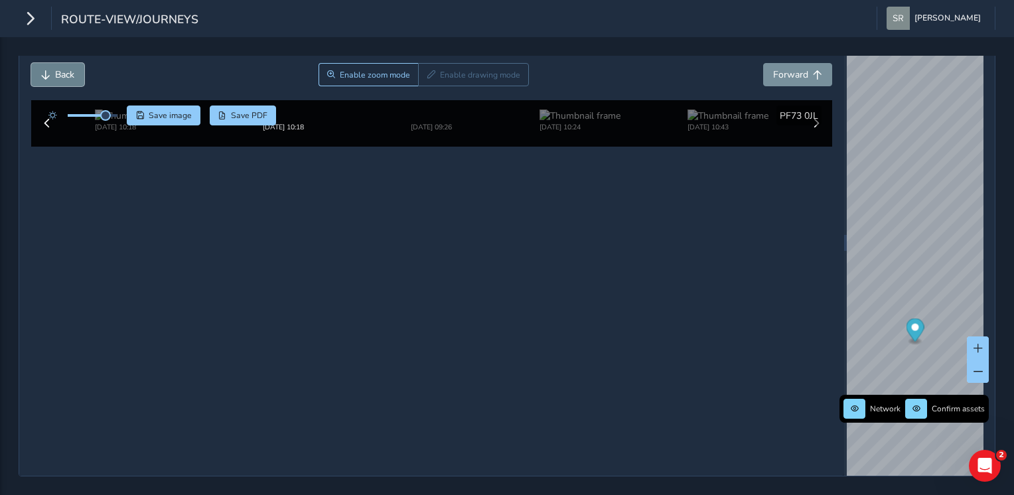
click at [62, 68] on span "Back" at bounding box center [64, 74] width 19 height 13
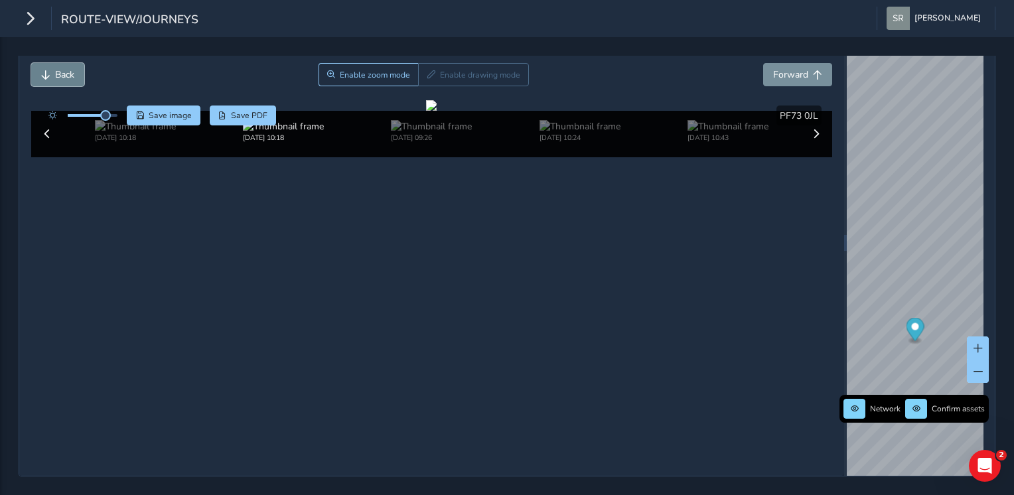
click at [62, 68] on span "Back" at bounding box center [64, 74] width 19 height 13
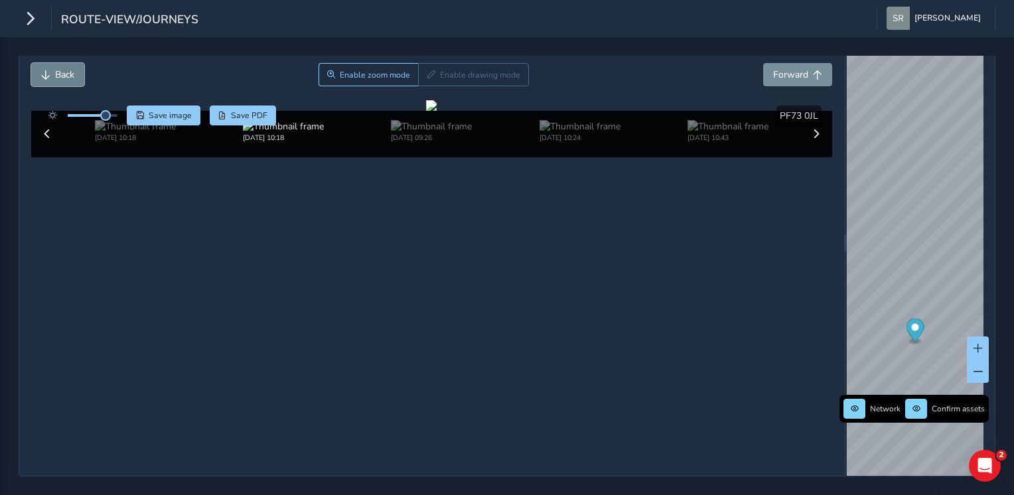
click at [62, 68] on span "Back" at bounding box center [64, 74] width 19 height 13
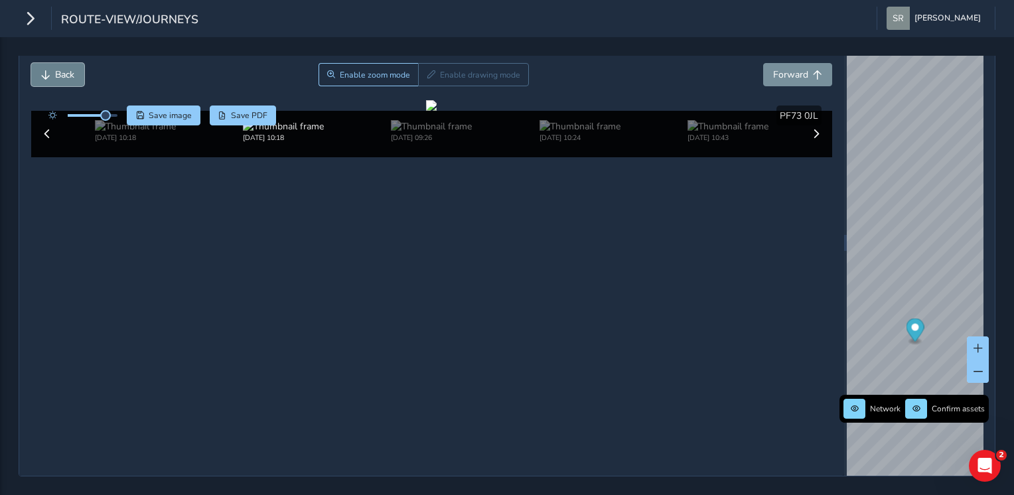
click at [62, 68] on span "Back" at bounding box center [64, 74] width 19 height 13
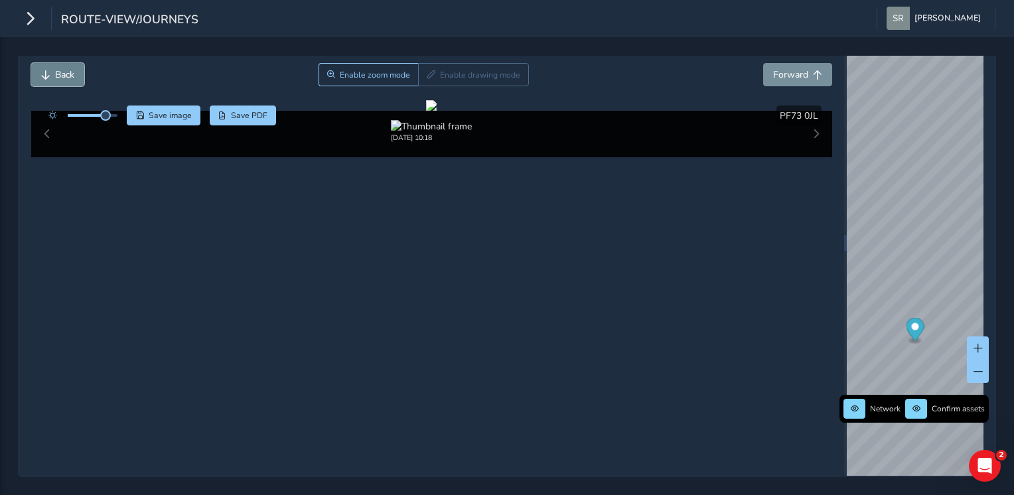
click at [62, 68] on span "Back" at bounding box center [64, 74] width 19 height 13
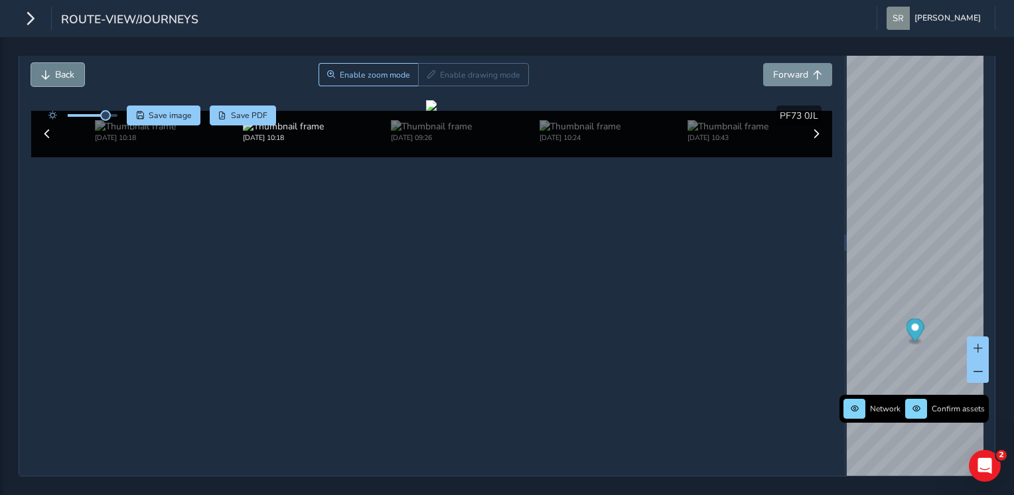
click at [62, 68] on span "Back" at bounding box center [64, 74] width 19 height 13
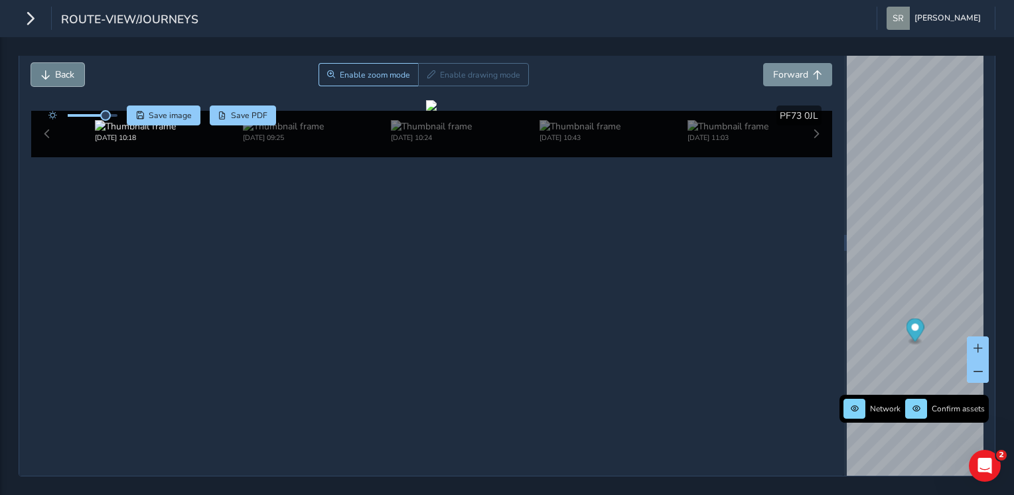
click at [44, 70] on span "Back" at bounding box center [45, 74] width 9 height 9
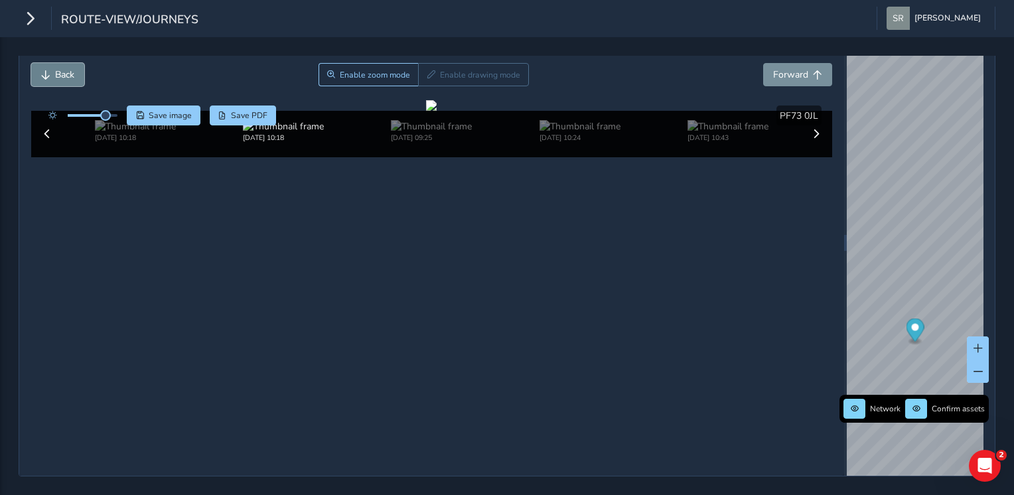
click at [44, 70] on span "Back" at bounding box center [45, 74] width 9 height 9
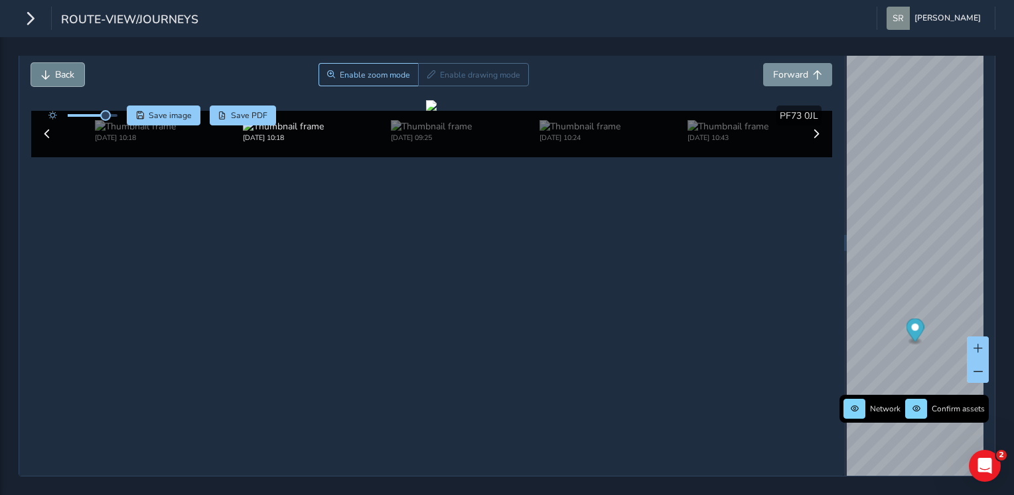
click at [44, 70] on span "Back" at bounding box center [45, 74] width 9 height 9
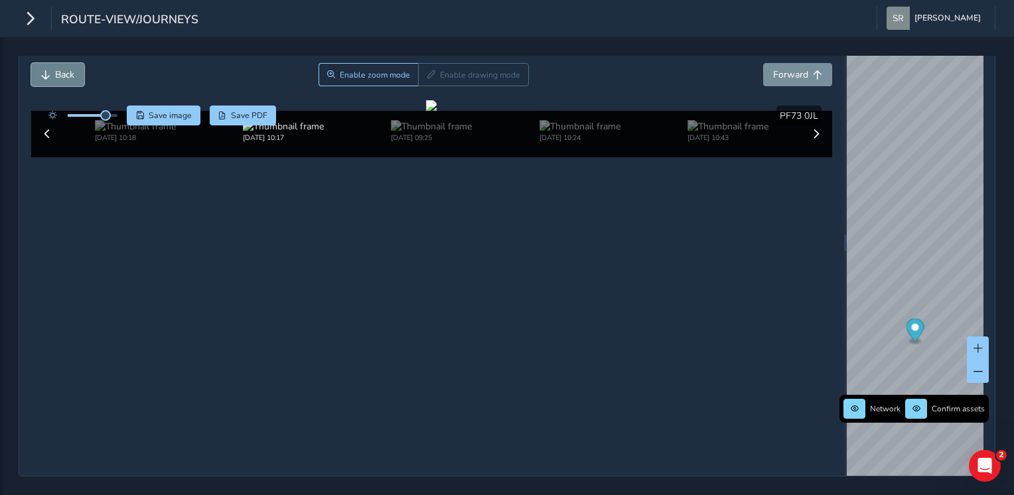
click at [44, 70] on span "Back" at bounding box center [45, 74] width 9 height 9
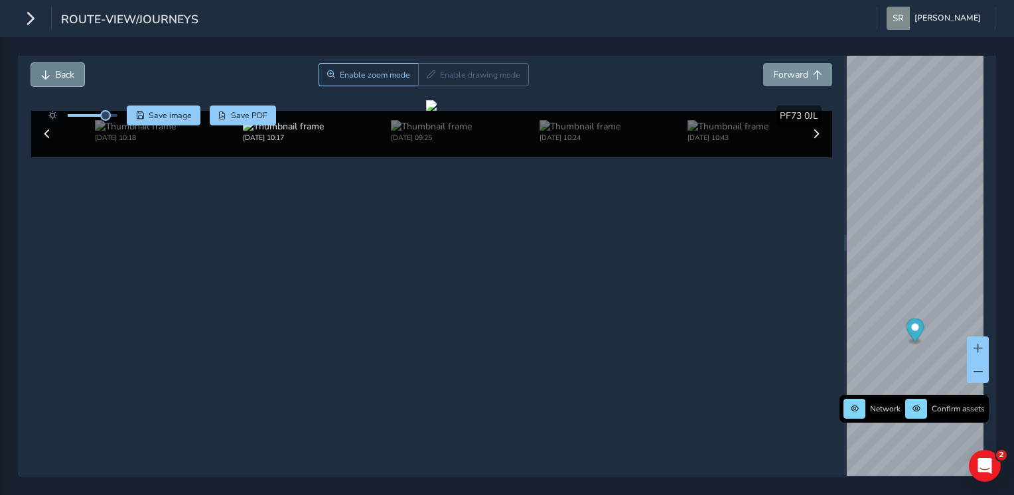
click at [44, 70] on span "Back" at bounding box center [45, 74] width 9 height 9
